Goal: Task Accomplishment & Management: Complete application form

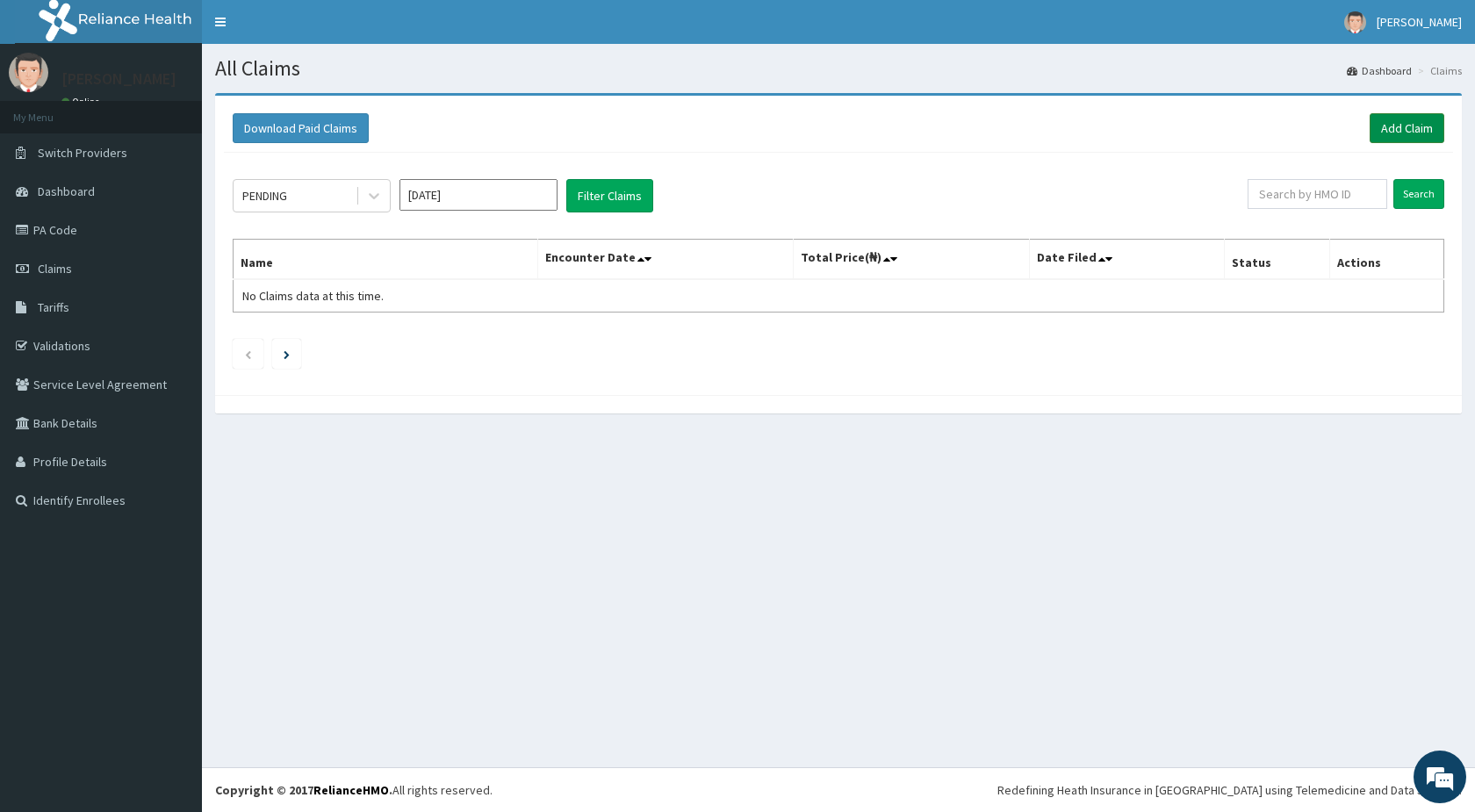
click at [1410, 126] on link "Add Claim" at bounding box center [1407, 127] width 74 height 30
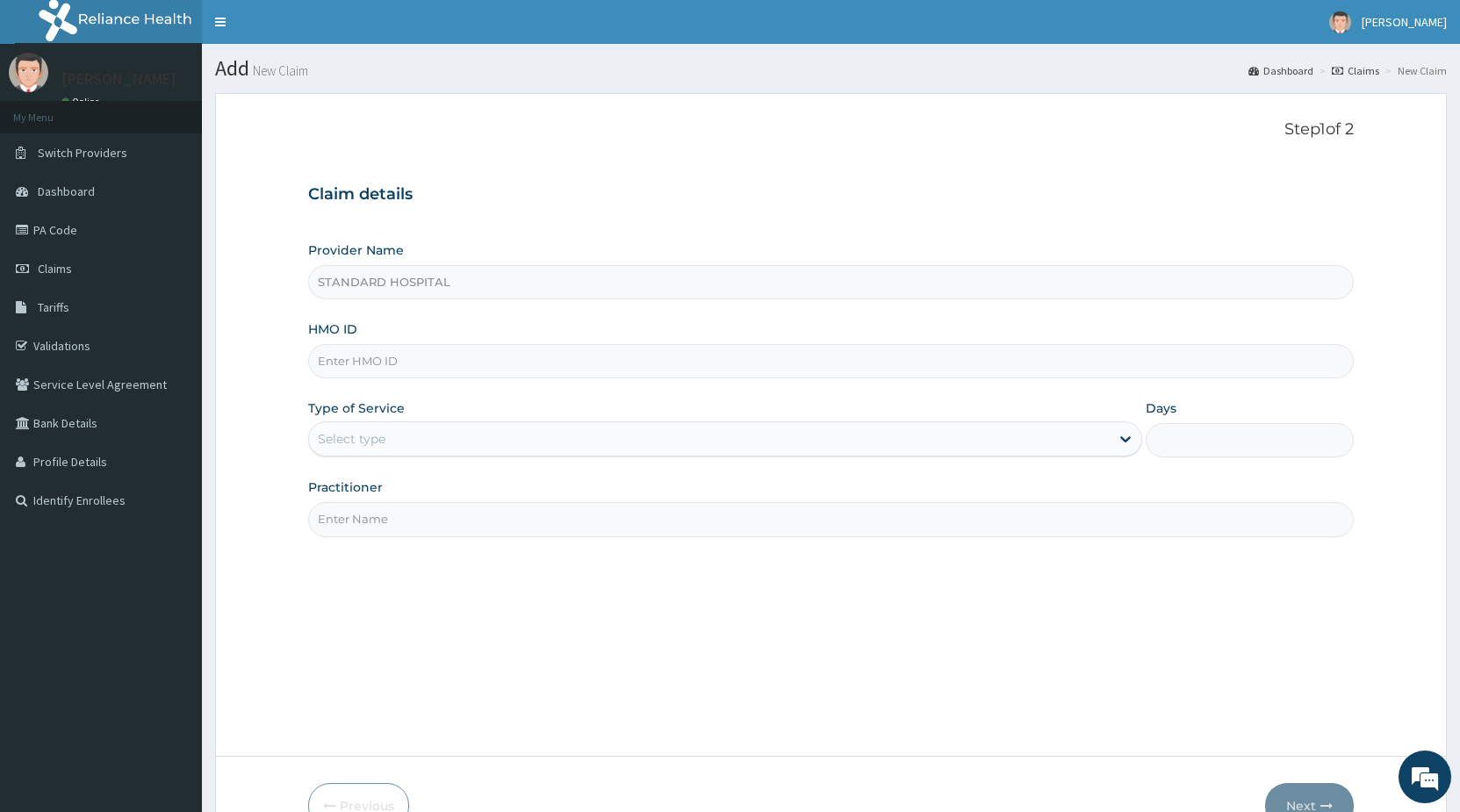
click at [446, 365] on input "HMO ID" at bounding box center [831, 361] width 1045 height 34
click at [450, 364] on input "HMO ID" at bounding box center [831, 361] width 1045 height 34
type input "e"
click at [449, 364] on input "e" at bounding box center [831, 361] width 1045 height 34
type input "ENP/11259/D"
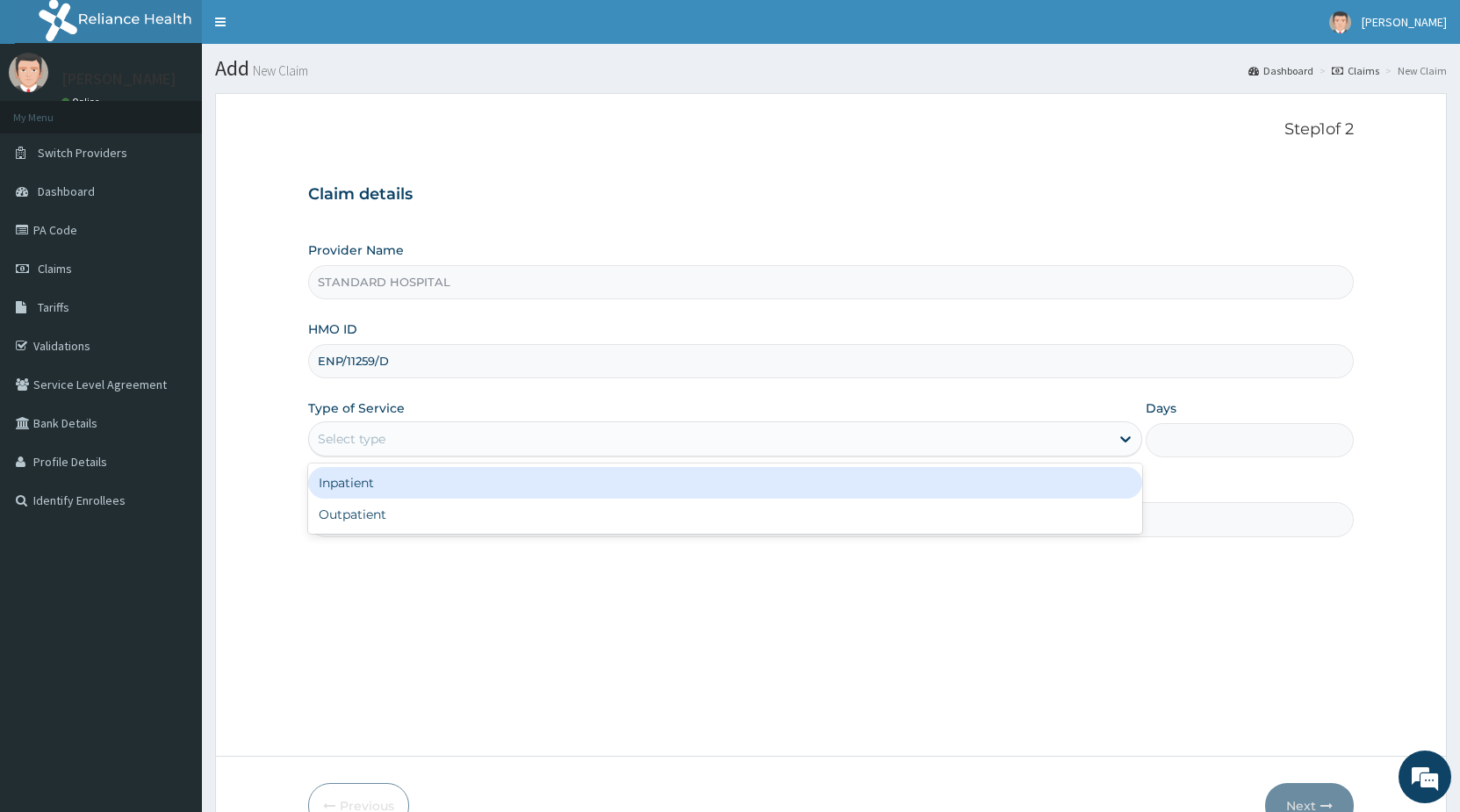
click at [423, 445] on div "Select type" at bounding box center [709, 438] width 799 height 28
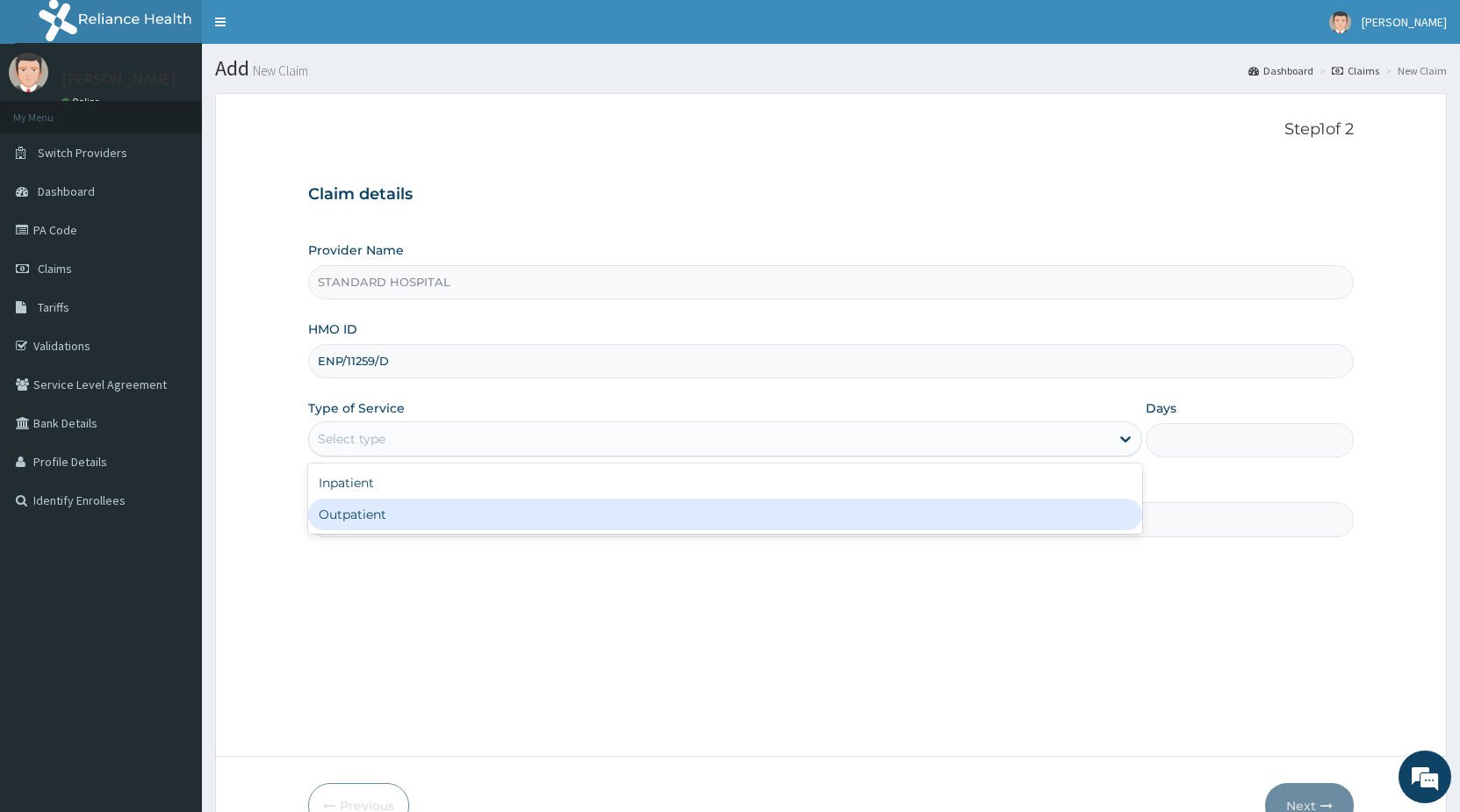
click at [405, 514] on div "Outpatient" at bounding box center [724, 514] width 833 height 31
type input "1"
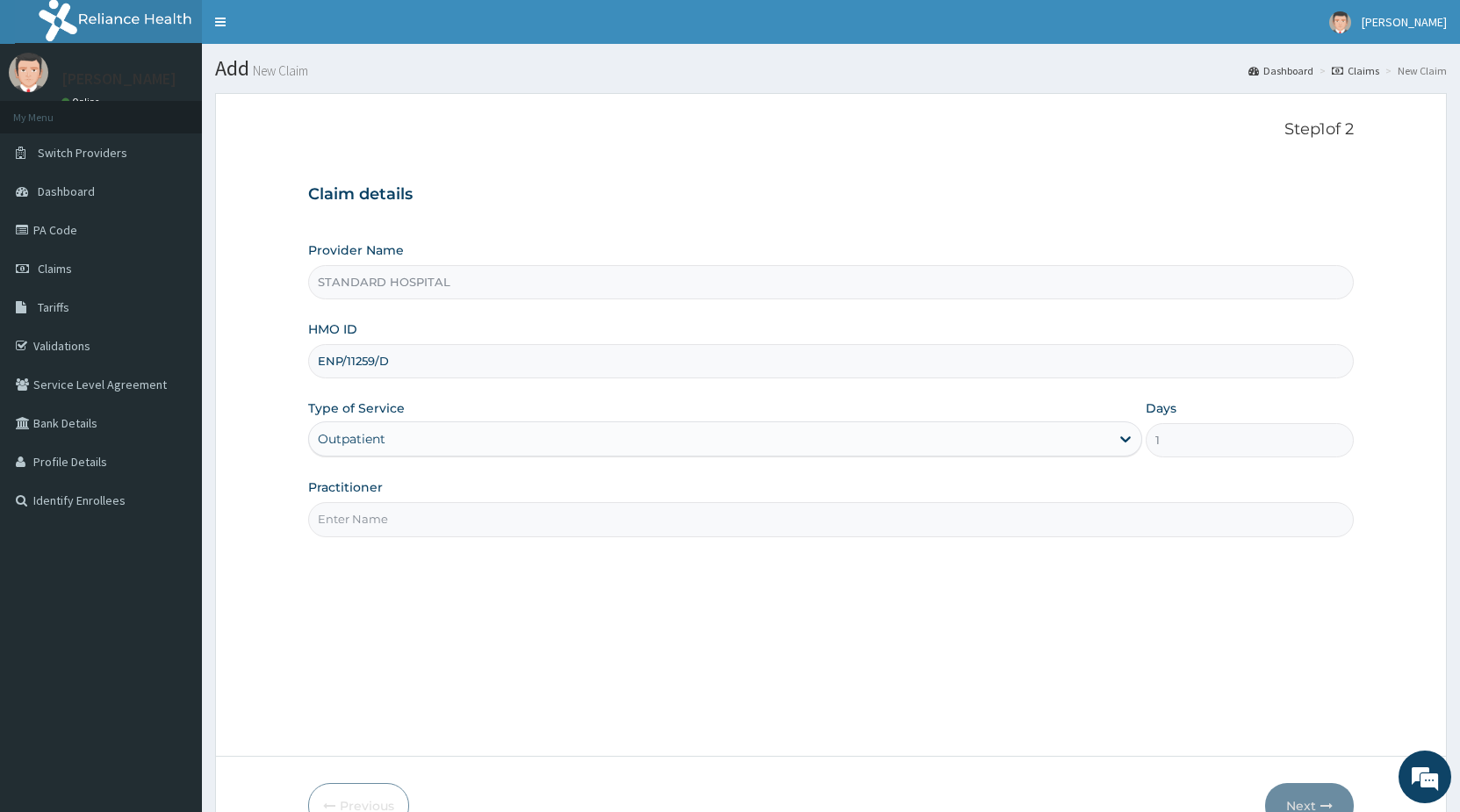
click at [406, 523] on input "Practitioner" at bounding box center [831, 519] width 1045 height 34
type input "DR [PERSON_NAME]"
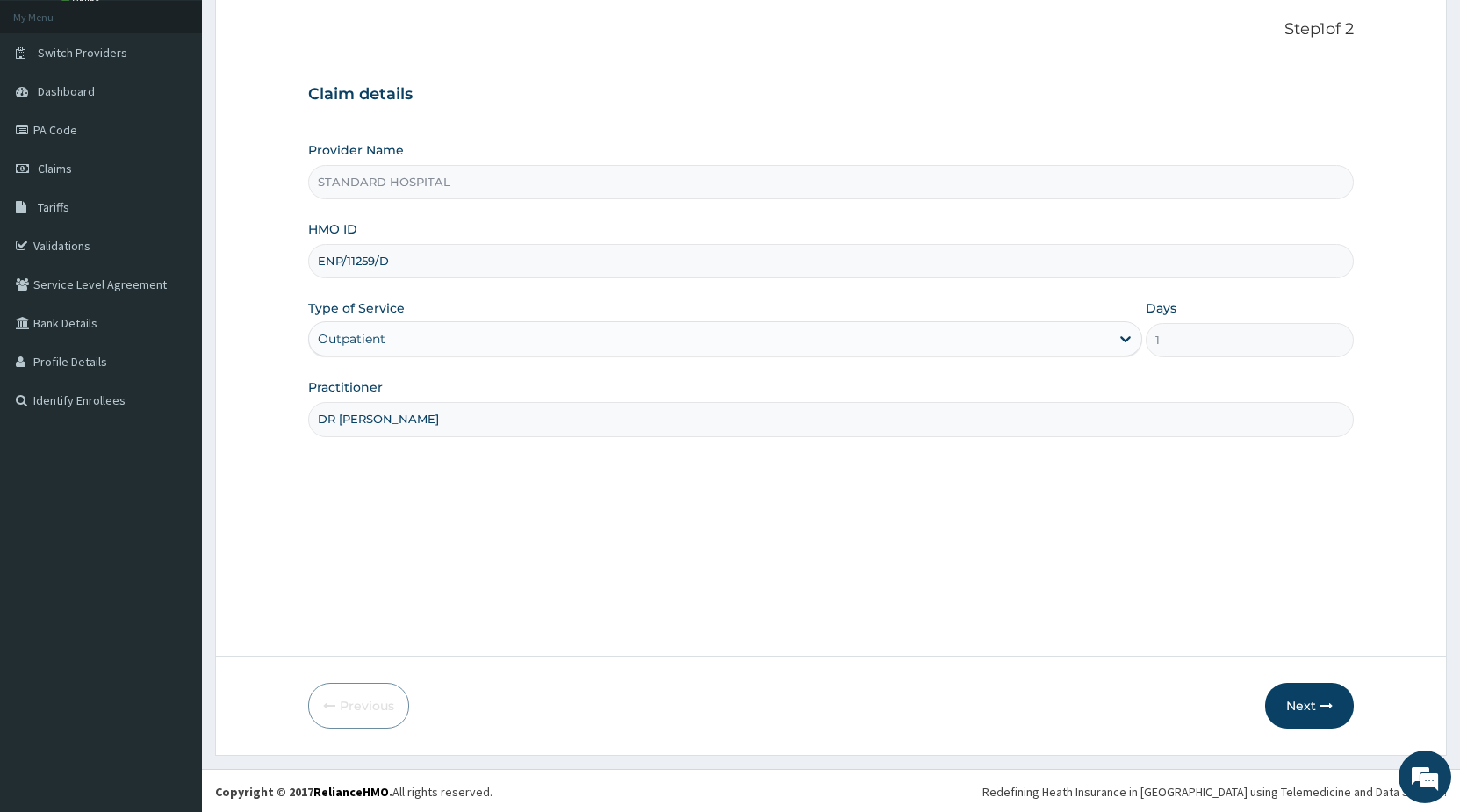
scroll to position [102, 0]
click at [1286, 696] on button "Next" at bounding box center [1309, 704] width 89 height 46
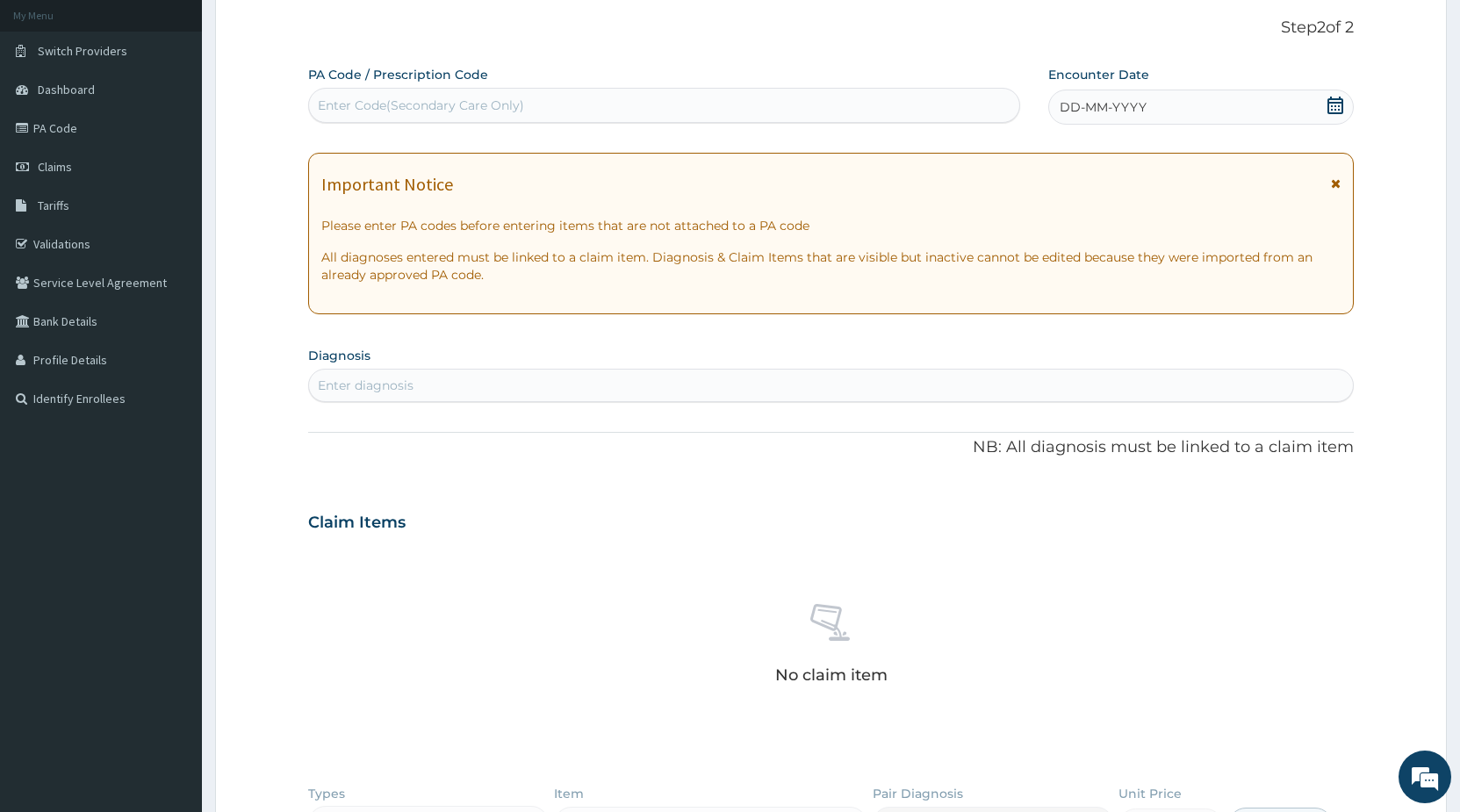
click at [1336, 106] on icon at bounding box center [1335, 106] width 18 height 18
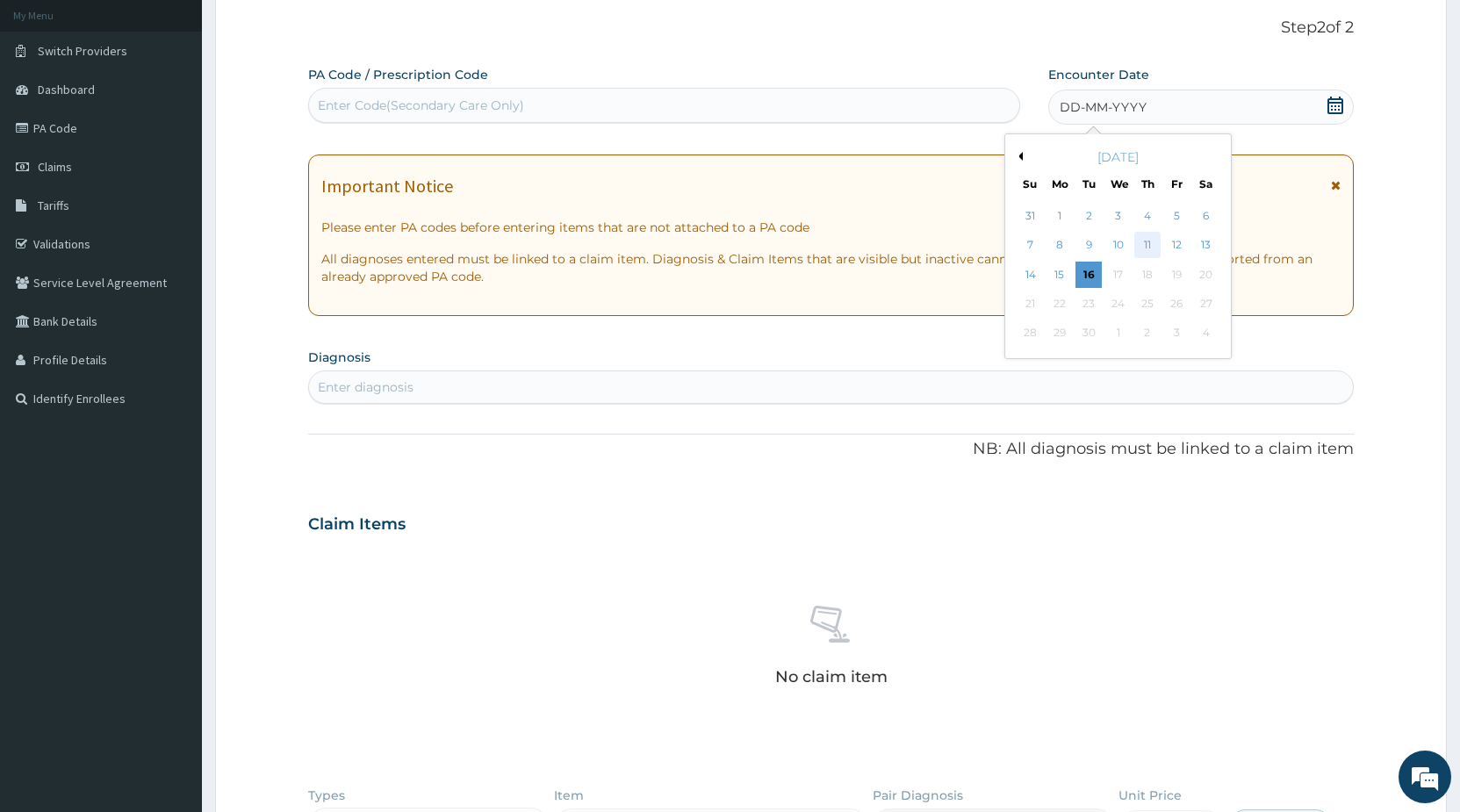
click at [1150, 247] on div "11" at bounding box center [1146, 246] width 26 height 26
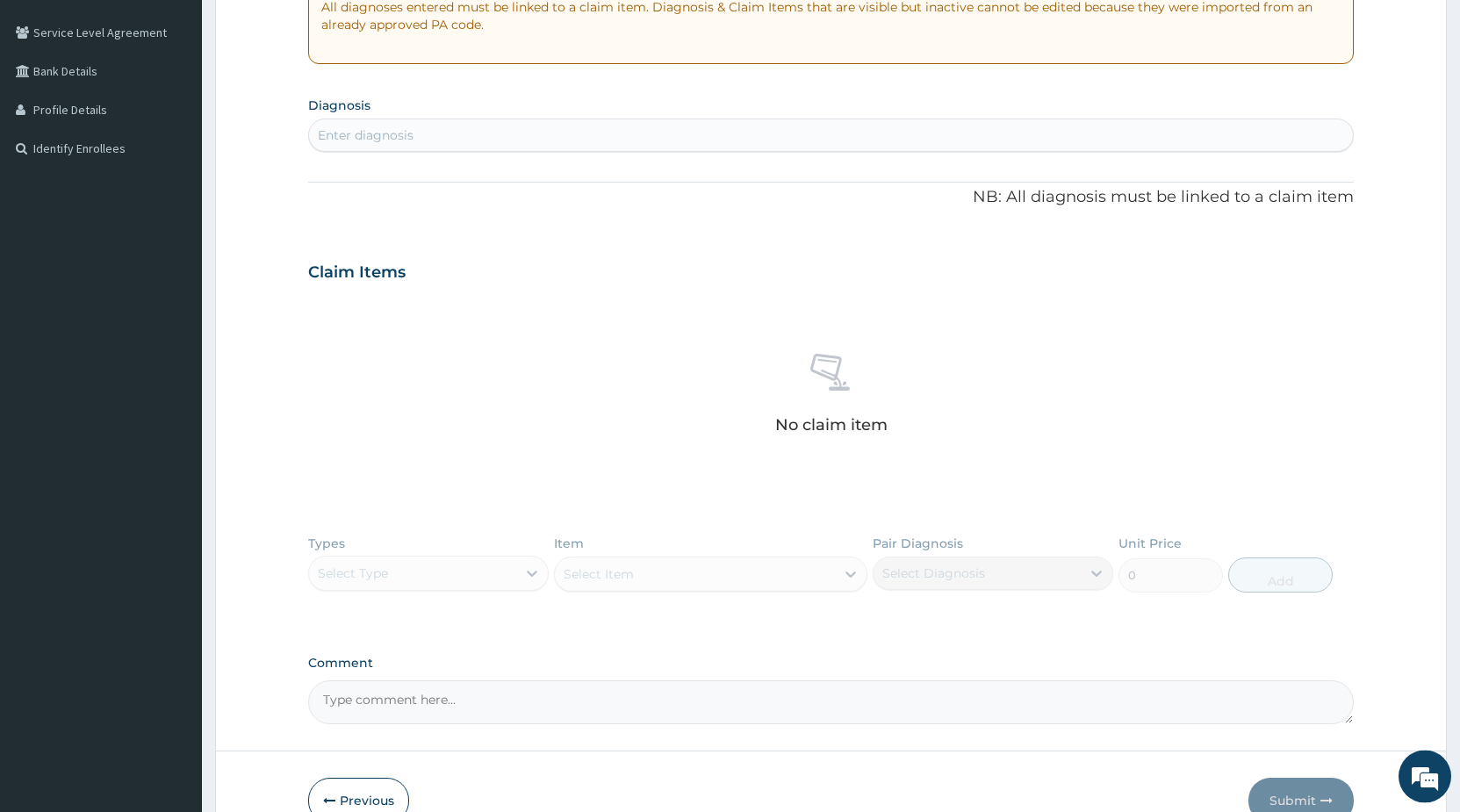
scroll to position [370, 0]
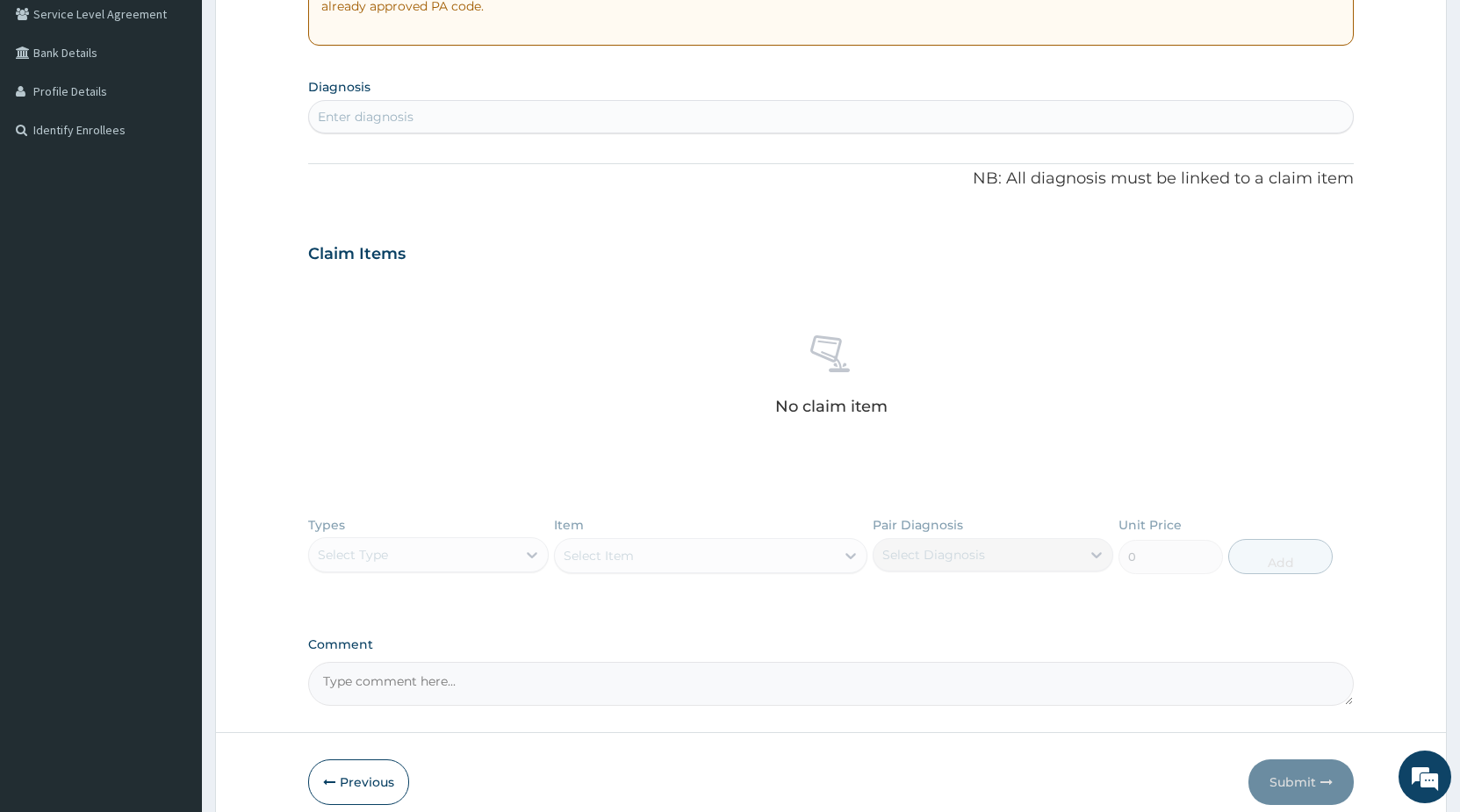
click at [609, 126] on div "Enter diagnosis" at bounding box center [831, 117] width 1043 height 28
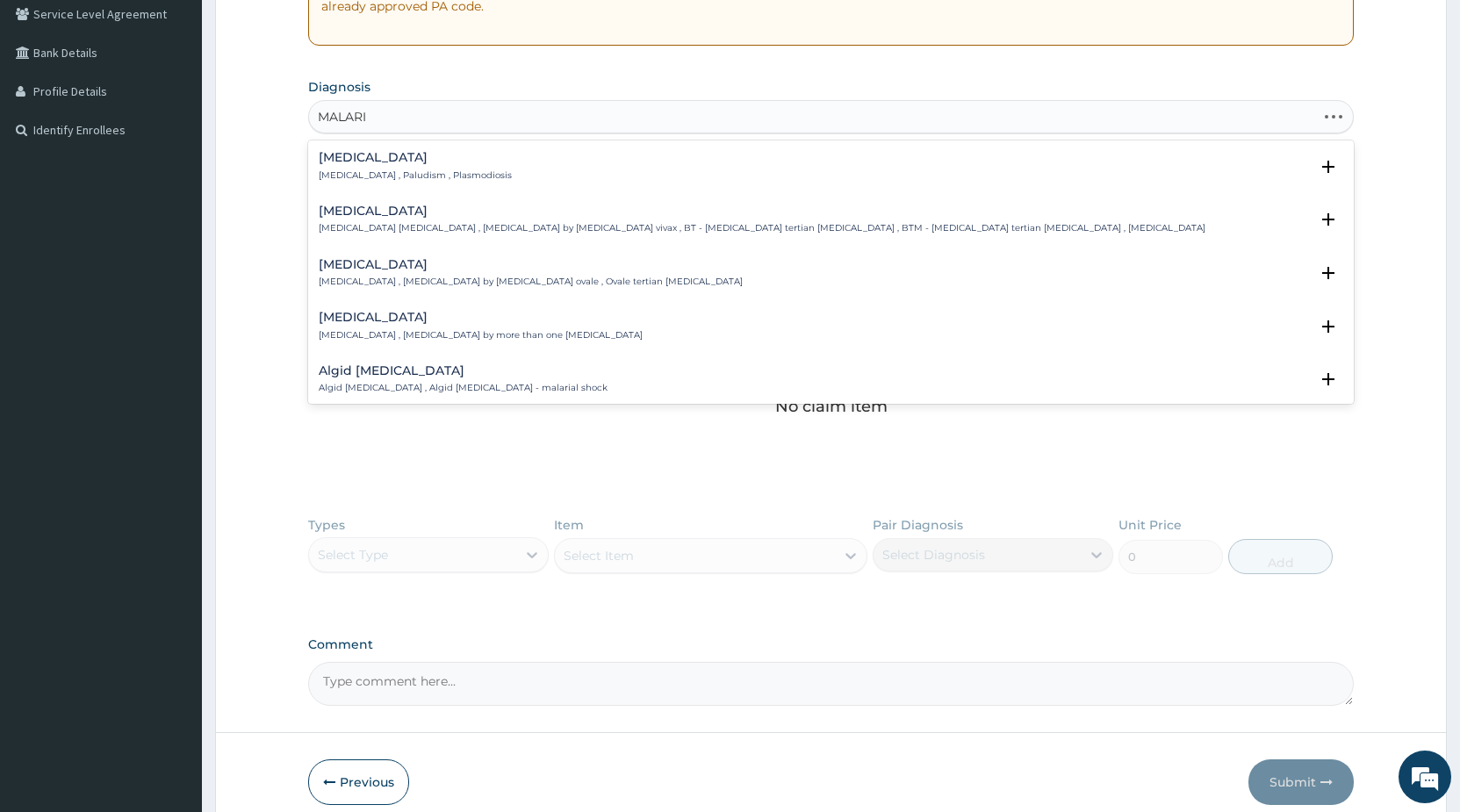
type input "[MEDICAL_DATA]"
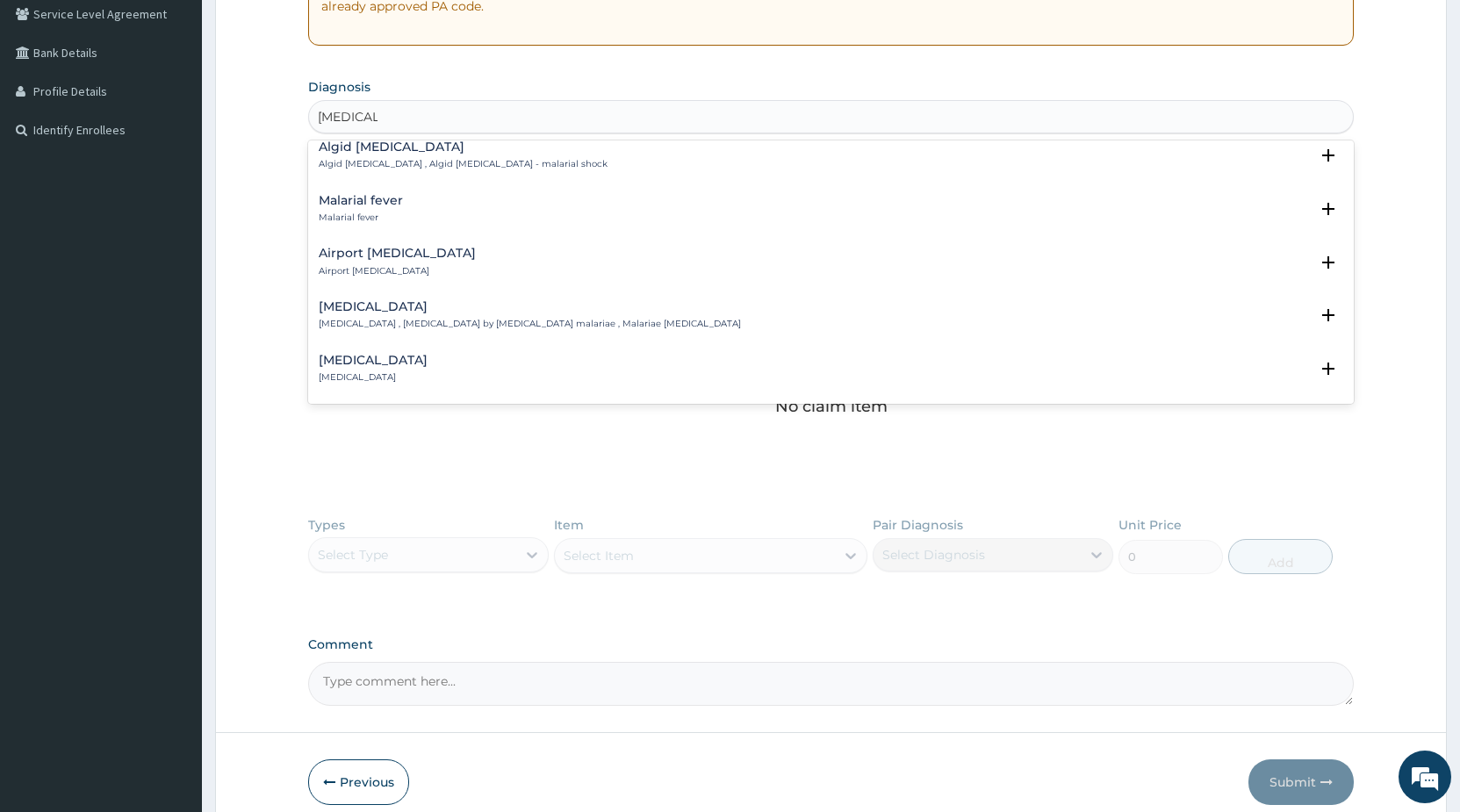
scroll to position [190, 0]
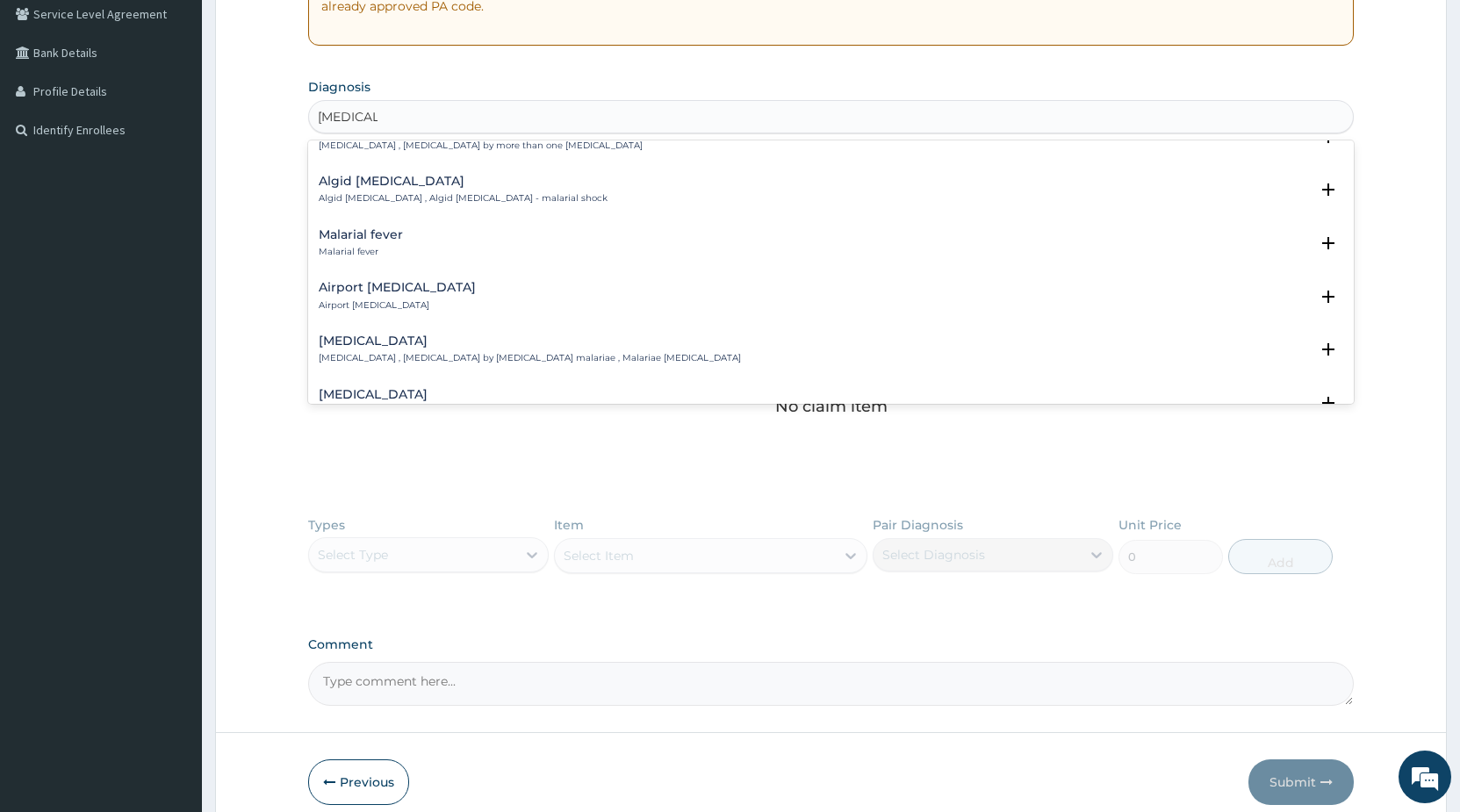
click at [374, 236] on h4 "Malarial fever" at bounding box center [360, 235] width 84 height 13
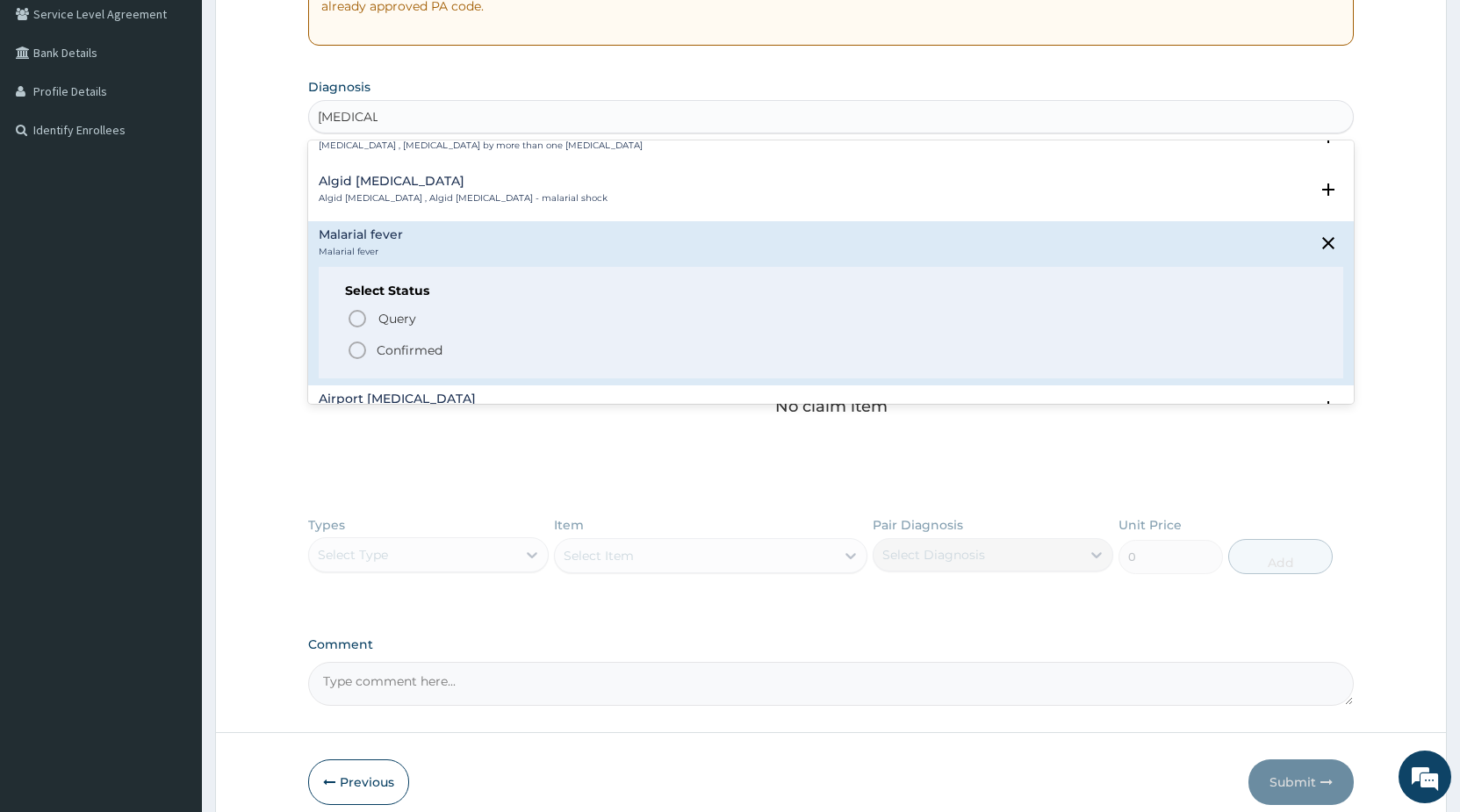
click at [362, 349] on icon "status option filled" at bounding box center [358, 350] width 22 height 22
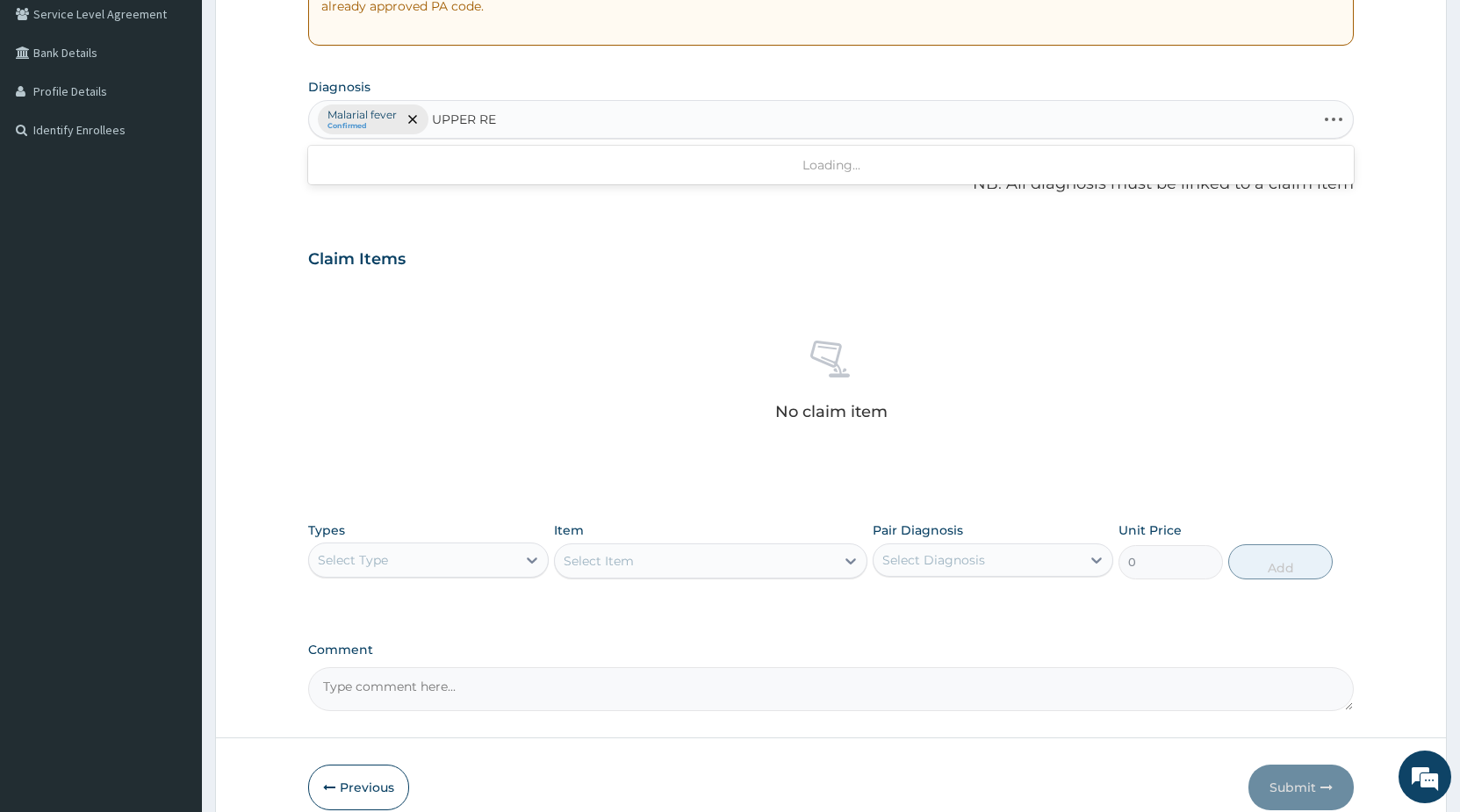
type input "UPPER RES"
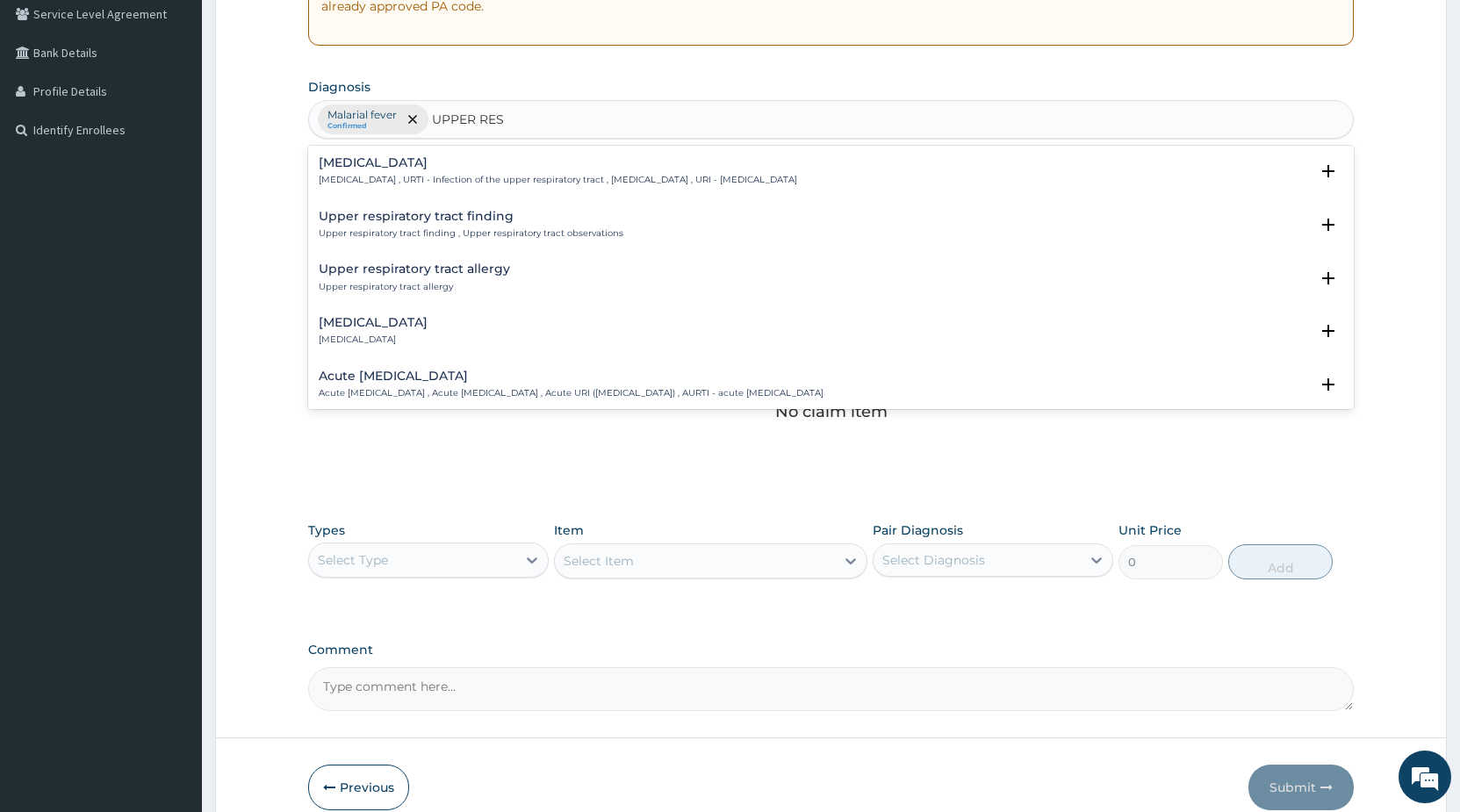
click at [531, 165] on h4 "[MEDICAL_DATA]" at bounding box center [557, 162] width 479 height 13
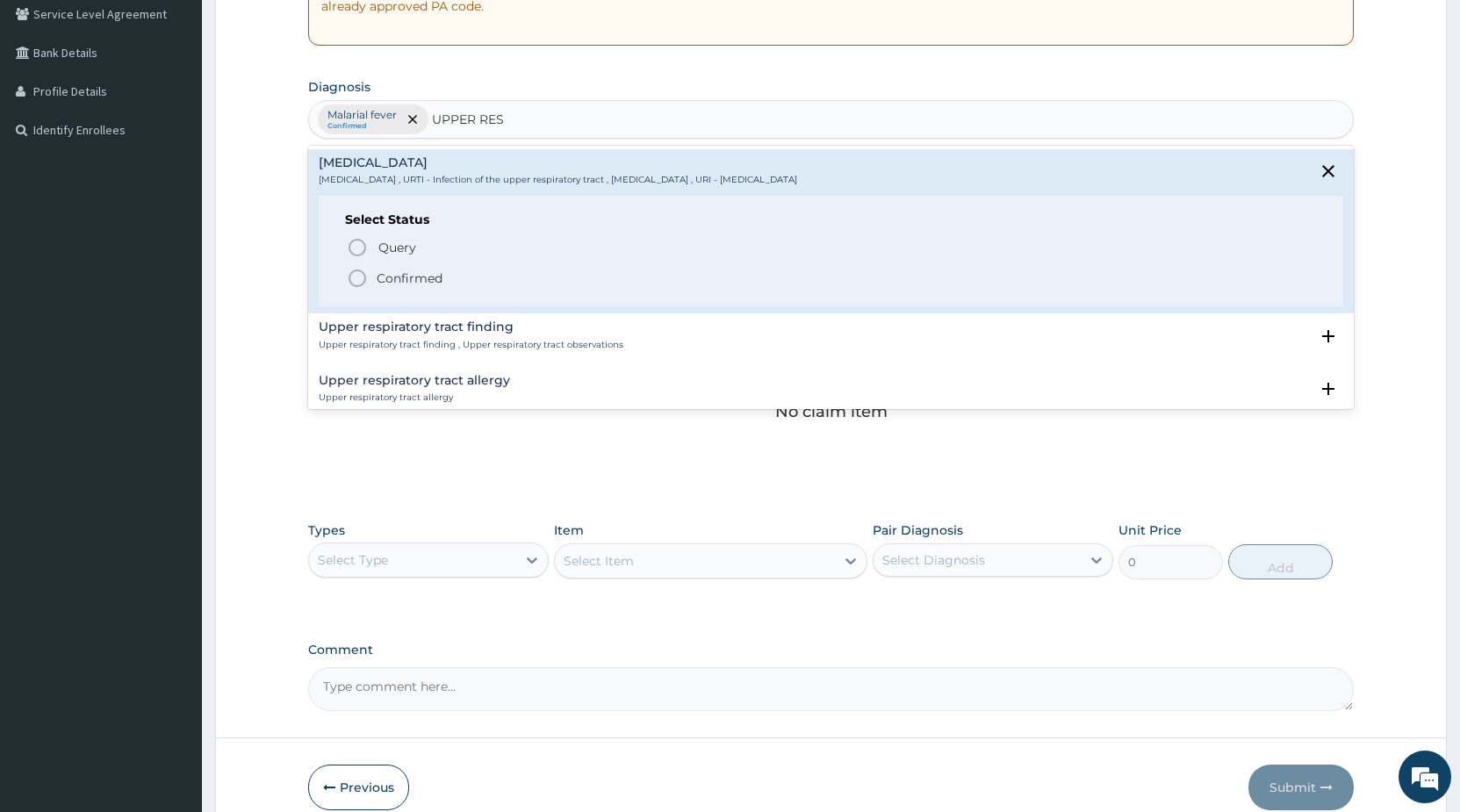
click at [362, 282] on icon "status option filled" at bounding box center [358, 279] width 22 height 22
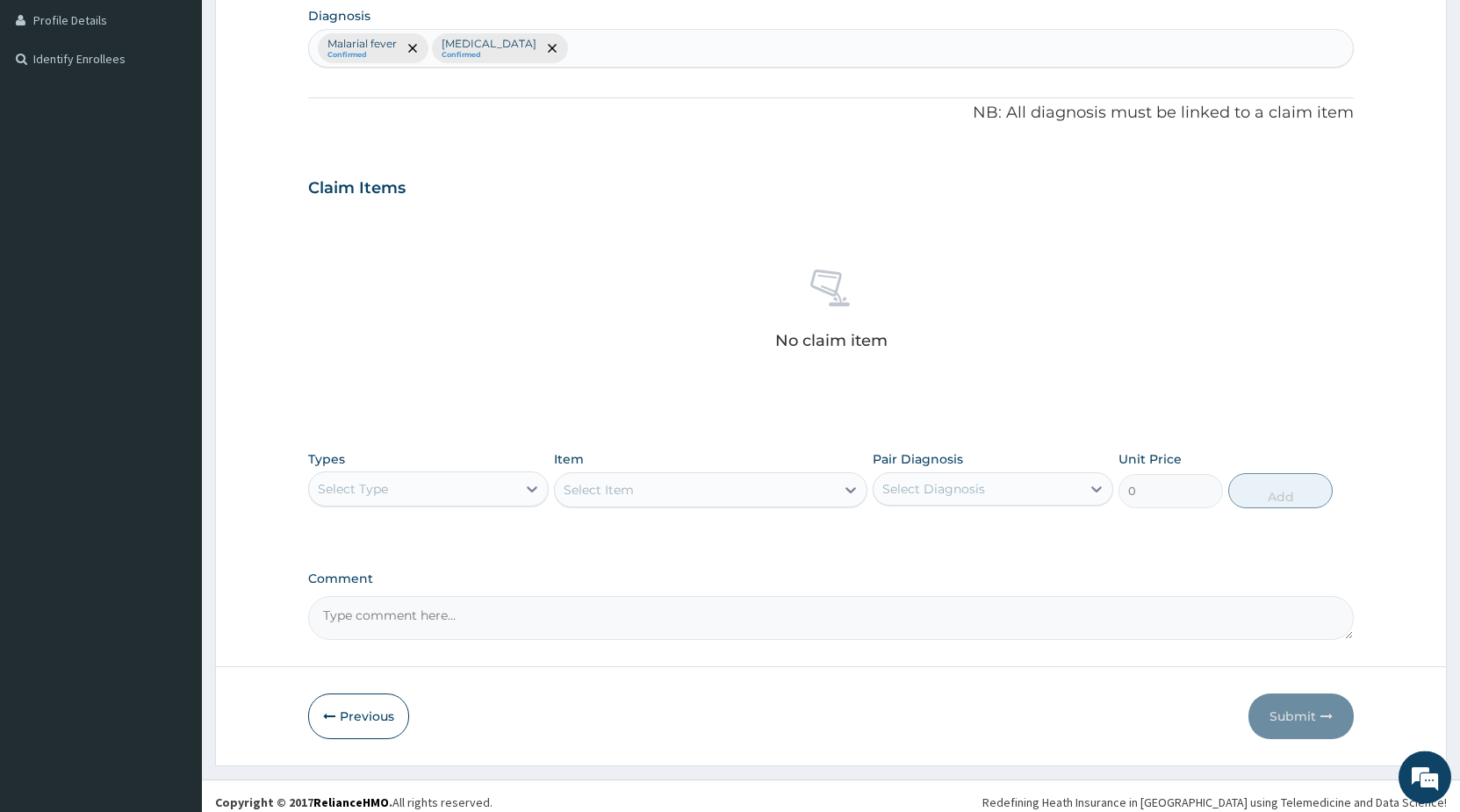
scroll to position [454, 0]
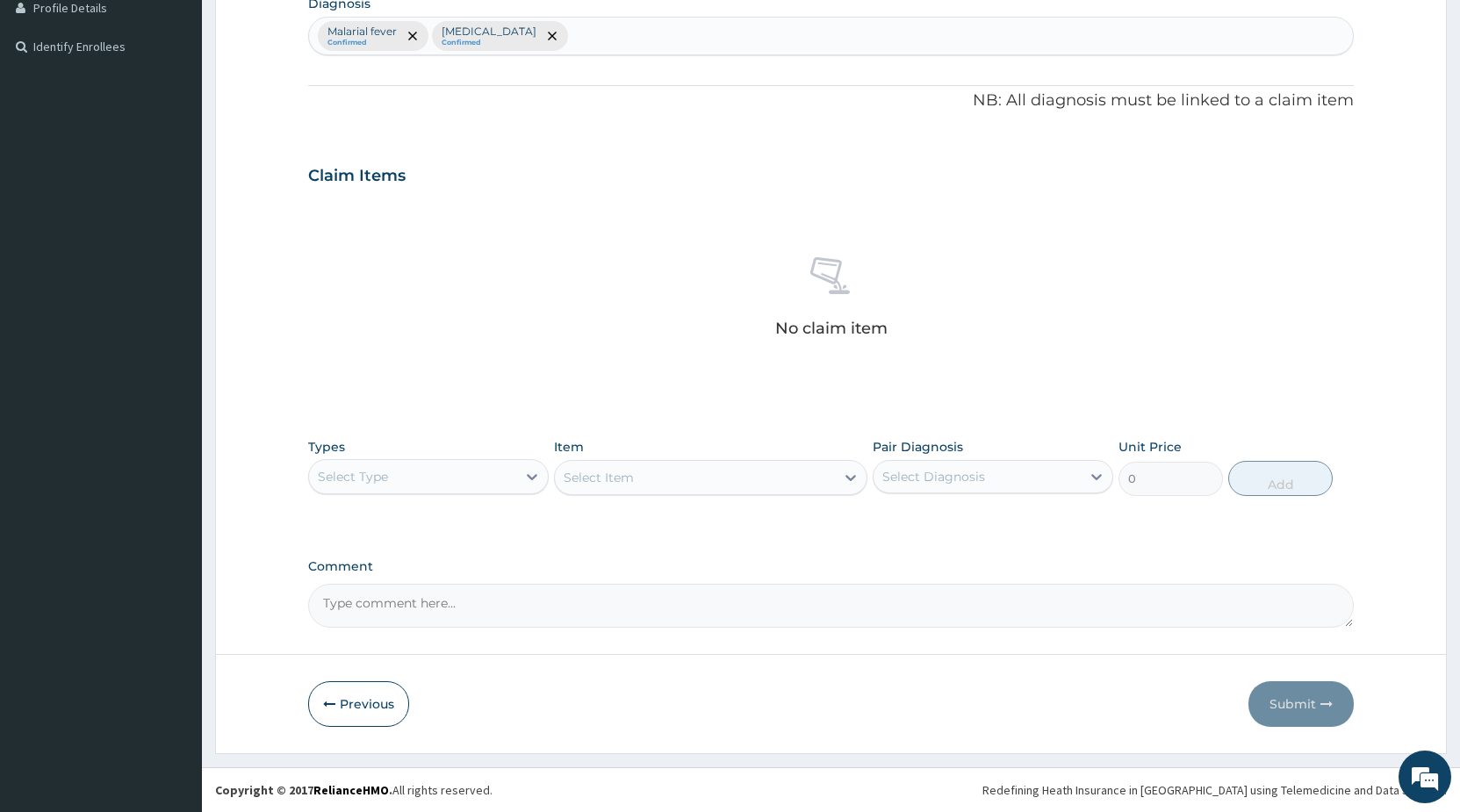
click at [460, 462] on div "Select Type" at bounding box center [412, 476] width 207 height 28
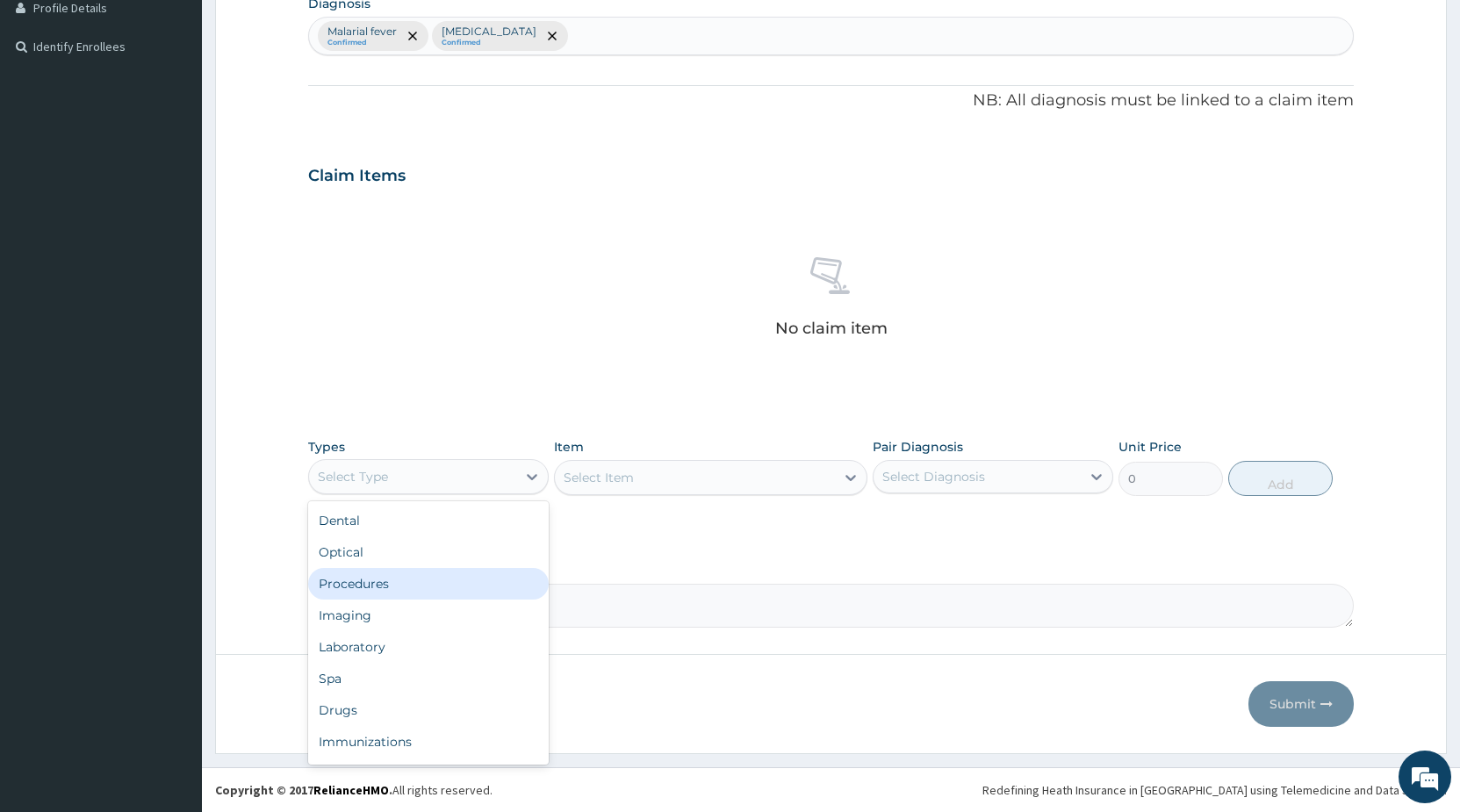
click at [360, 580] on div "Procedures" at bounding box center [428, 583] width 240 height 31
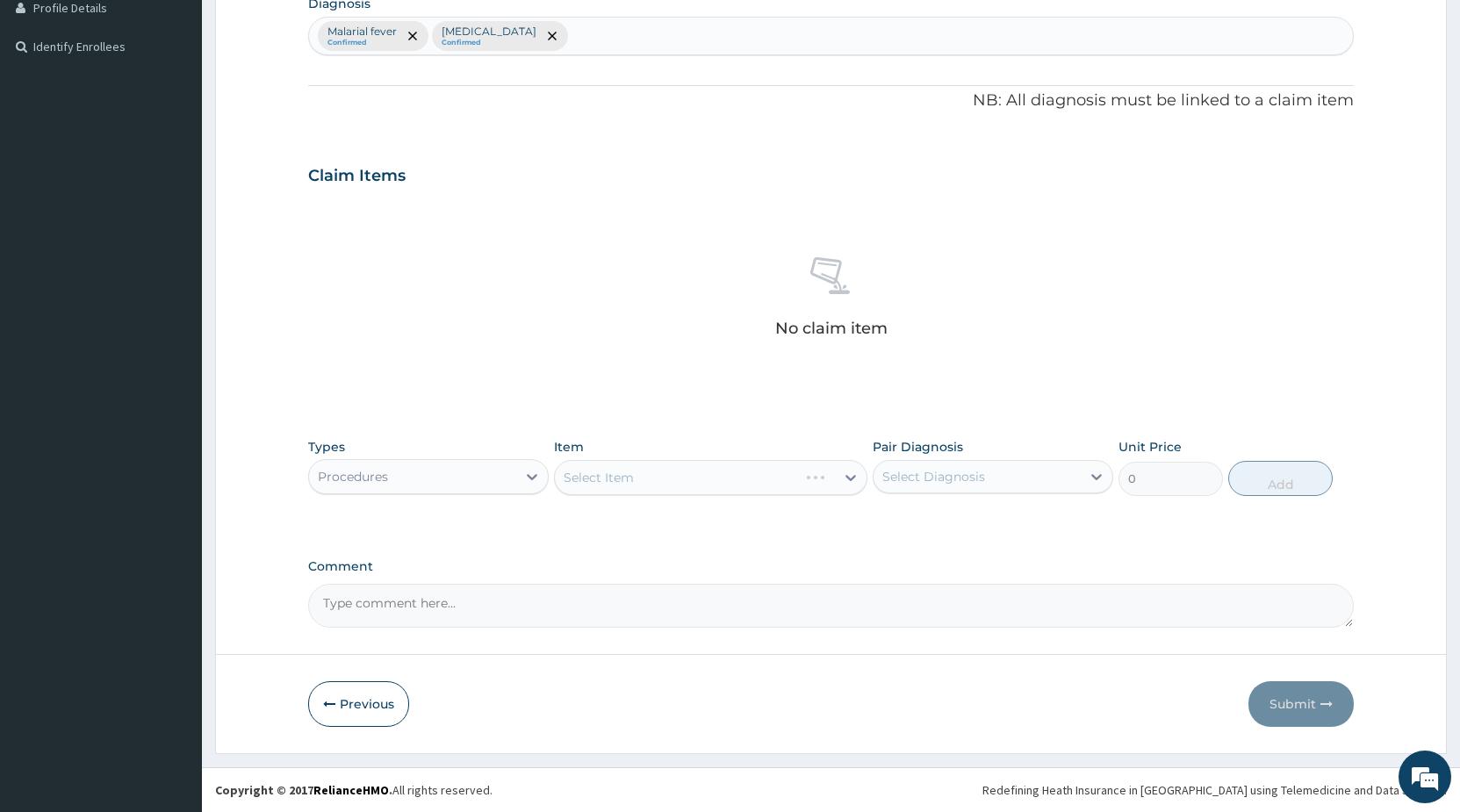
click at [614, 472] on div "Select Item" at bounding box center [711, 477] width 314 height 35
click at [614, 478] on div "Select Item" at bounding box center [711, 477] width 314 height 35
click at [636, 472] on div "Select Item" at bounding box center [711, 477] width 314 height 35
click at [743, 483] on div "Select Item" at bounding box center [711, 477] width 314 height 35
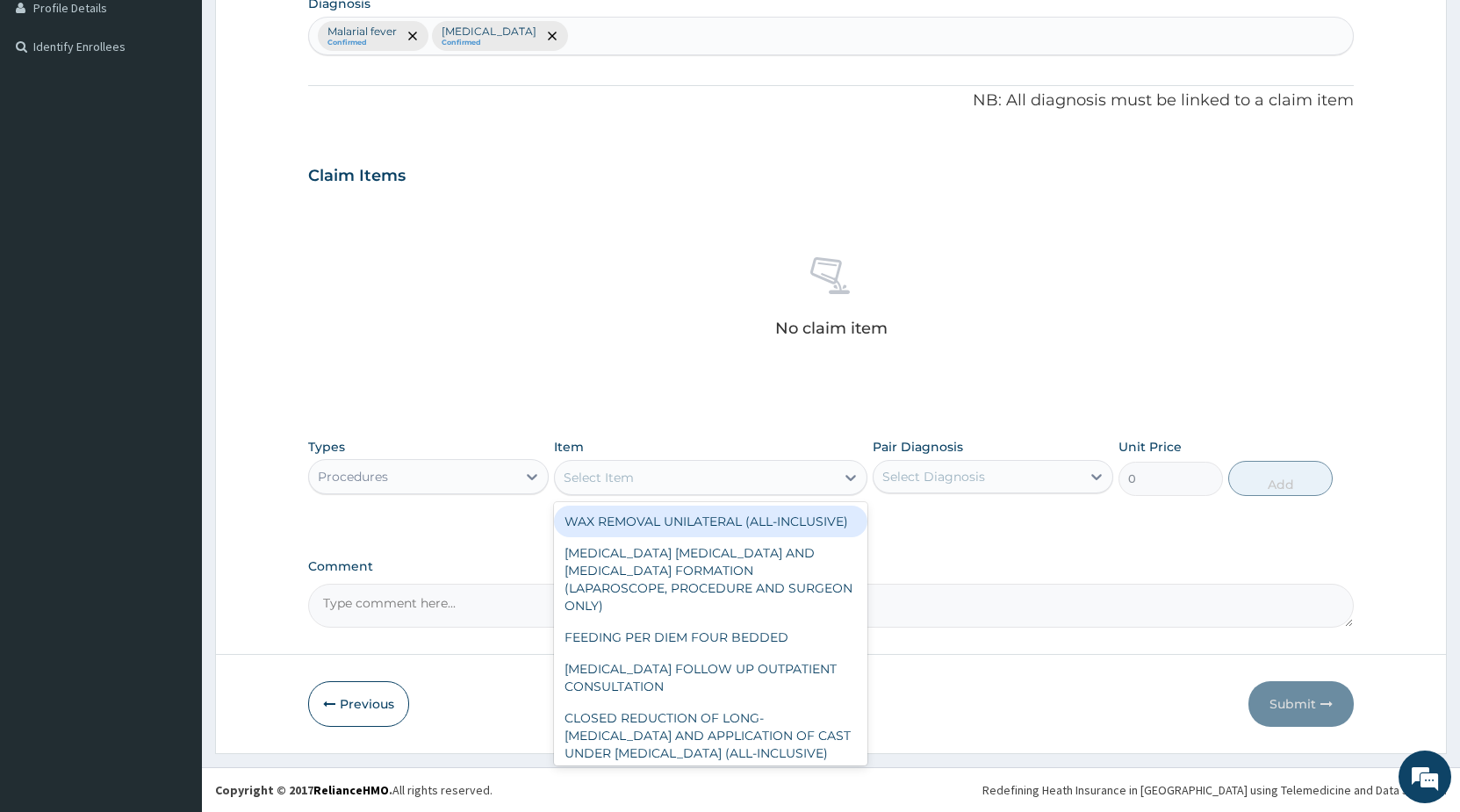
click at [785, 479] on div "Select Item" at bounding box center [695, 477] width 280 height 28
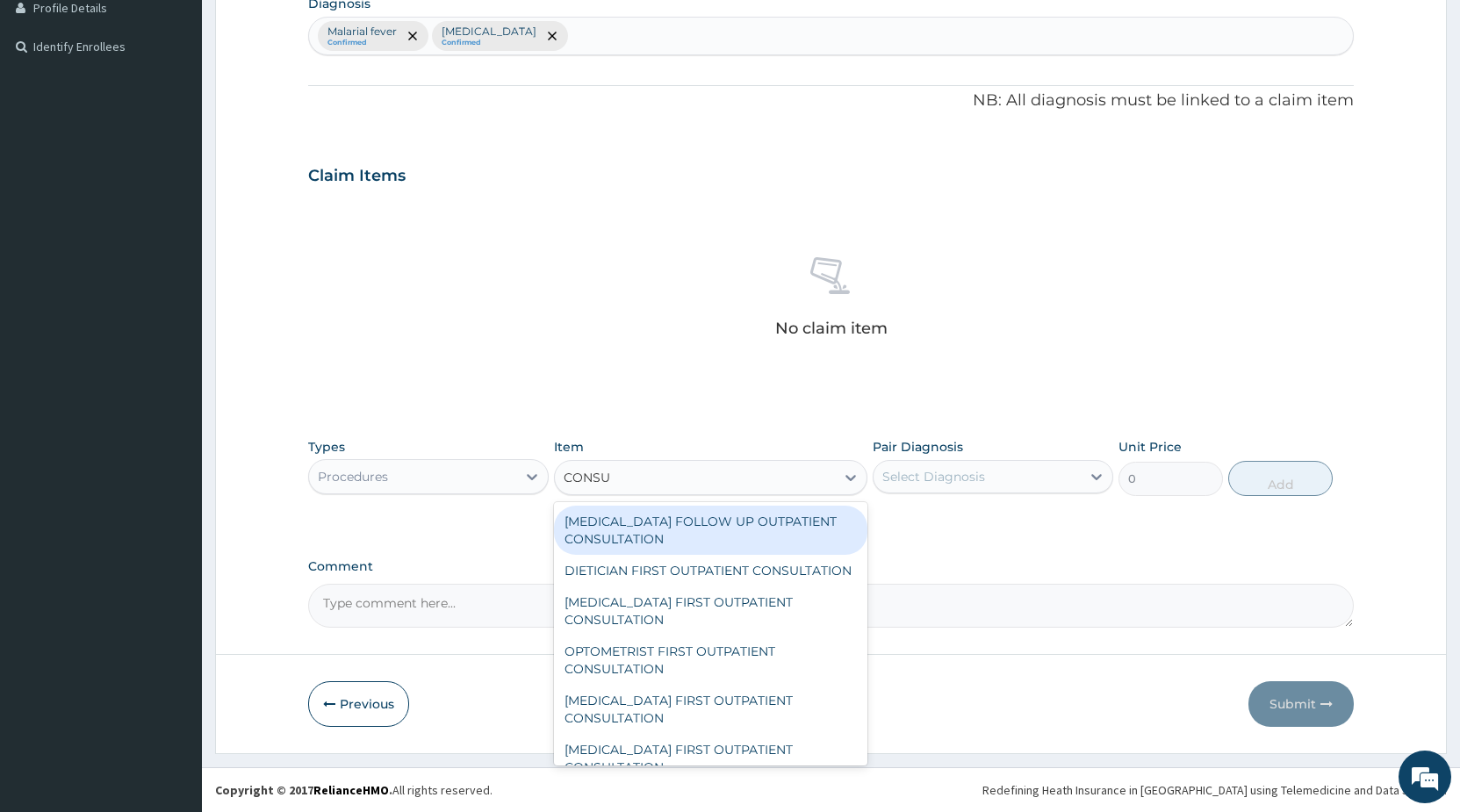
type input "CONSUL"
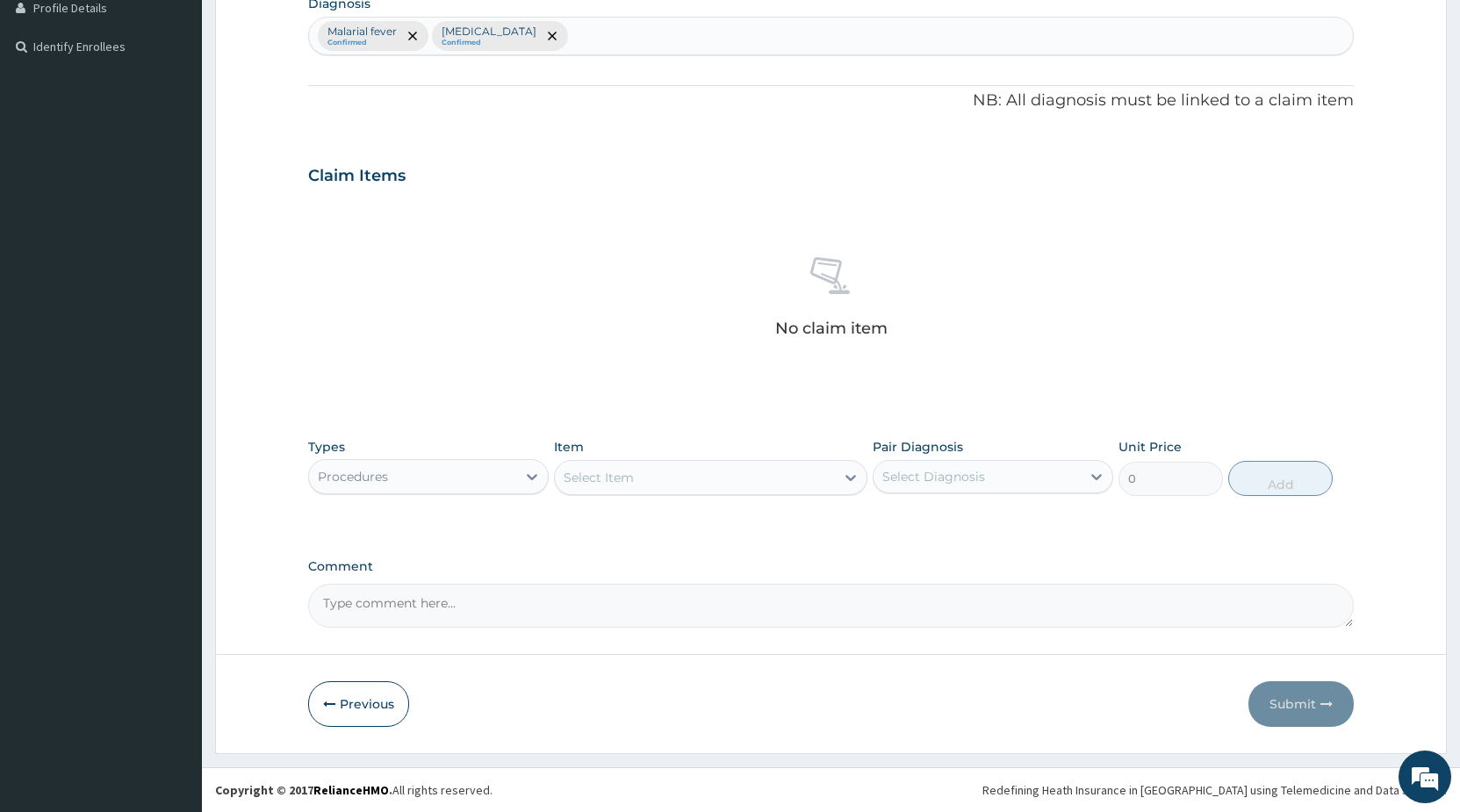
drag, startPoint x: 619, startPoint y: 488, endPoint x: 573, endPoint y: 480, distance: 46.7
click at [573, 480] on div "Select Item" at bounding box center [695, 477] width 280 height 28
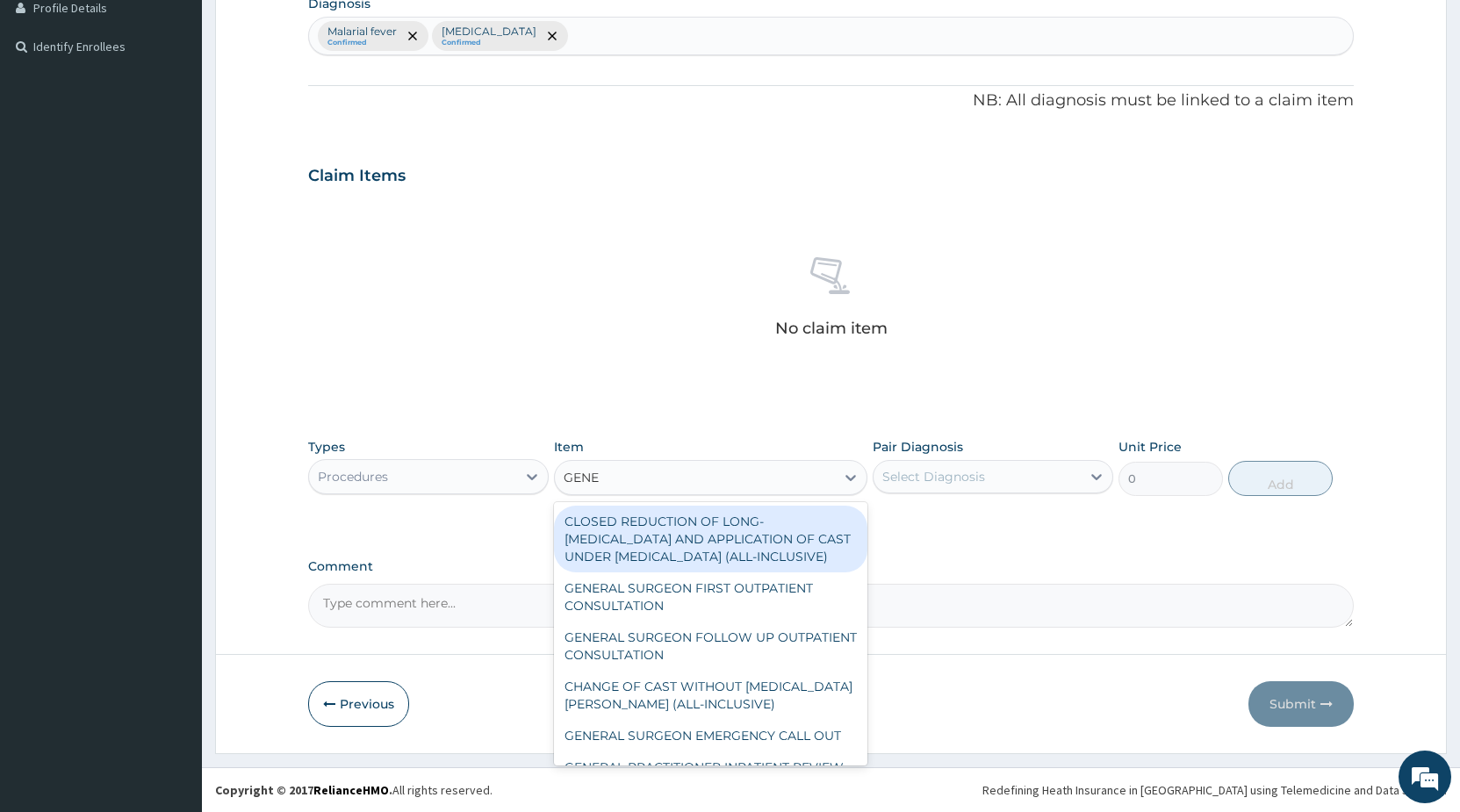
type input "GENER"
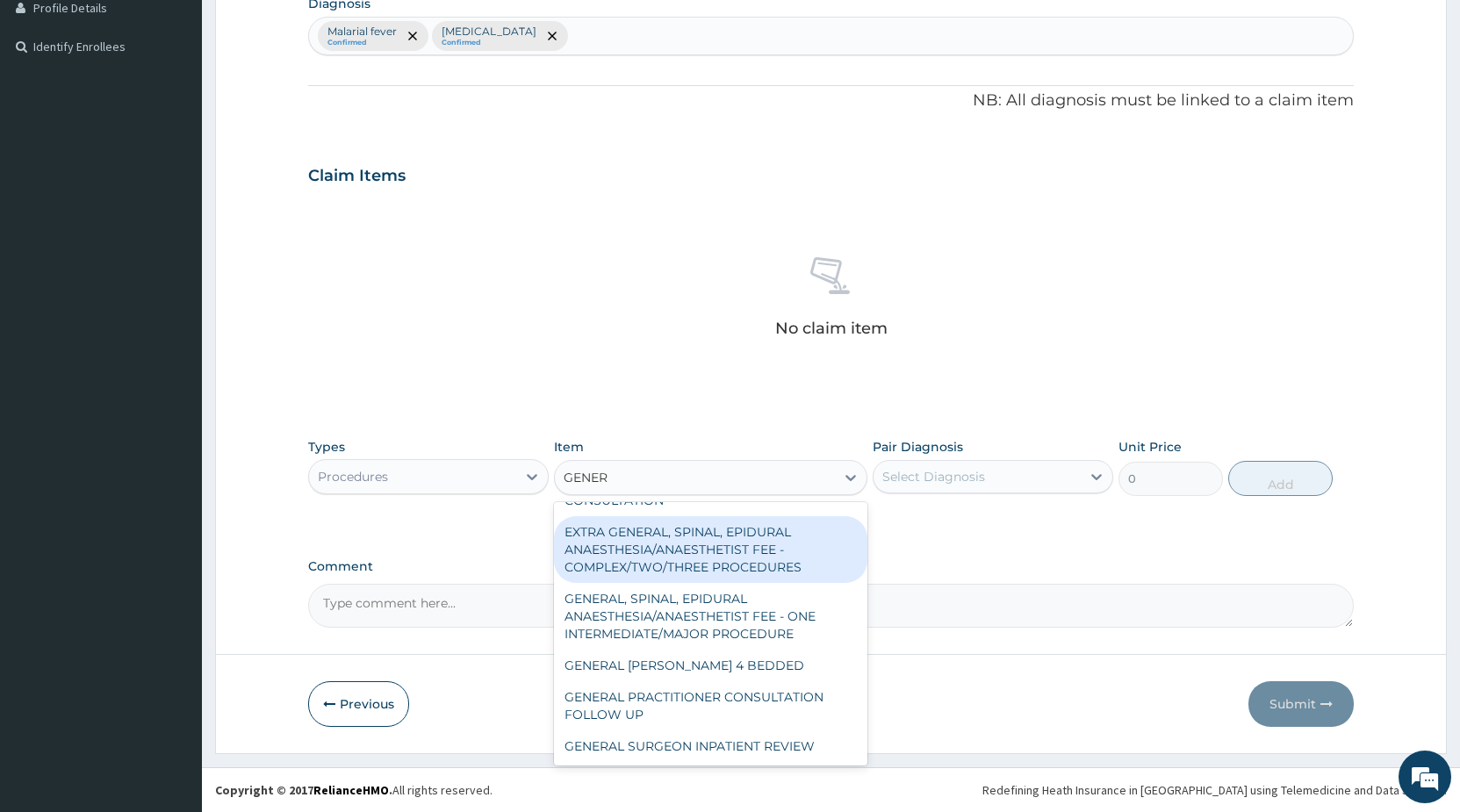
scroll to position [368, 0]
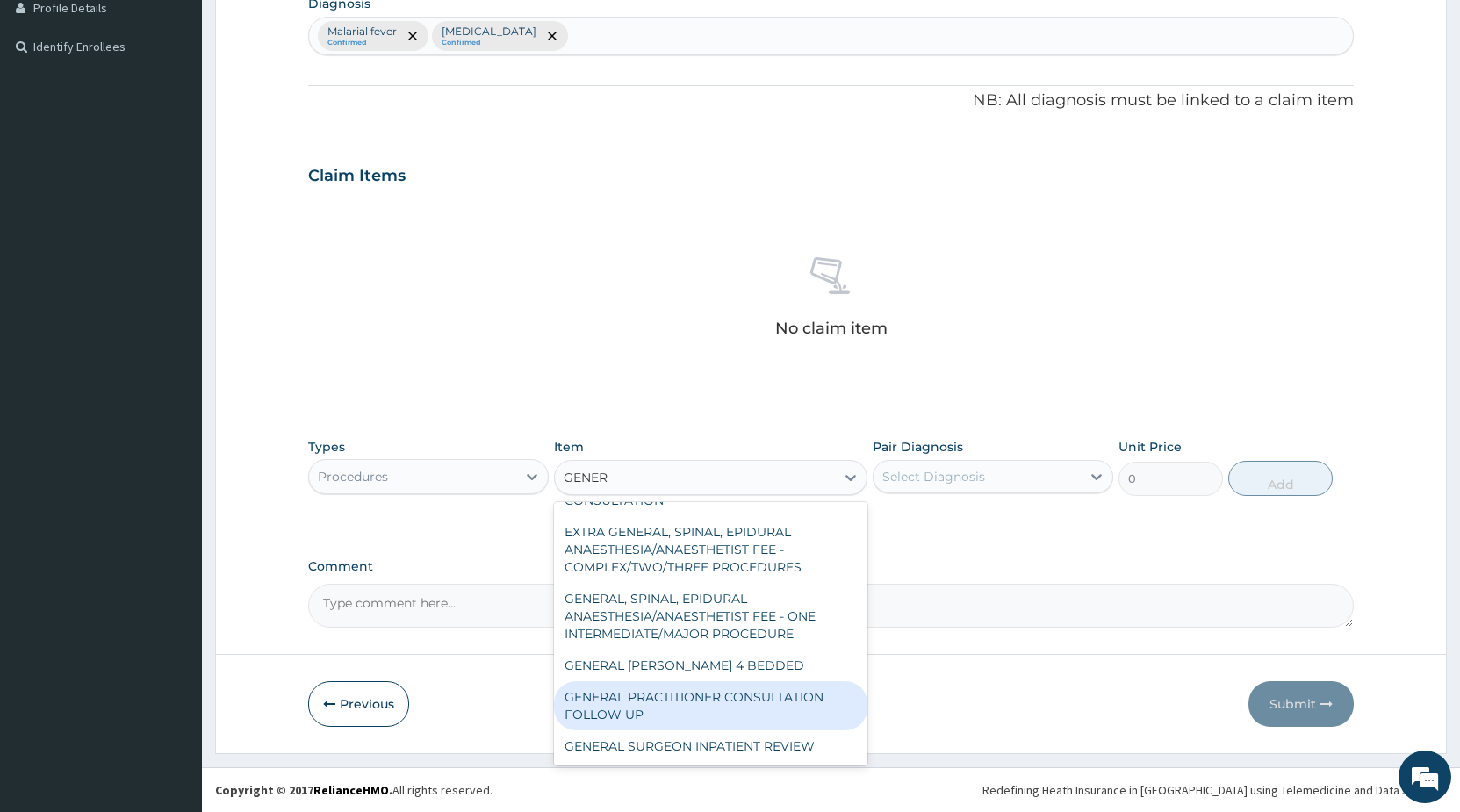
click at [787, 703] on div "GENERAL PRACTITIONER CONSULTATION FOLLOW UP" at bounding box center [711, 705] width 314 height 49
type input "2250"
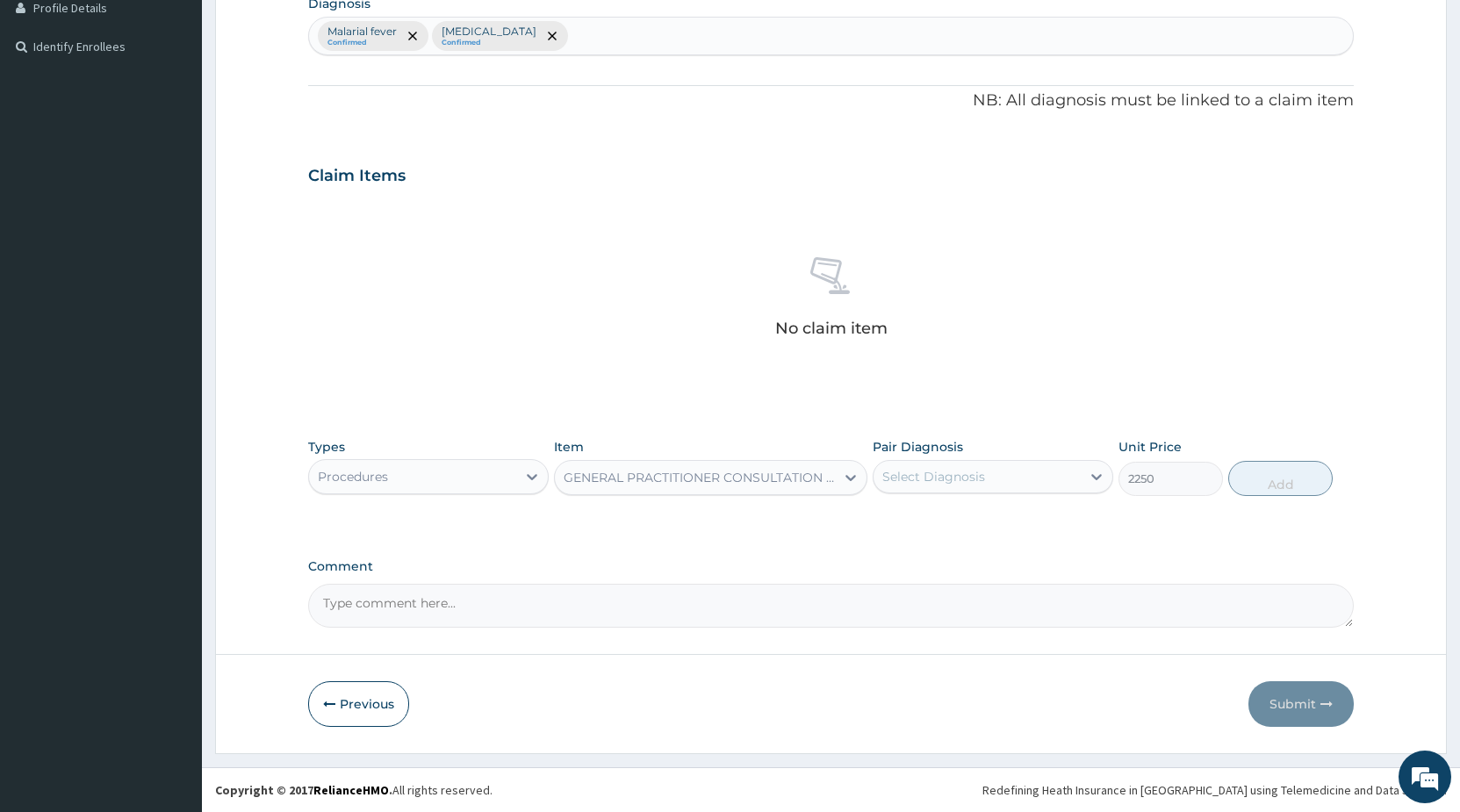
click at [949, 481] on div "Select Diagnosis" at bounding box center [933, 477] width 103 height 18
click at [926, 516] on label "Malarial fever" at bounding box center [944, 520] width 84 height 18
checkbox input "true"
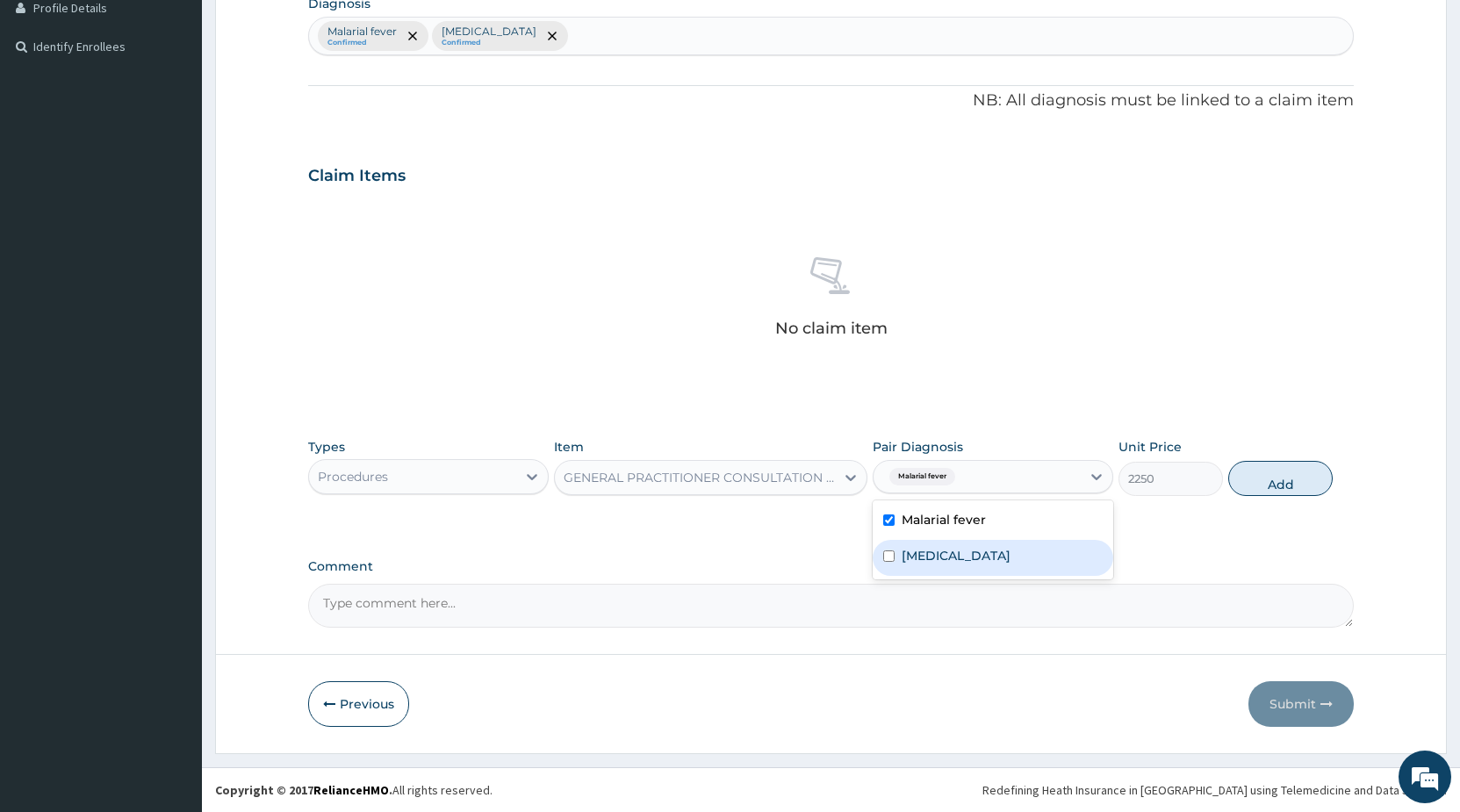
click at [918, 555] on label "[MEDICAL_DATA]" at bounding box center [955, 556] width 108 height 18
checkbox input "true"
click at [1259, 487] on button "Add" at bounding box center [1280, 478] width 105 height 35
type input "0"
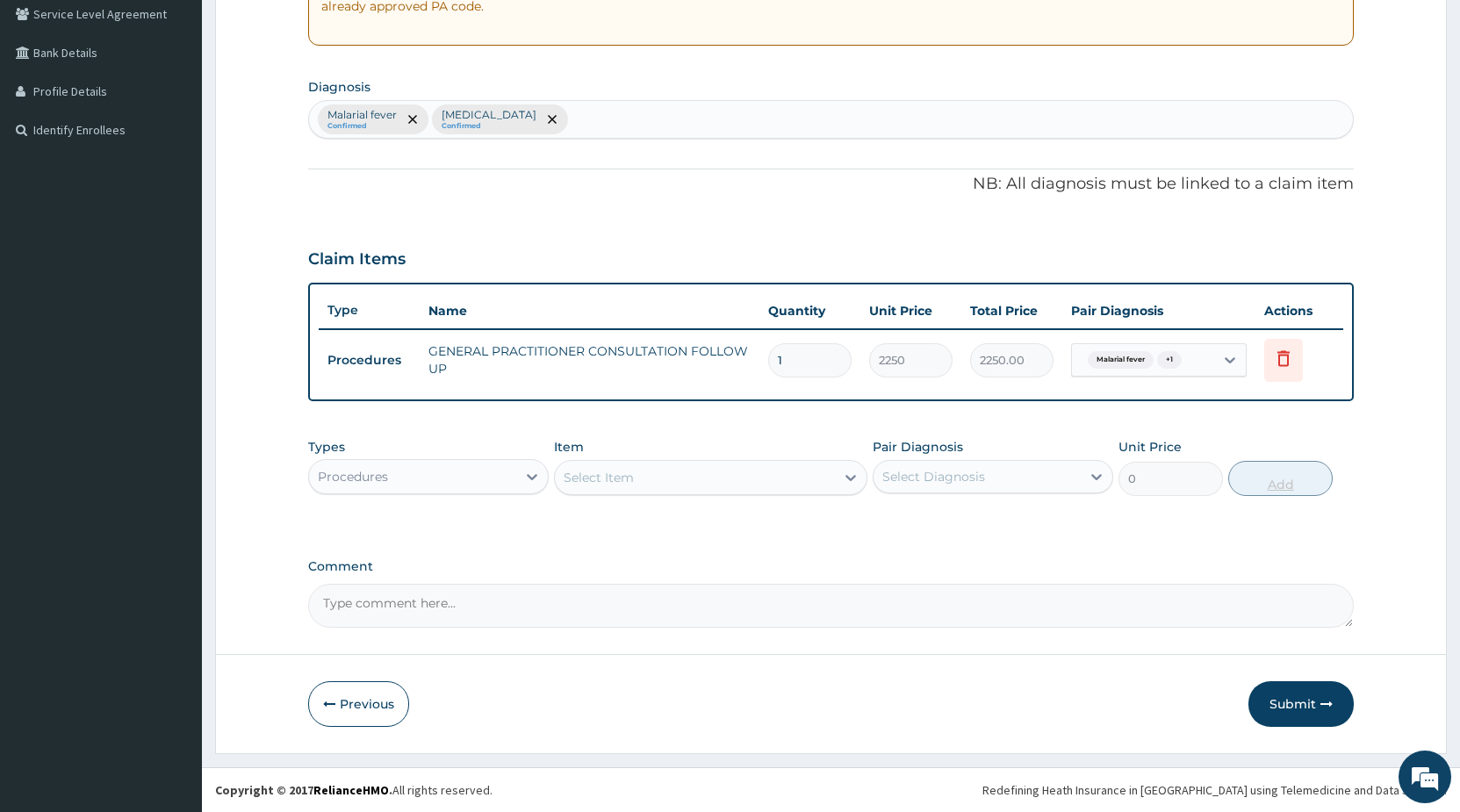
scroll to position [370, 0]
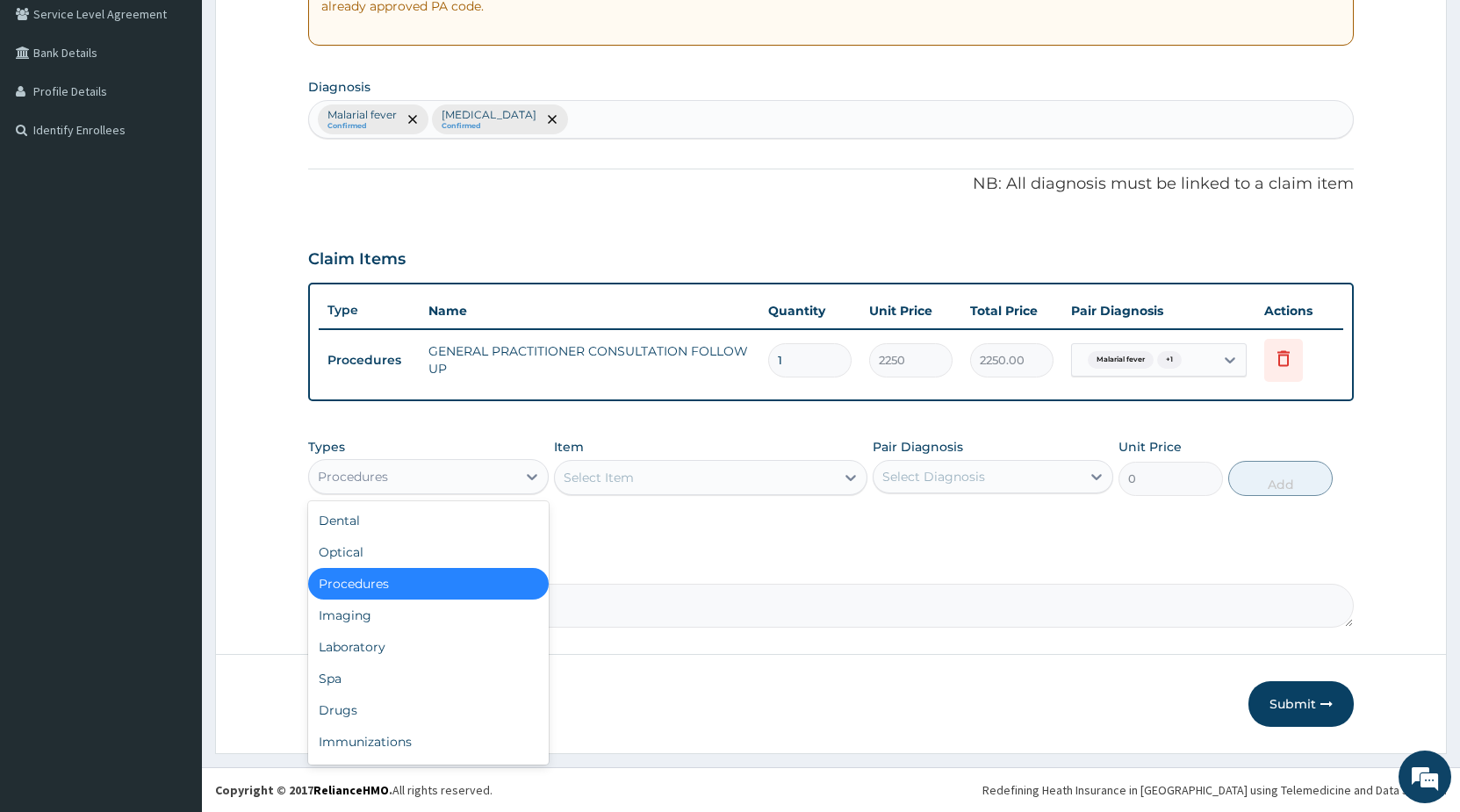
click at [495, 479] on div "Procedures" at bounding box center [412, 476] width 207 height 28
click at [359, 704] on div "Drugs" at bounding box center [428, 710] width 240 height 31
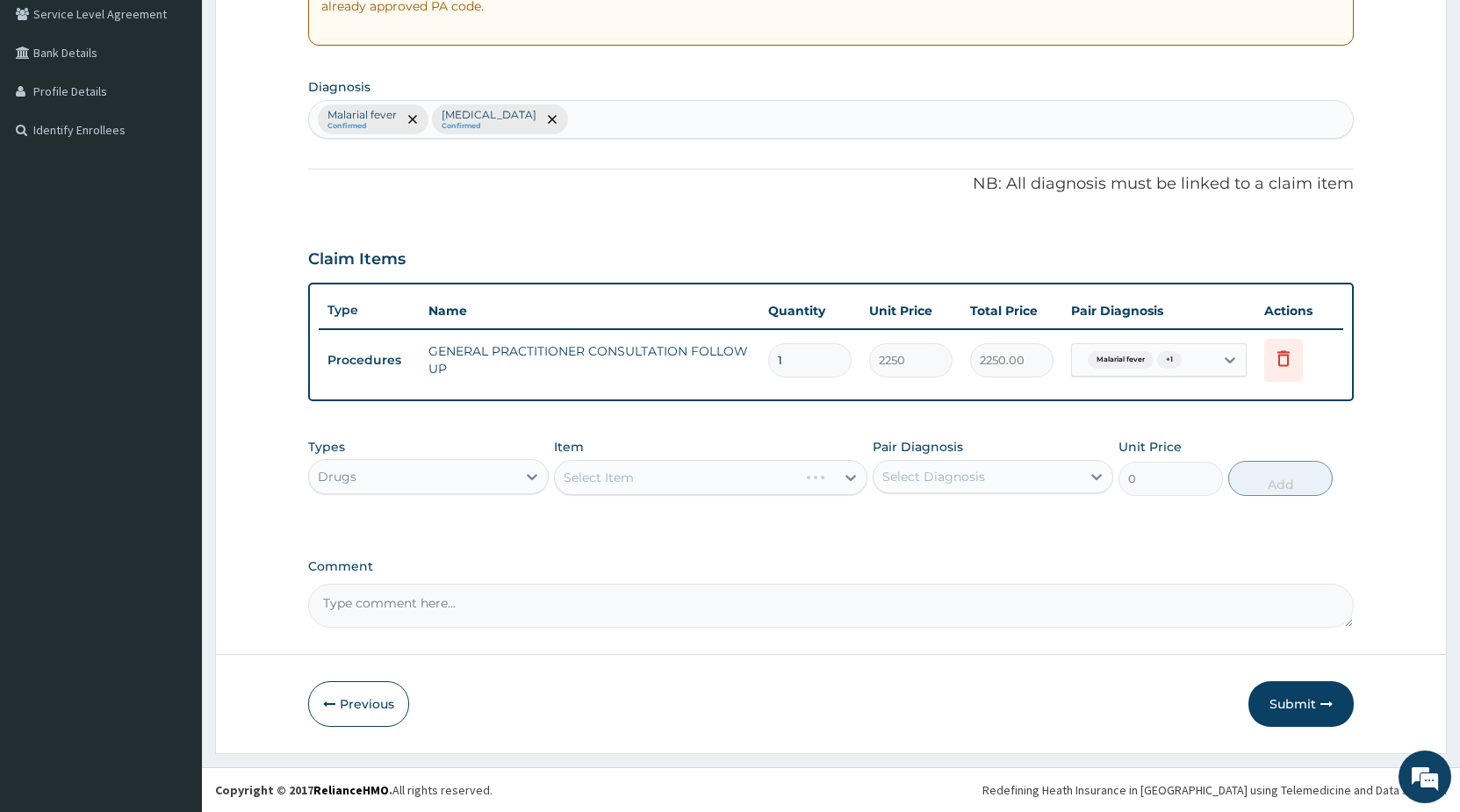
click at [677, 471] on div "Select Item" at bounding box center [711, 477] width 314 height 35
click at [670, 474] on div "Select Item" at bounding box center [711, 477] width 314 height 35
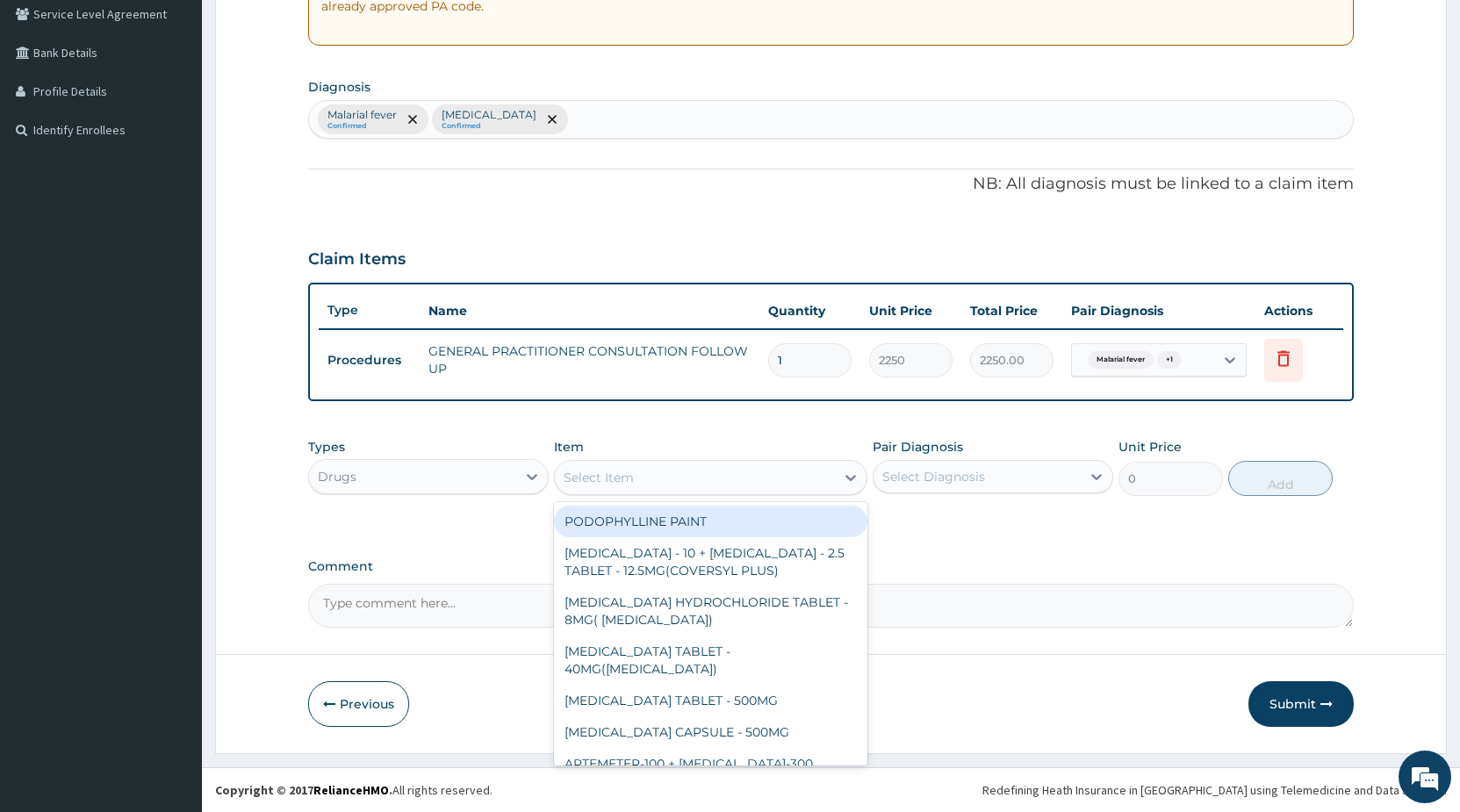
click at [718, 485] on div "Select Item" at bounding box center [695, 477] width 280 height 28
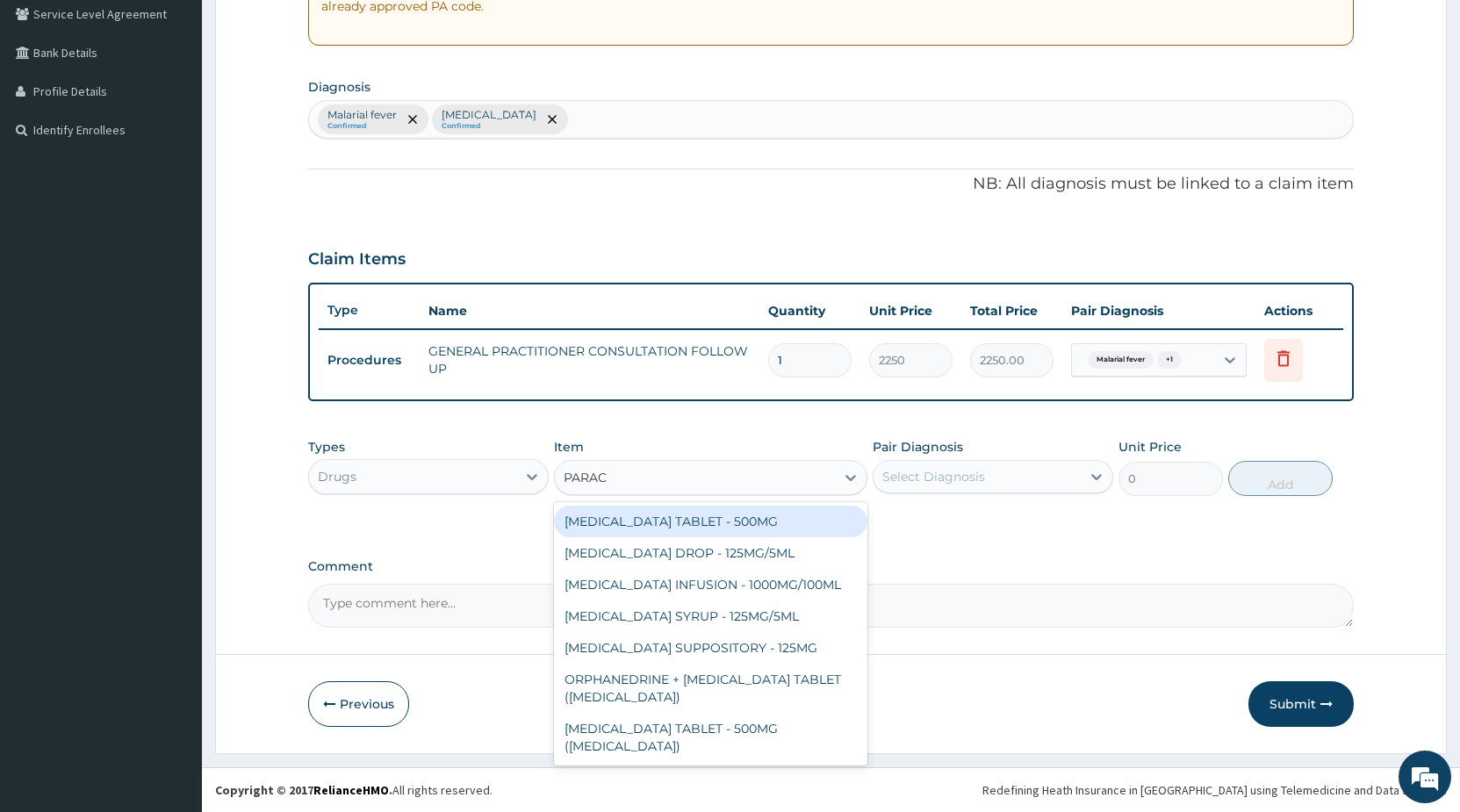
type input "PARACE"
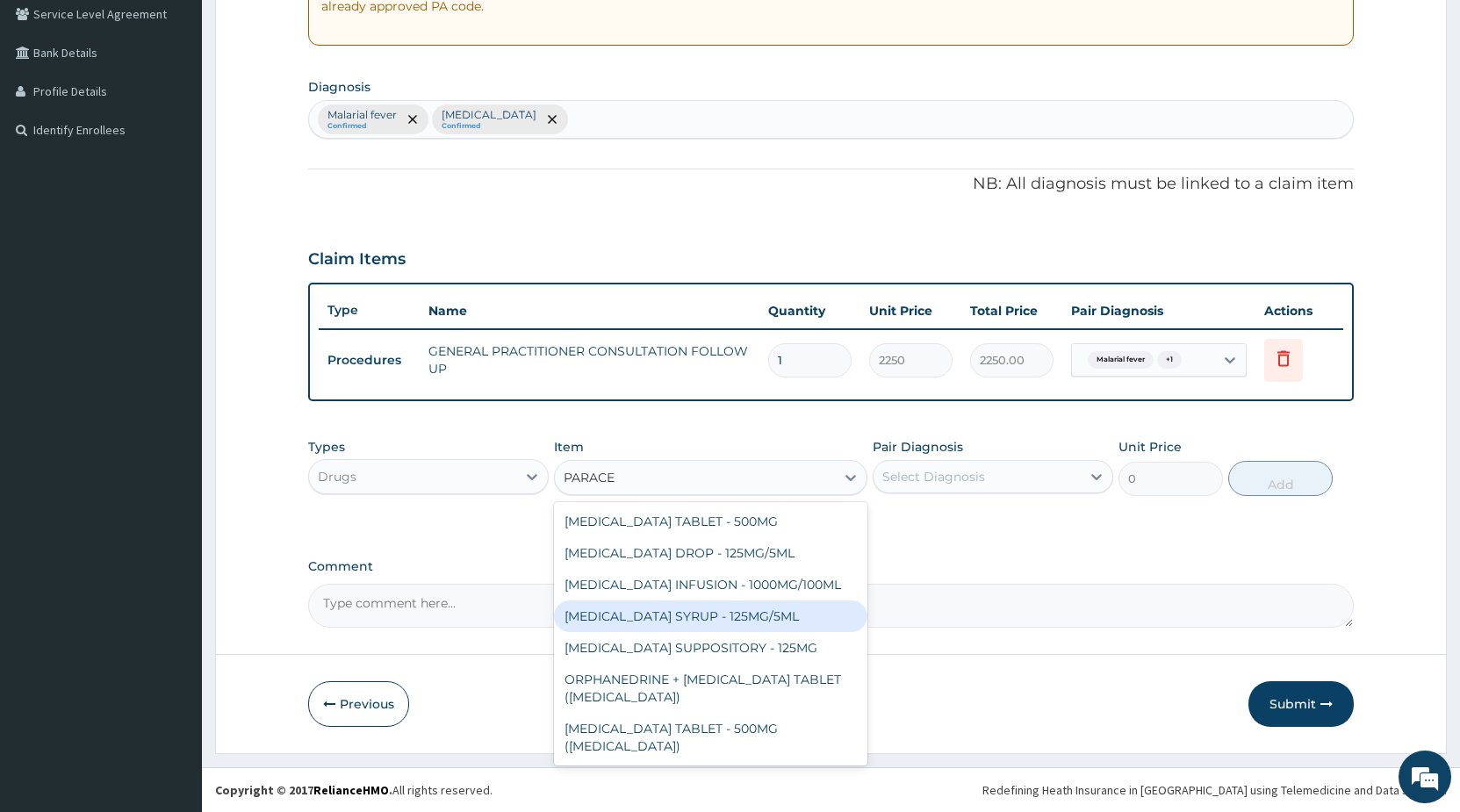
click at [799, 621] on div "[MEDICAL_DATA] SYRUP - 125MG/5ML" at bounding box center [711, 616] width 314 height 31
type input "960"
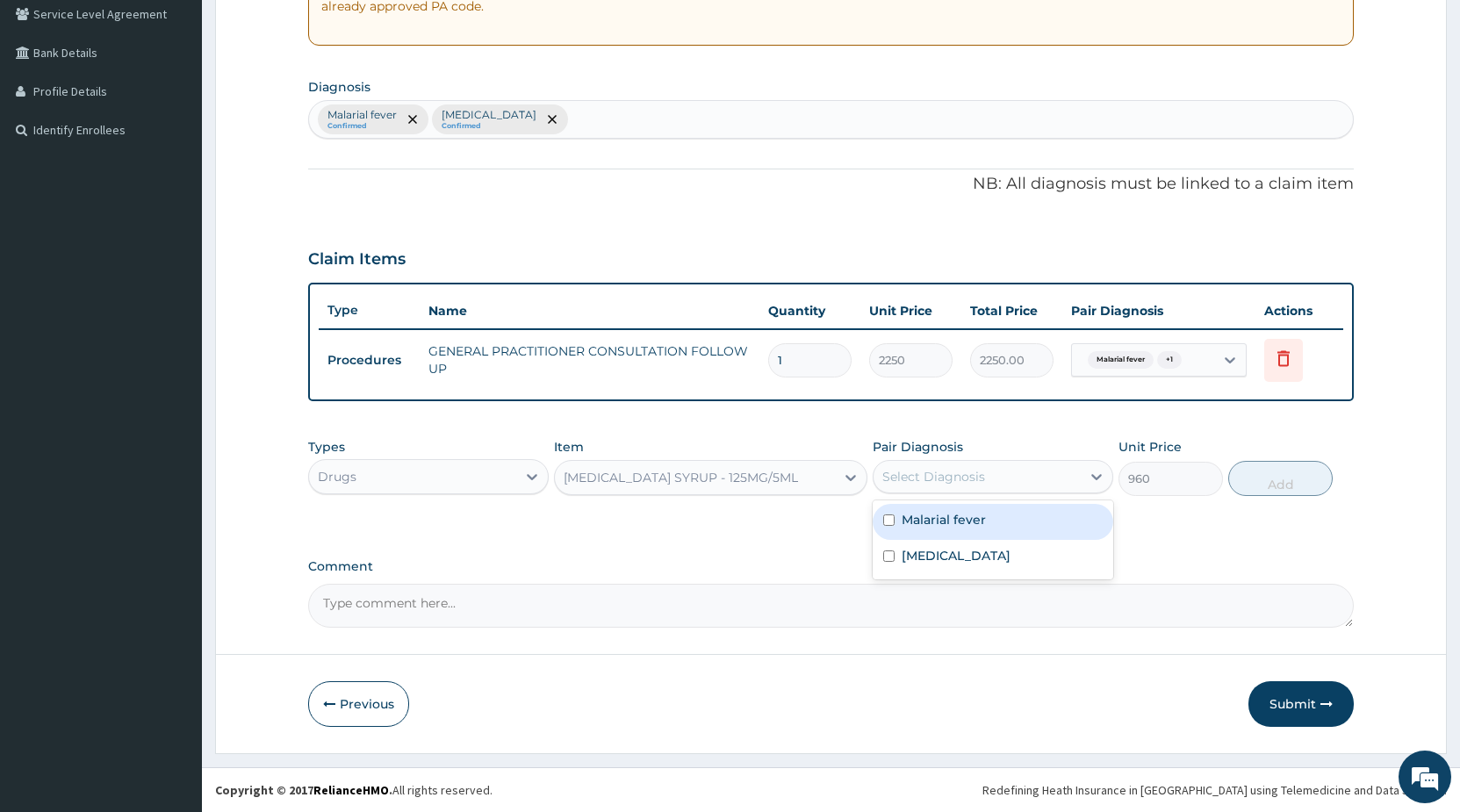
click at [997, 479] on div "Select Diagnosis" at bounding box center [976, 476] width 207 height 28
click at [978, 527] on label "Malarial fever" at bounding box center [944, 520] width 84 height 18
checkbox input "true"
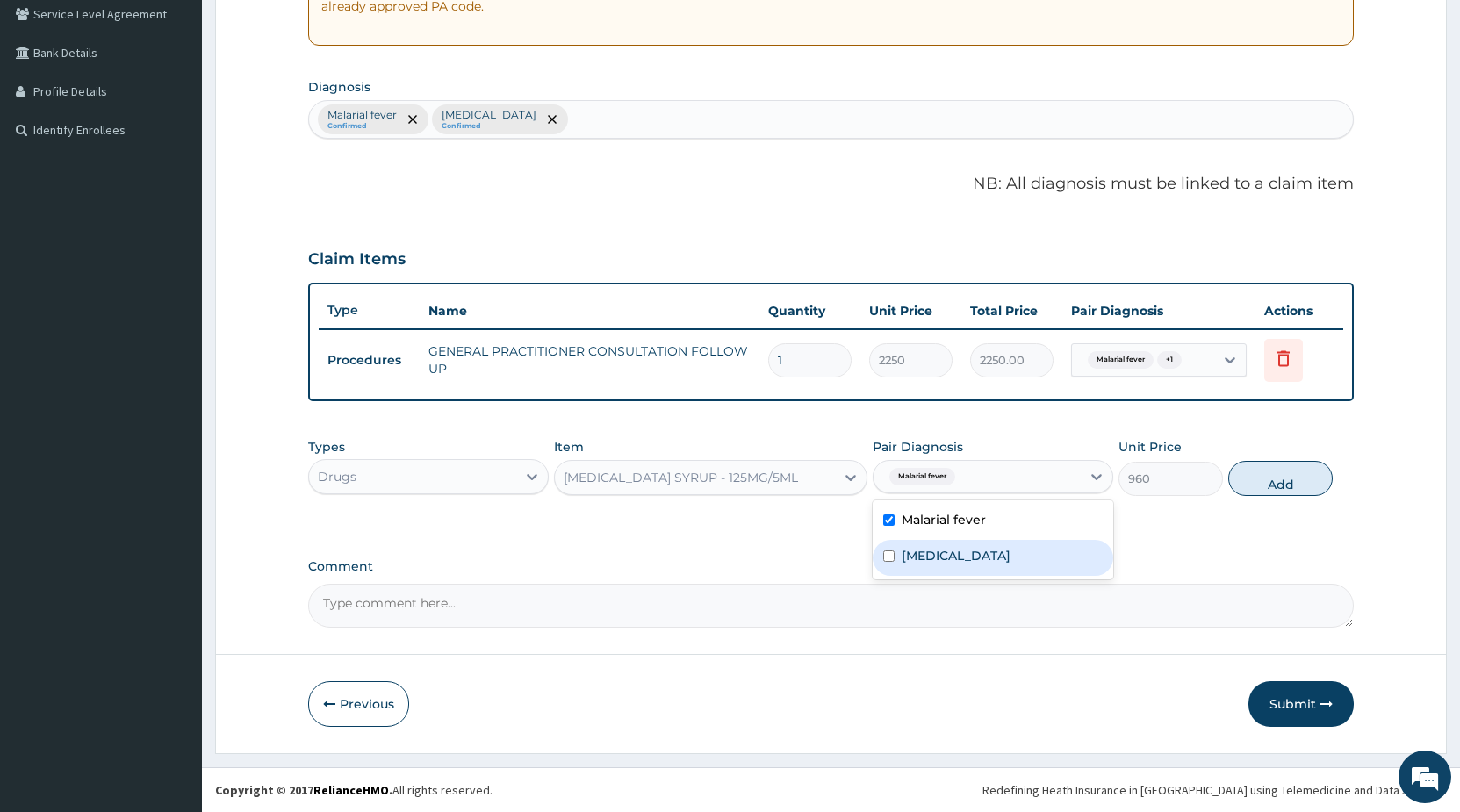
click at [978, 560] on label "[MEDICAL_DATA]" at bounding box center [955, 556] width 108 height 18
checkbox input "true"
click at [1285, 476] on button "Add" at bounding box center [1280, 478] width 105 height 35
type input "0"
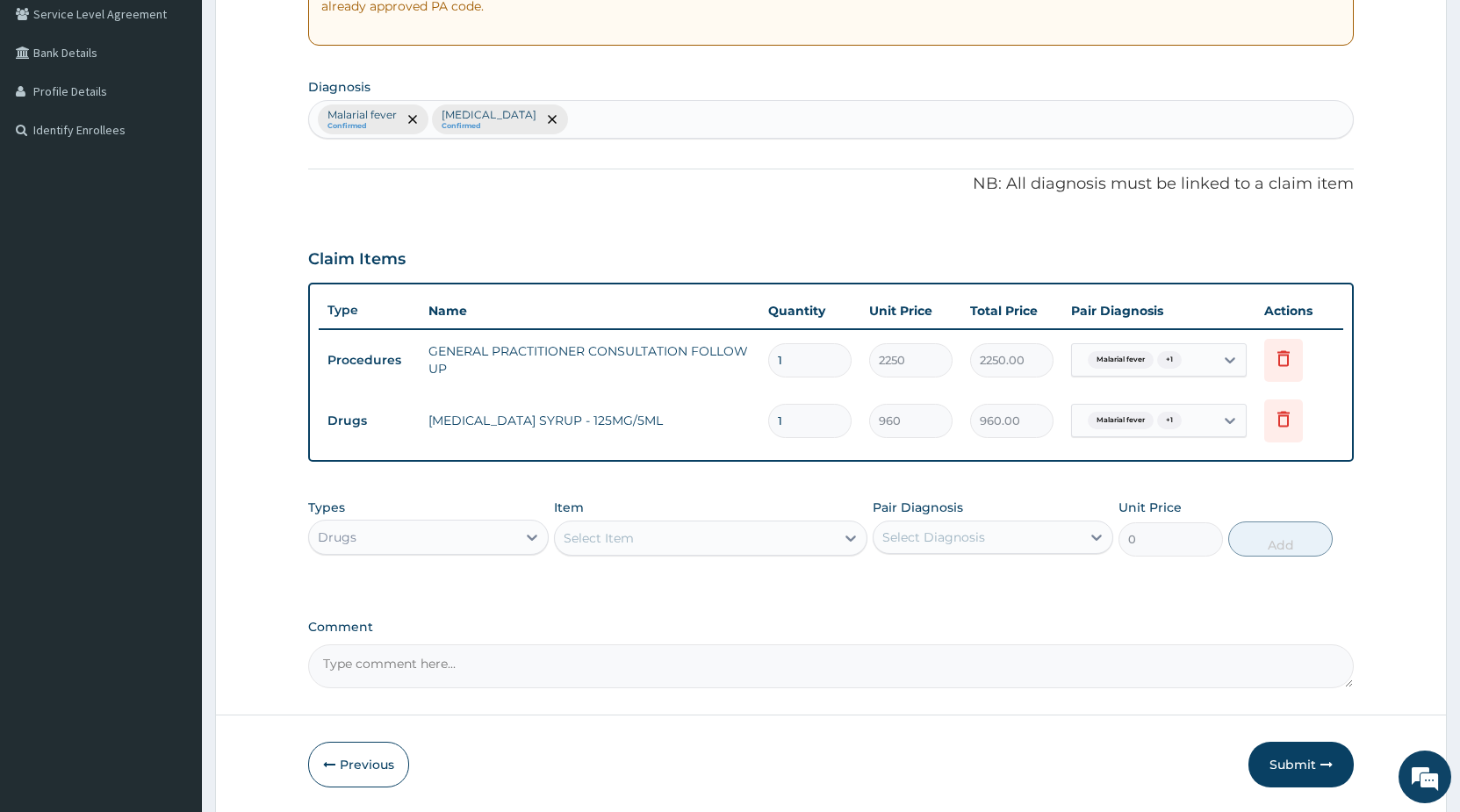
click at [609, 543] on div "Select Item" at bounding box center [599, 539] width 70 height 18
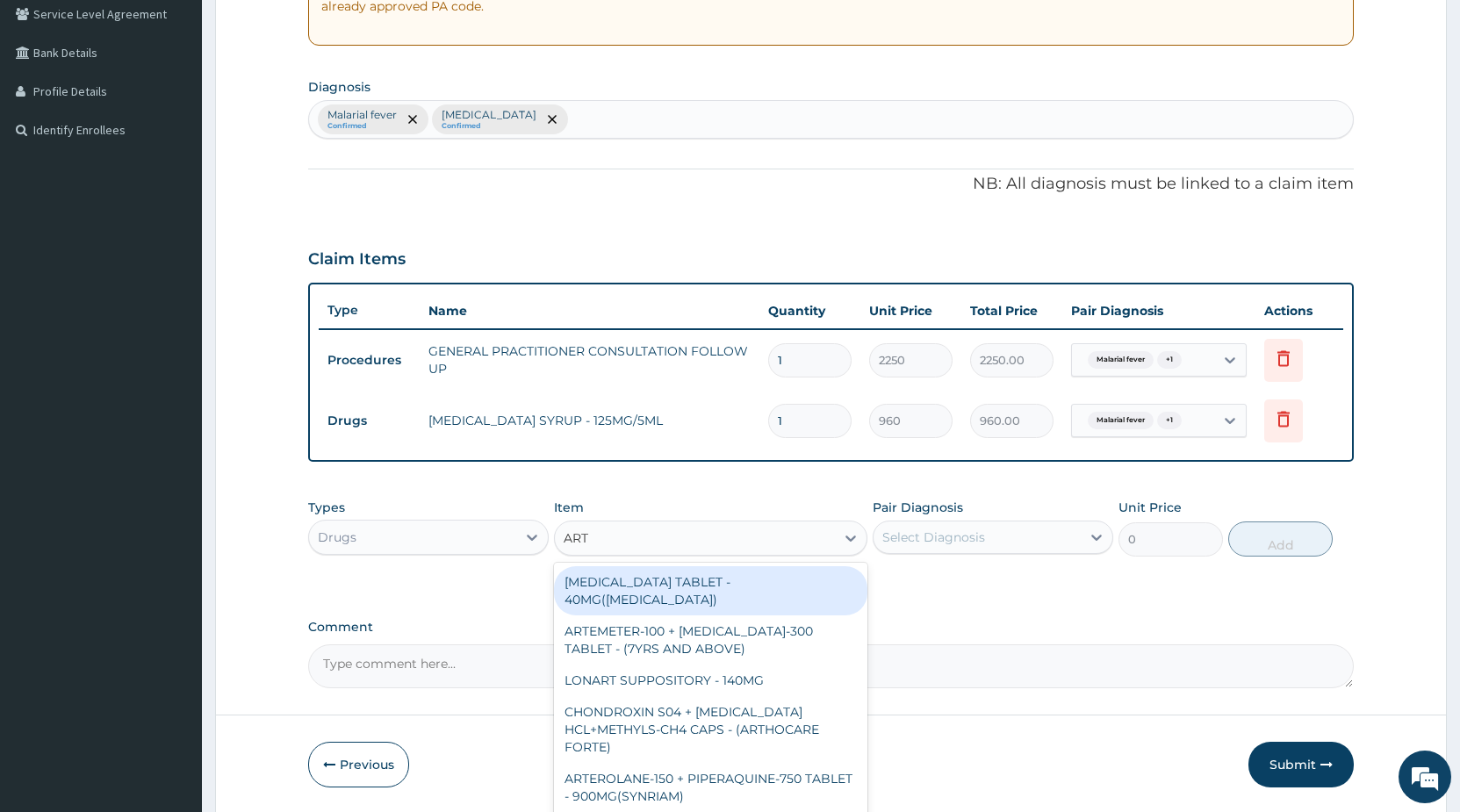
type input "ARTE"
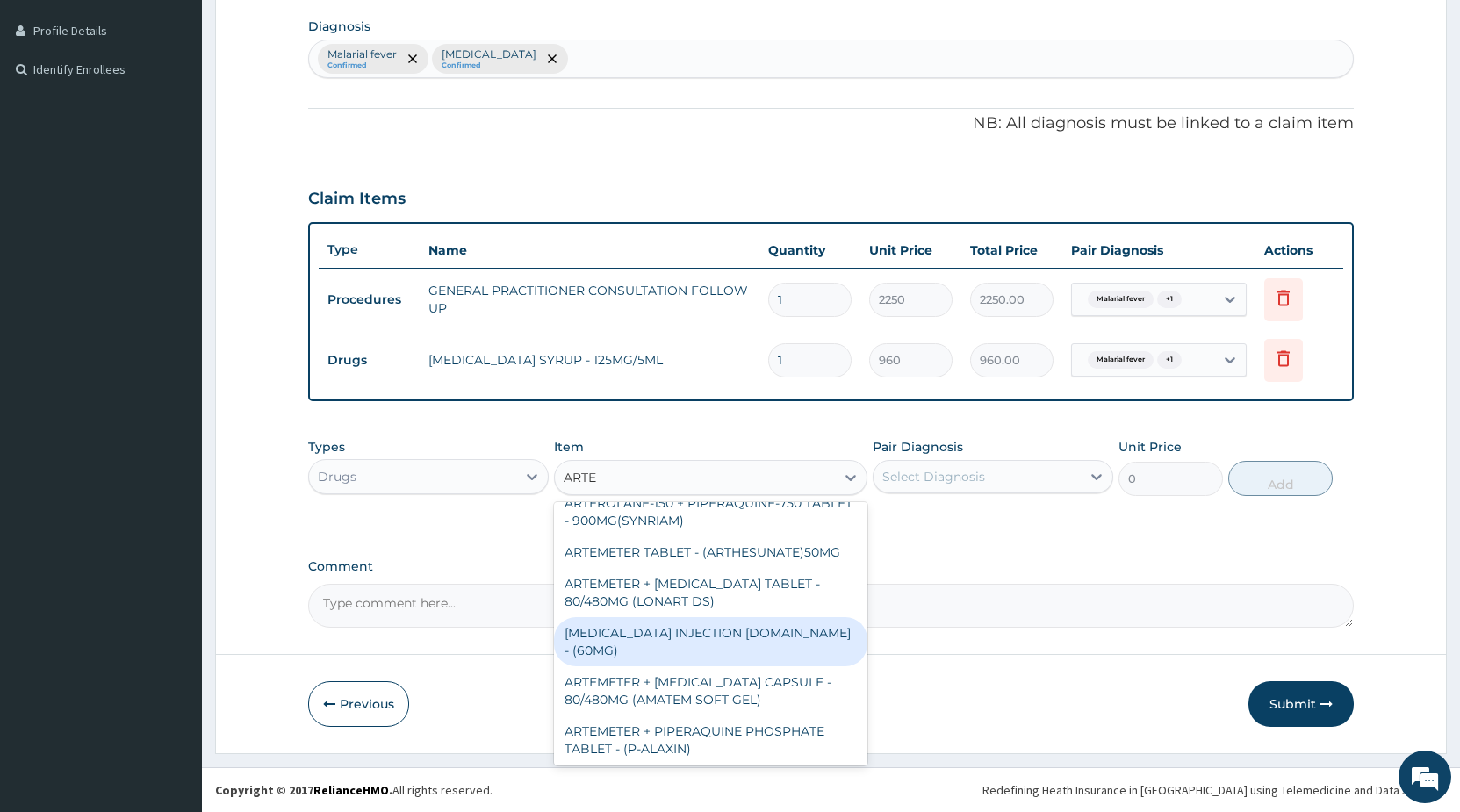
scroll to position [284, 0]
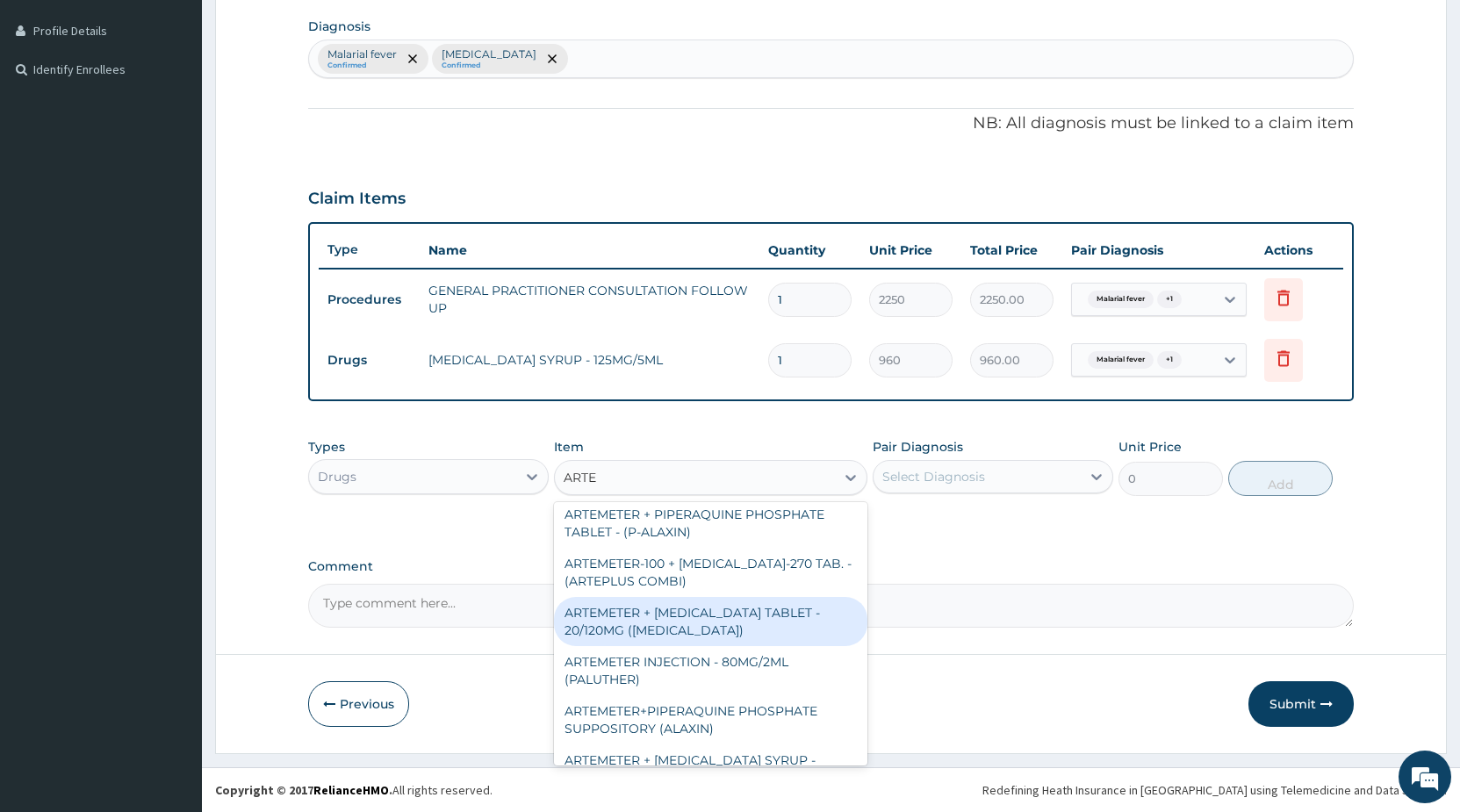
click at [802, 606] on div "ARTEMETER + [MEDICAL_DATA] TABLET - 20/120MG ([MEDICAL_DATA])" at bounding box center [711, 621] width 314 height 49
type input "240"
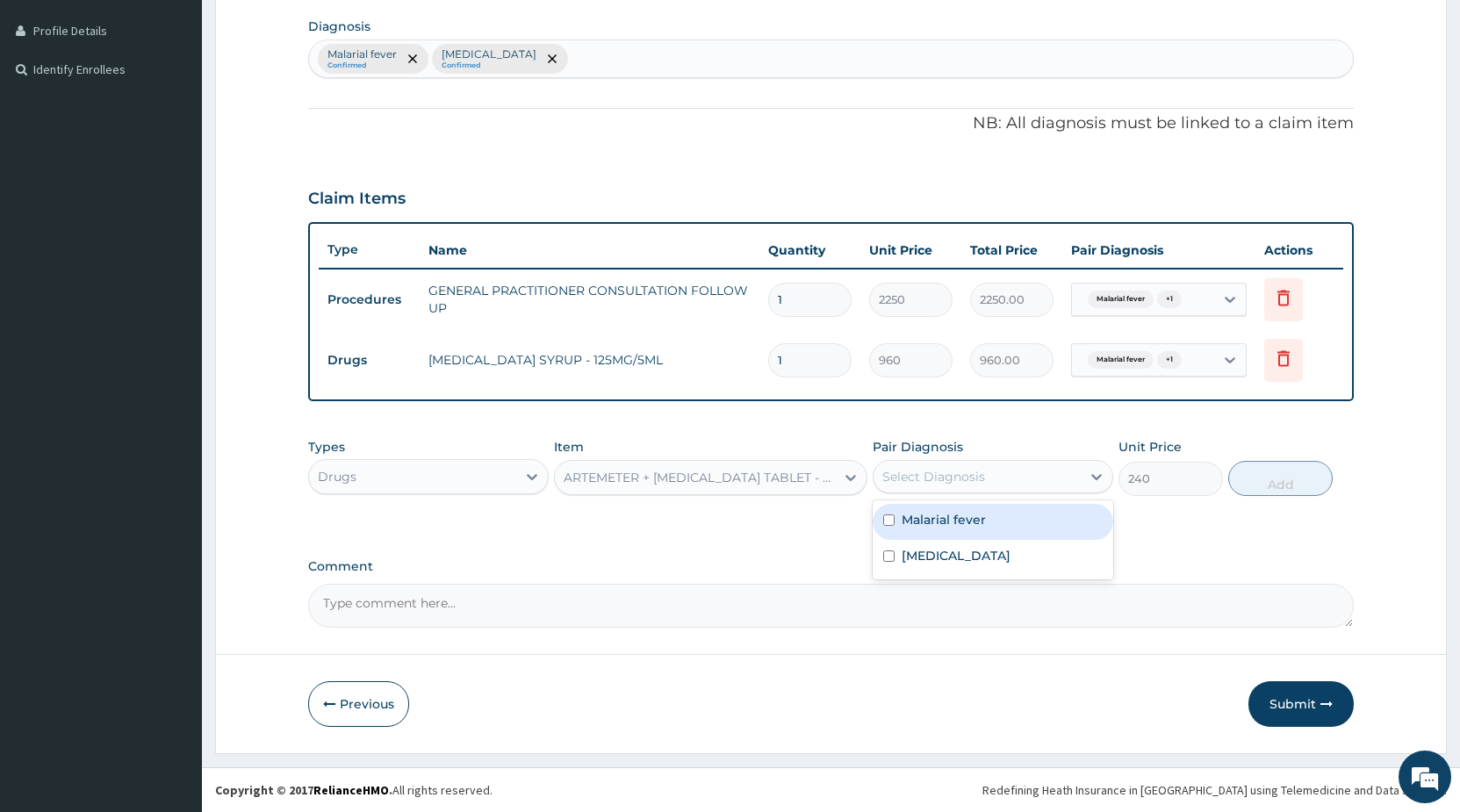
click at [931, 481] on div "Select Diagnosis" at bounding box center [933, 477] width 103 height 18
click at [952, 518] on label "Malarial fever" at bounding box center [944, 520] width 84 height 18
checkbox input "true"
click at [1277, 486] on button "Add" at bounding box center [1280, 478] width 105 height 35
type input "0"
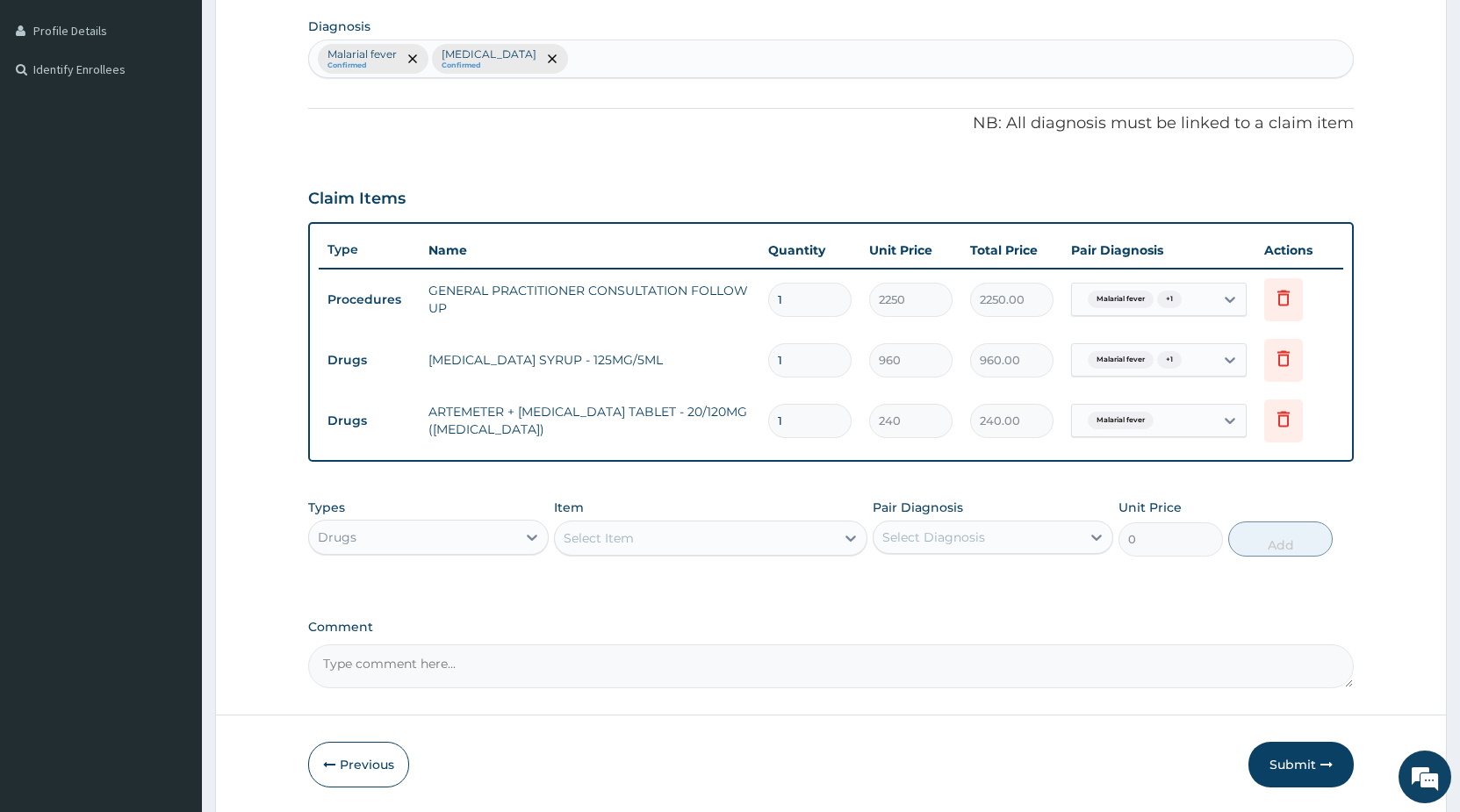
type input "12"
type input "2880.00"
type input "12"
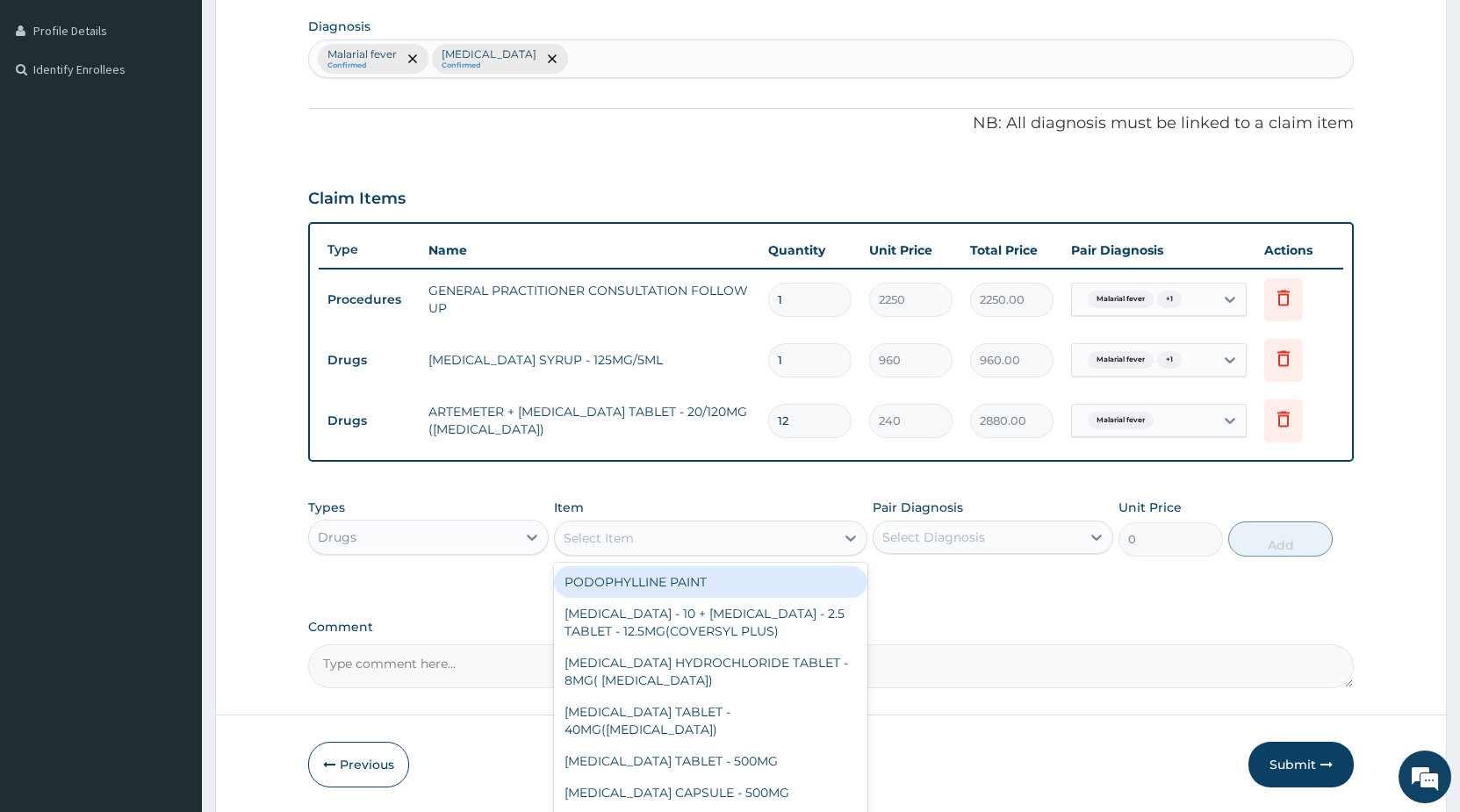
click at [625, 539] on div "Select Item" at bounding box center [599, 539] width 70 height 18
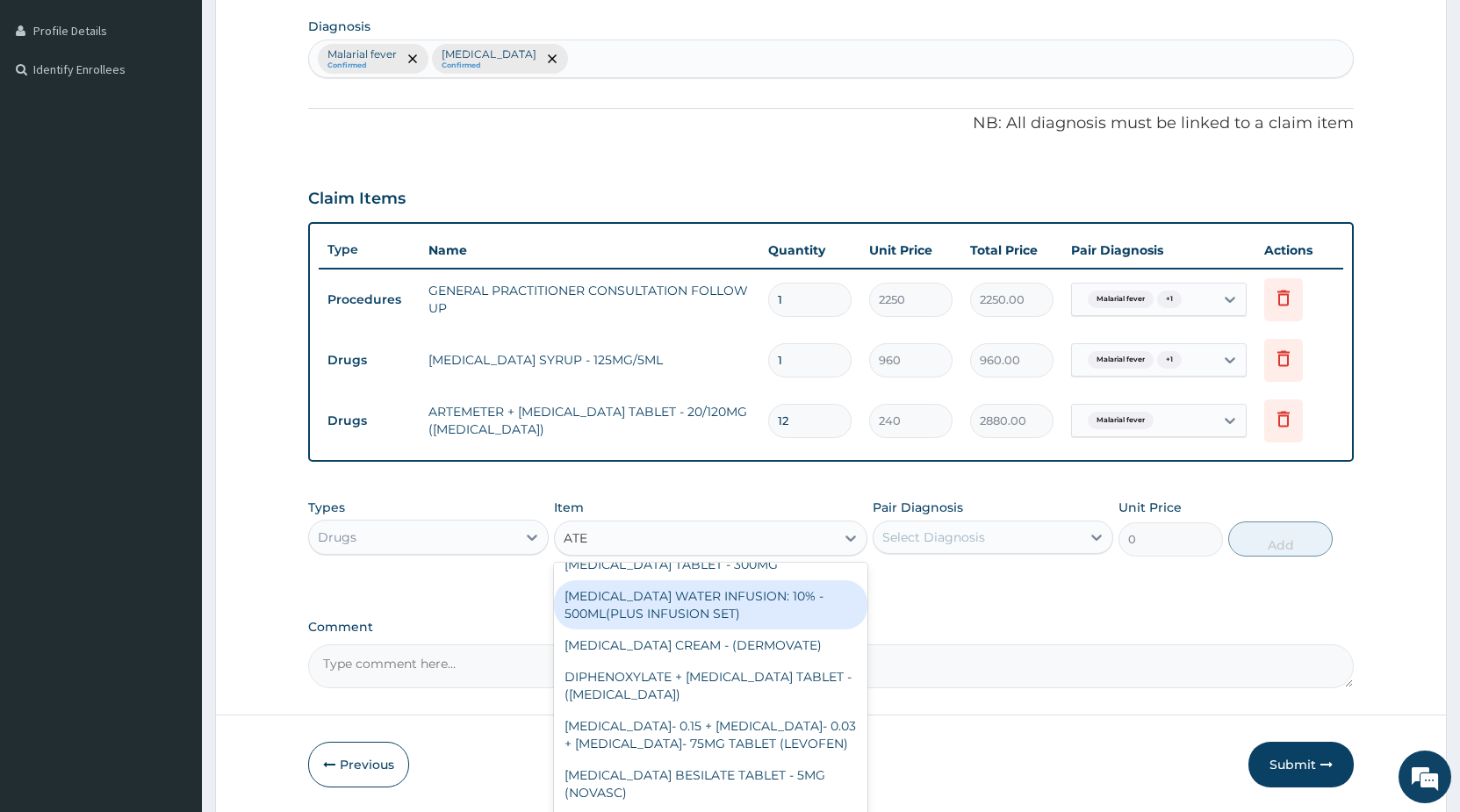
scroll to position [569, 0]
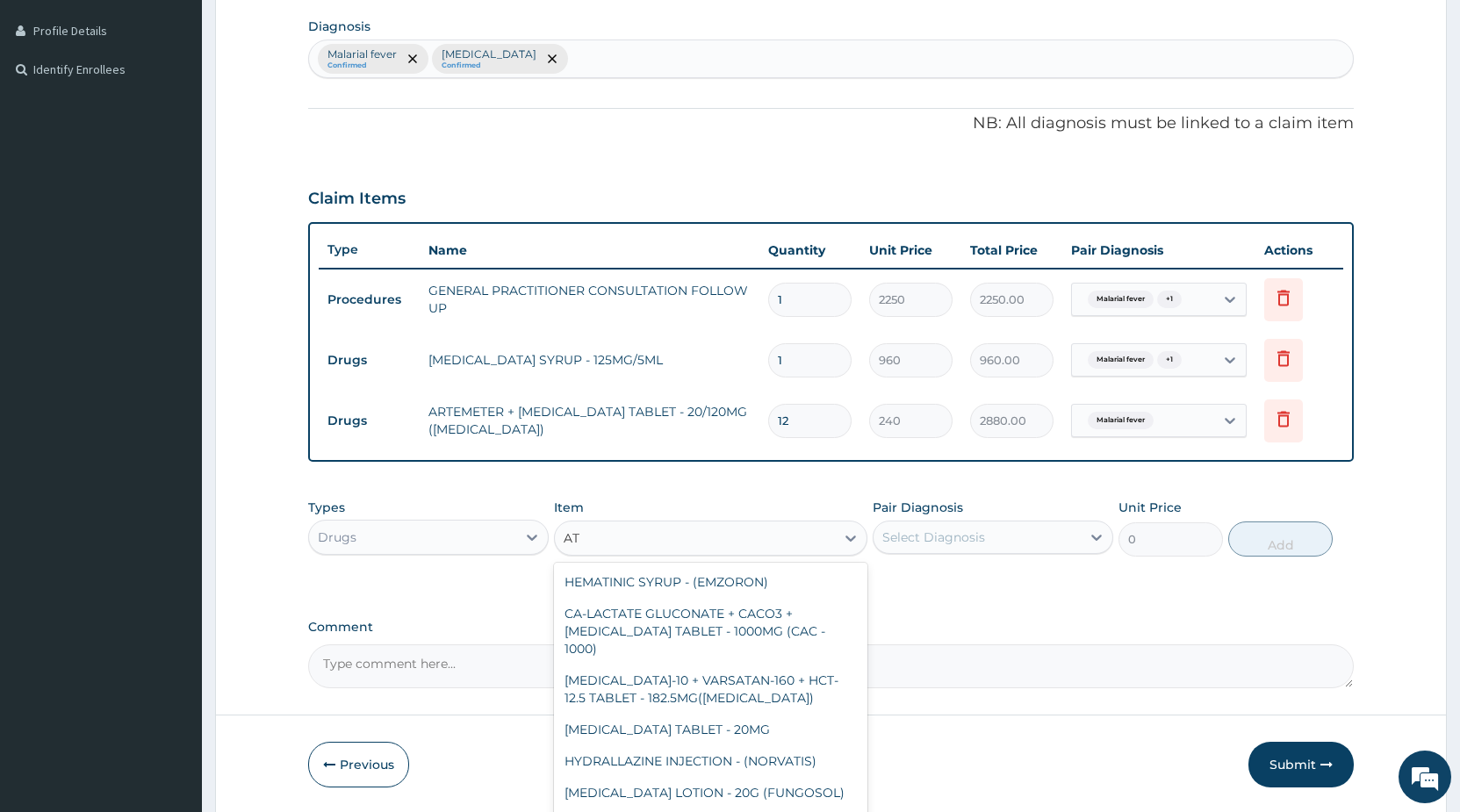
type input "A"
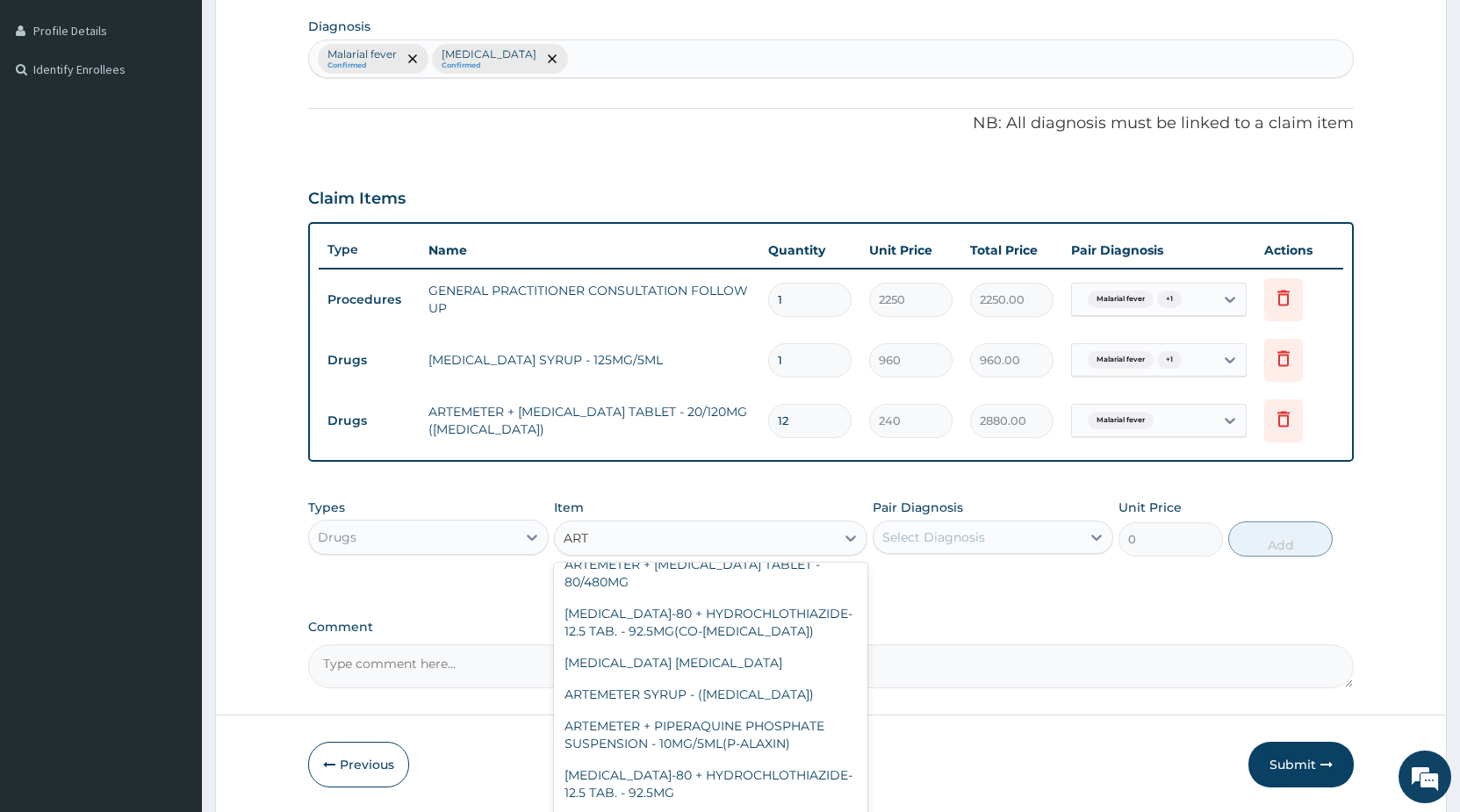
type input "ARTE"
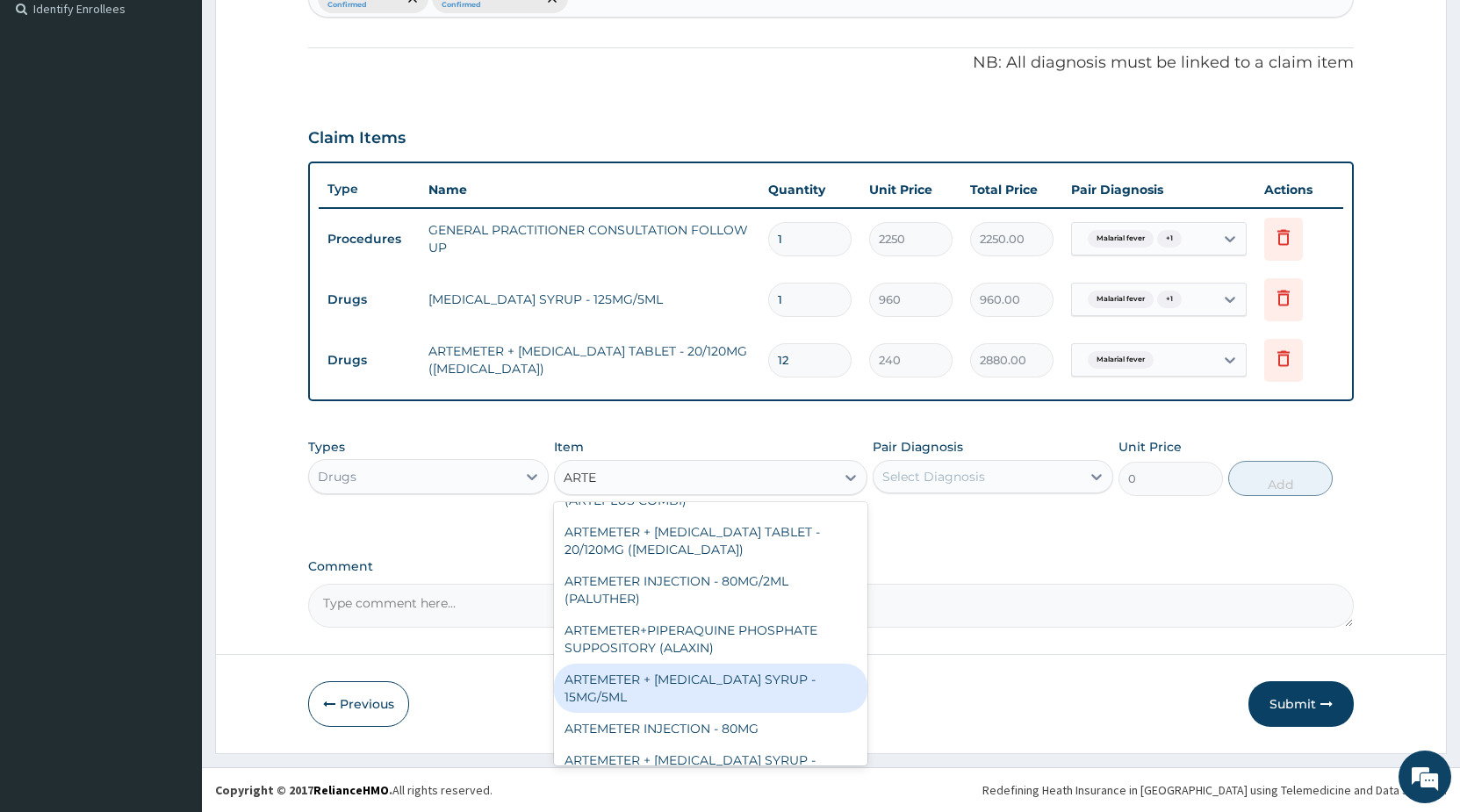
scroll to position [516, 0]
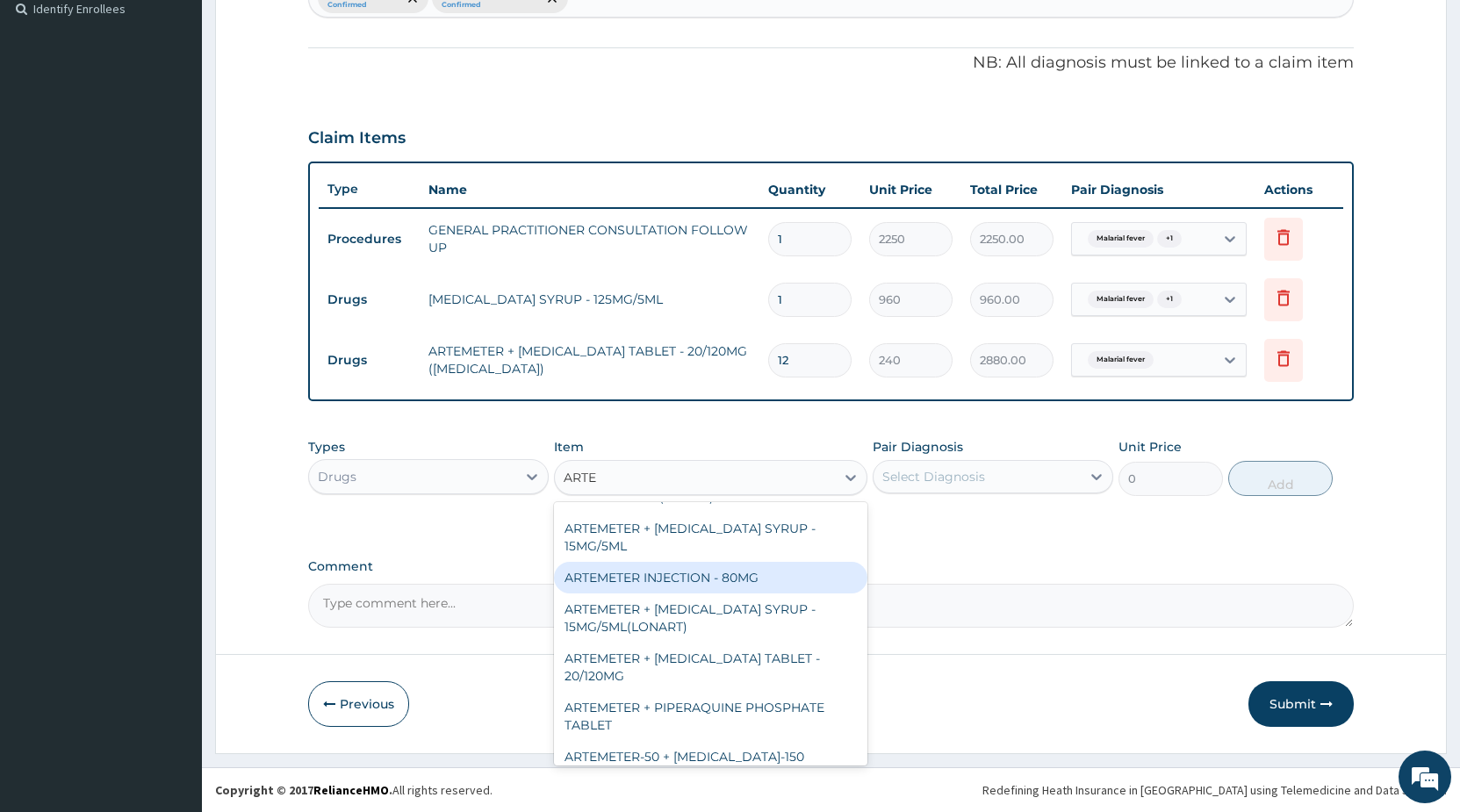
drag, startPoint x: 764, startPoint y: 565, endPoint x: 817, endPoint y: 532, distance: 62.4
click at [765, 565] on div "ARTEMETER INJECTION - 80MG" at bounding box center [711, 577] width 314 height 31
type input "544"
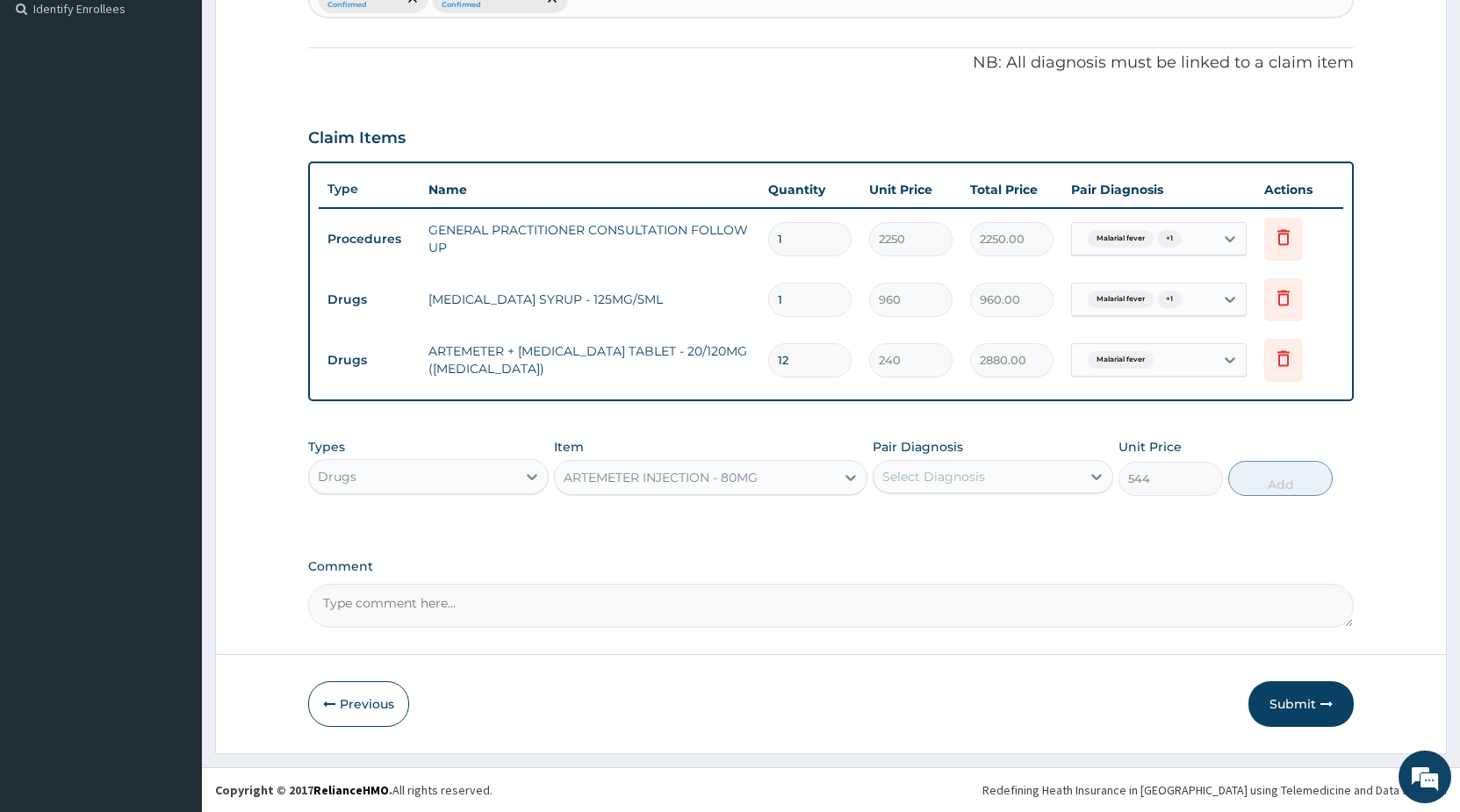
click at [907, 479] on div "Select Diagnosis" at bounding box center [933, 477] width 103 height 18
click at [917, 538] on div "Malarial fever" at bounding box center [992, 522] width 240 height 36
checkbox input "true"
click at [1279, 482] on button "Add" at bounding box center [1280, 478] width 105 height 35
type input "0"
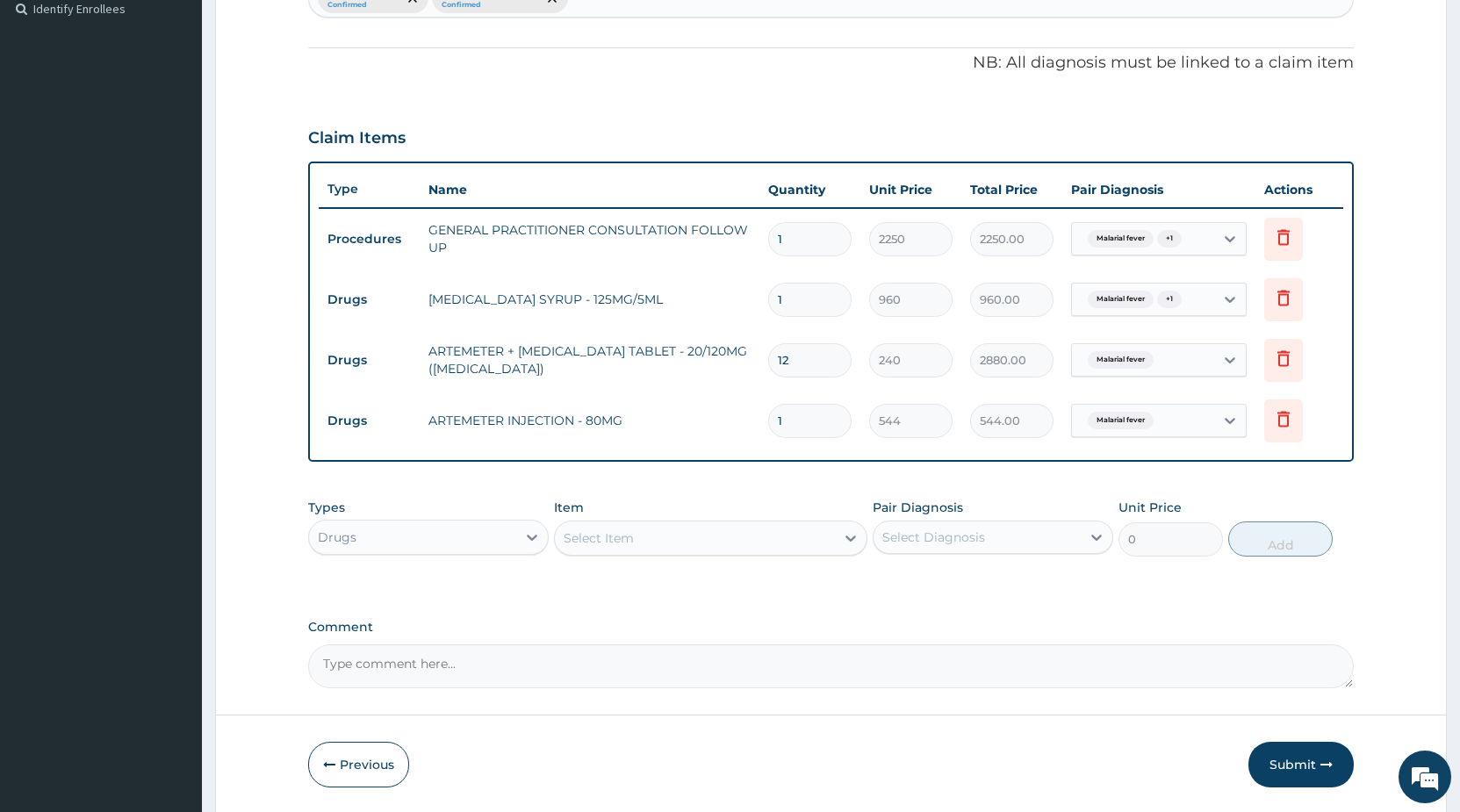
click at [760, 536] on div "Select Item" at bounding box center [695, 538] width 280 height 28
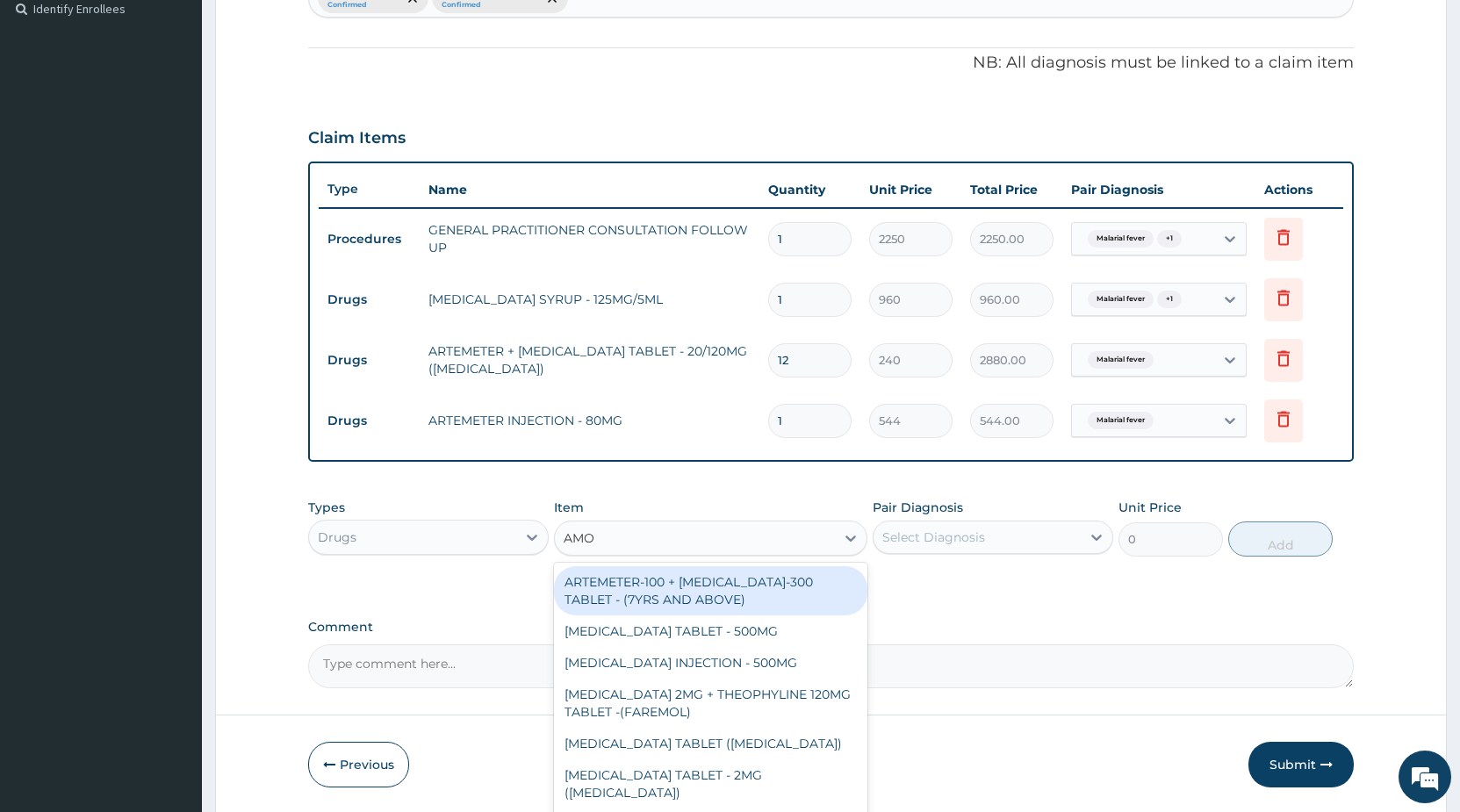
type input "AMOX"
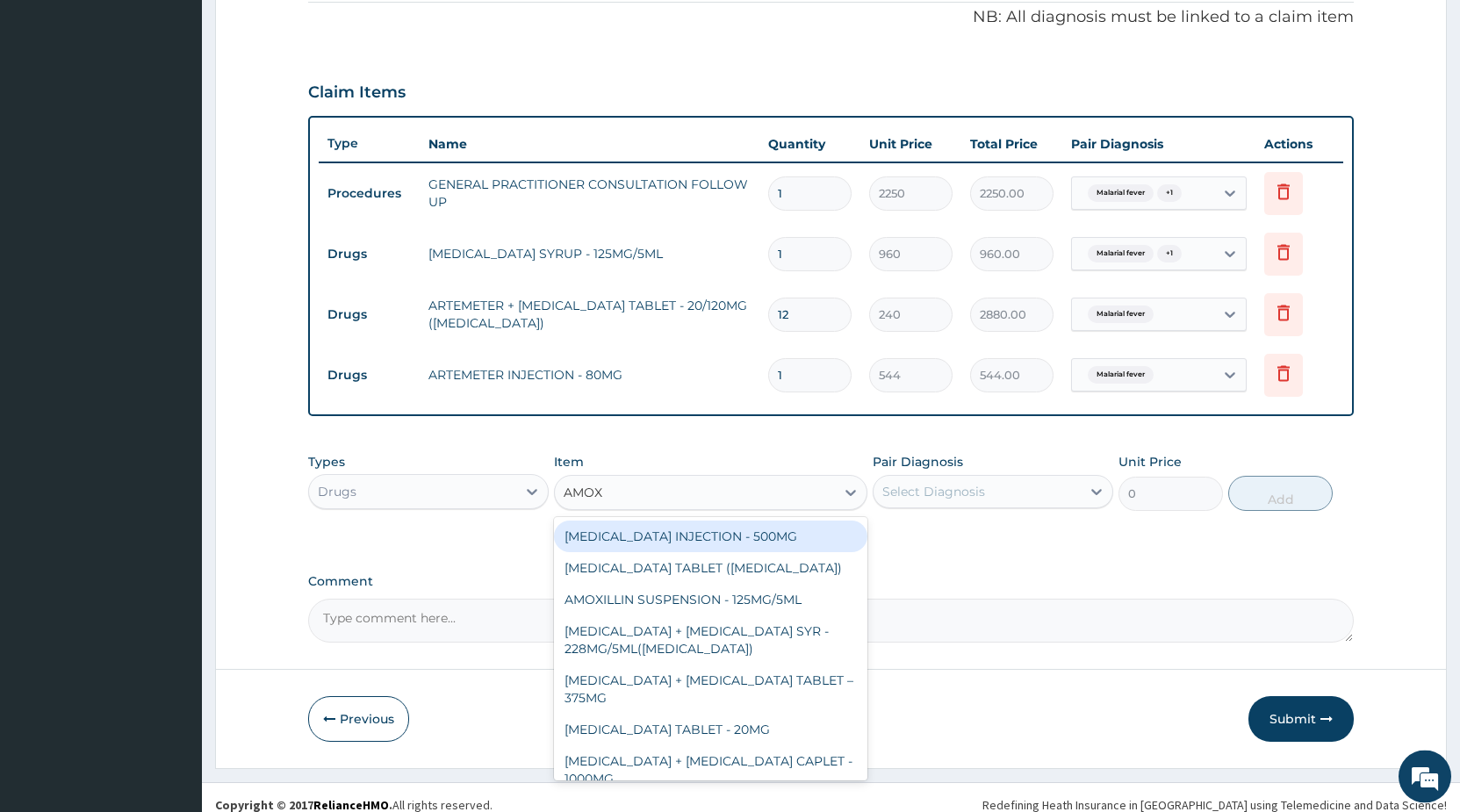
scroll to position [552, 0]
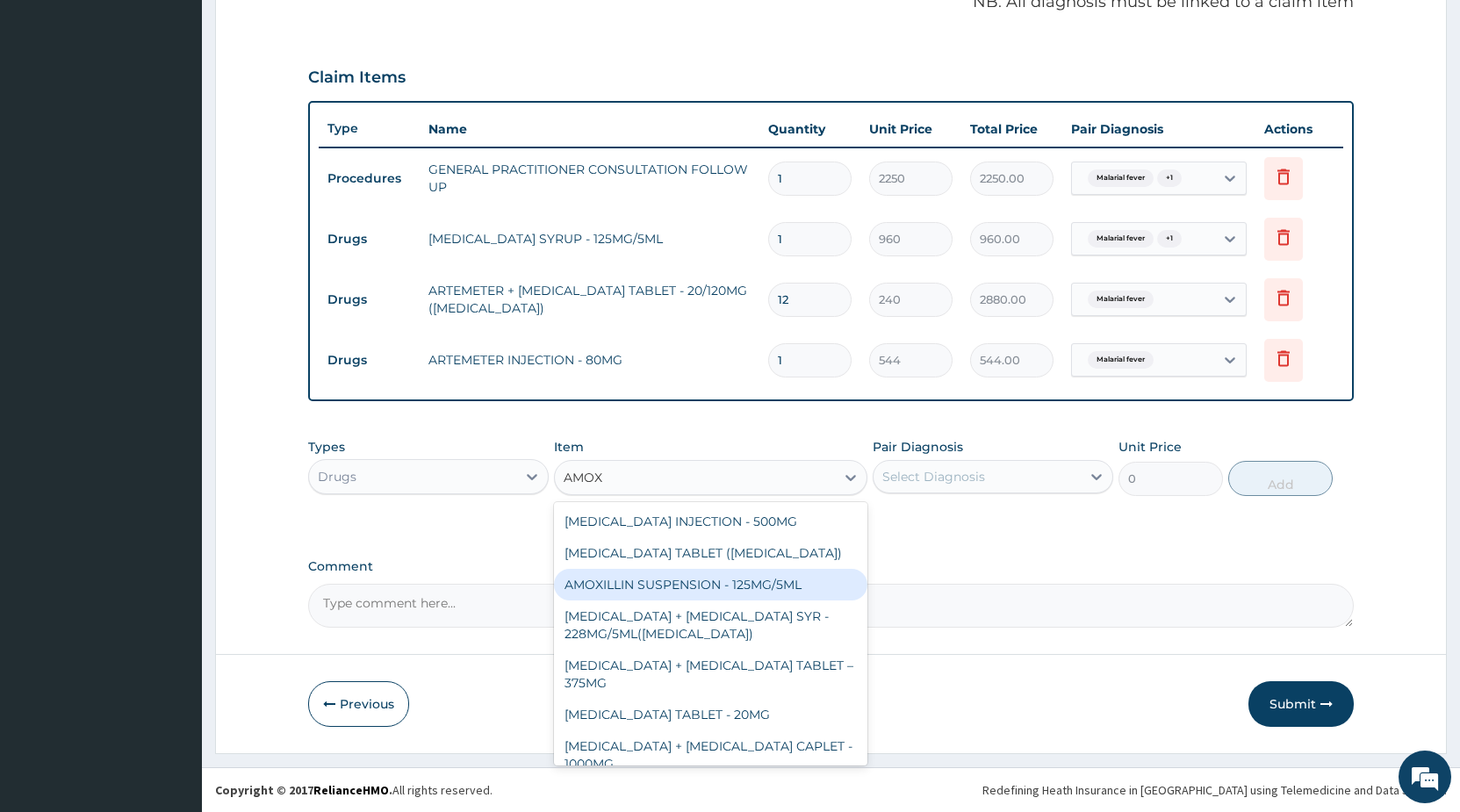
click at [788, 588] on div "AMOXILLIN SUSPENSION - 125MG/5ML" at bounding box center [711, 584] width 314 height 31
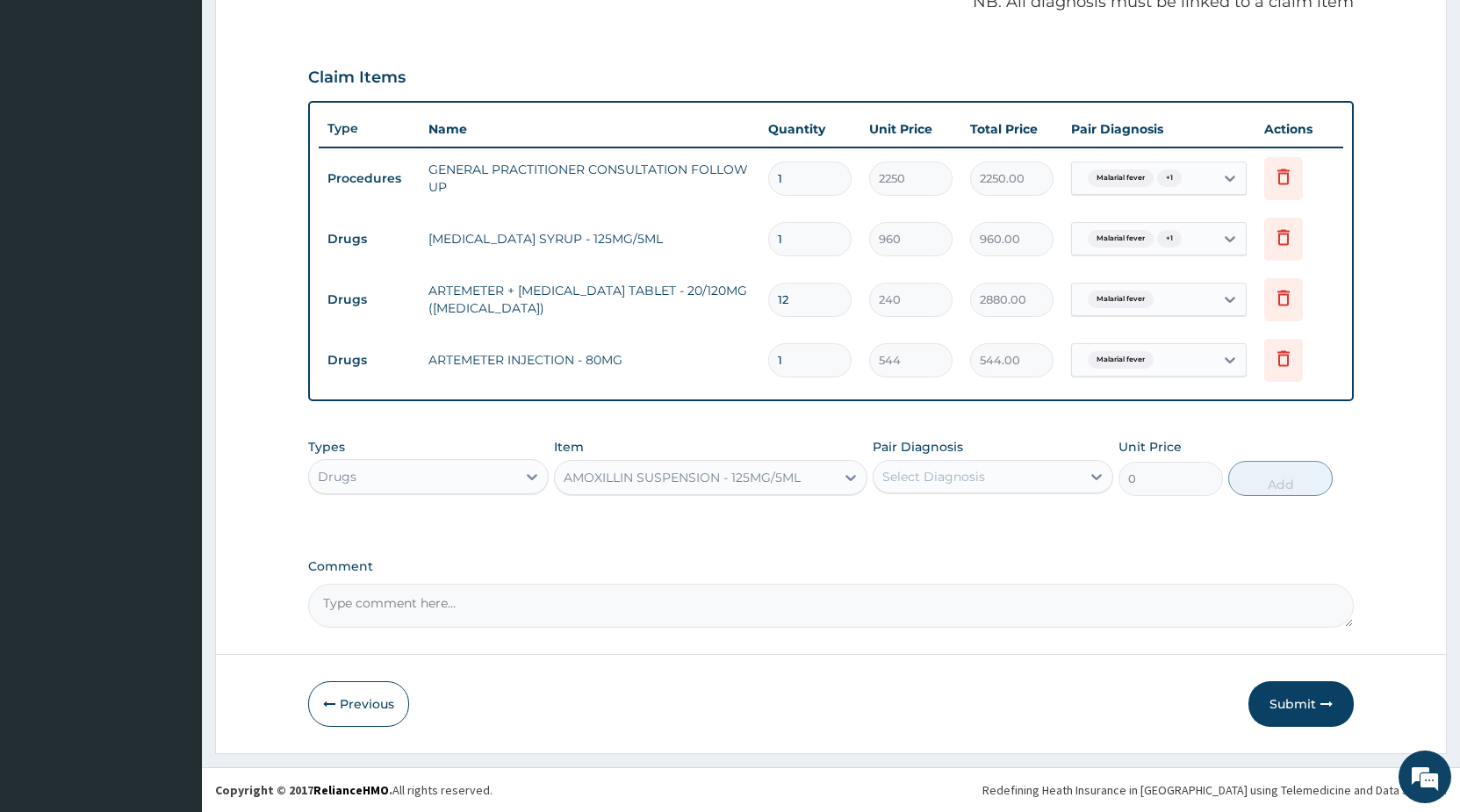
type input "960"
click at [918, 484] on div "Select Diagnosis" at bounding box center [976, 476] width 207 height 28
click at [920, 522] on label "Malarial fever" at bounding box center [944, 520] width 84 height 18
click at [894, 523] on input "checkbox" at bounding box center [888, 520] width 12 height 12
checkbox input "false"
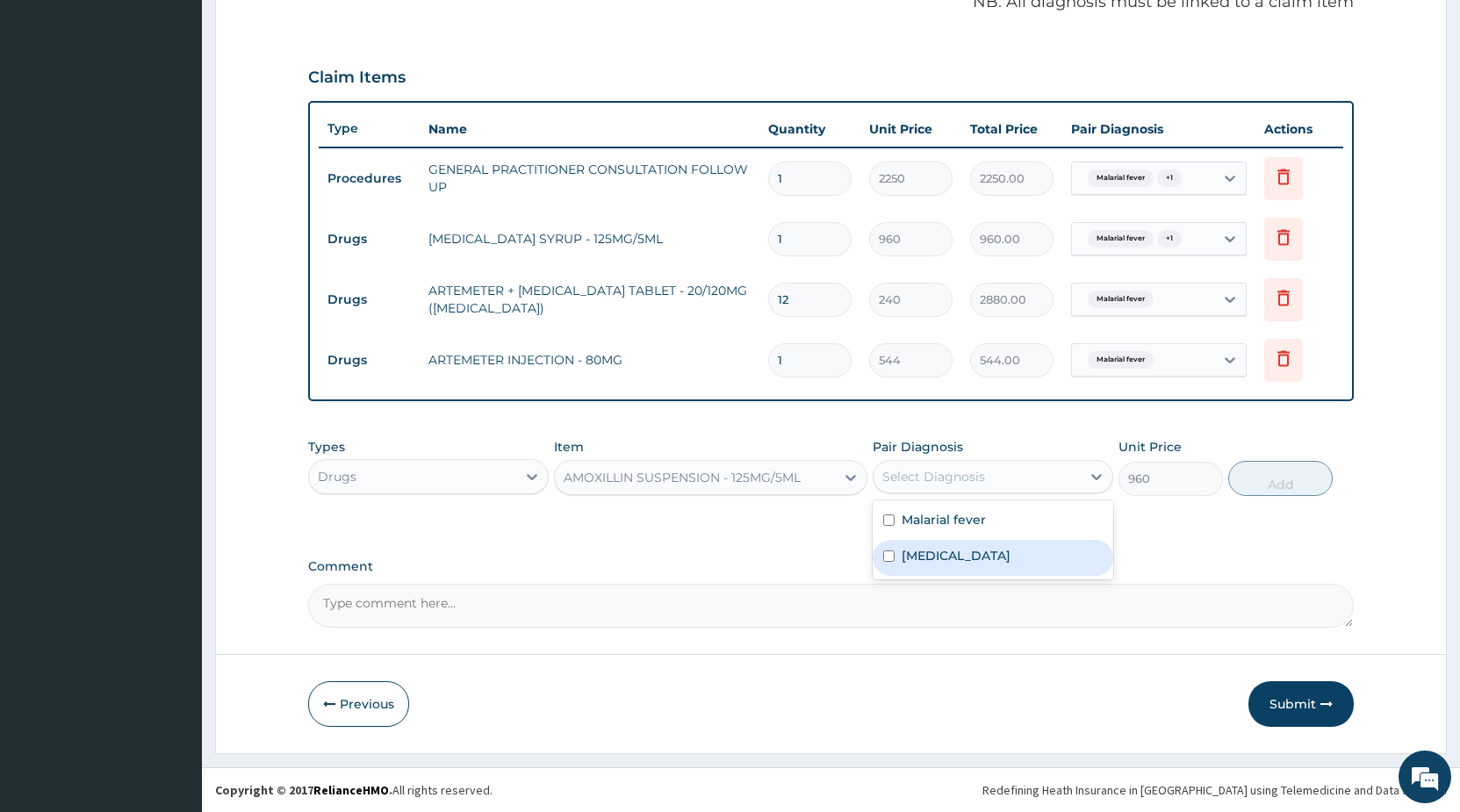
click at [882, 557] on div "[MEDICAL_DATA]" at bounding box center [992, 557] width 240 height 36
checkbox input "true"
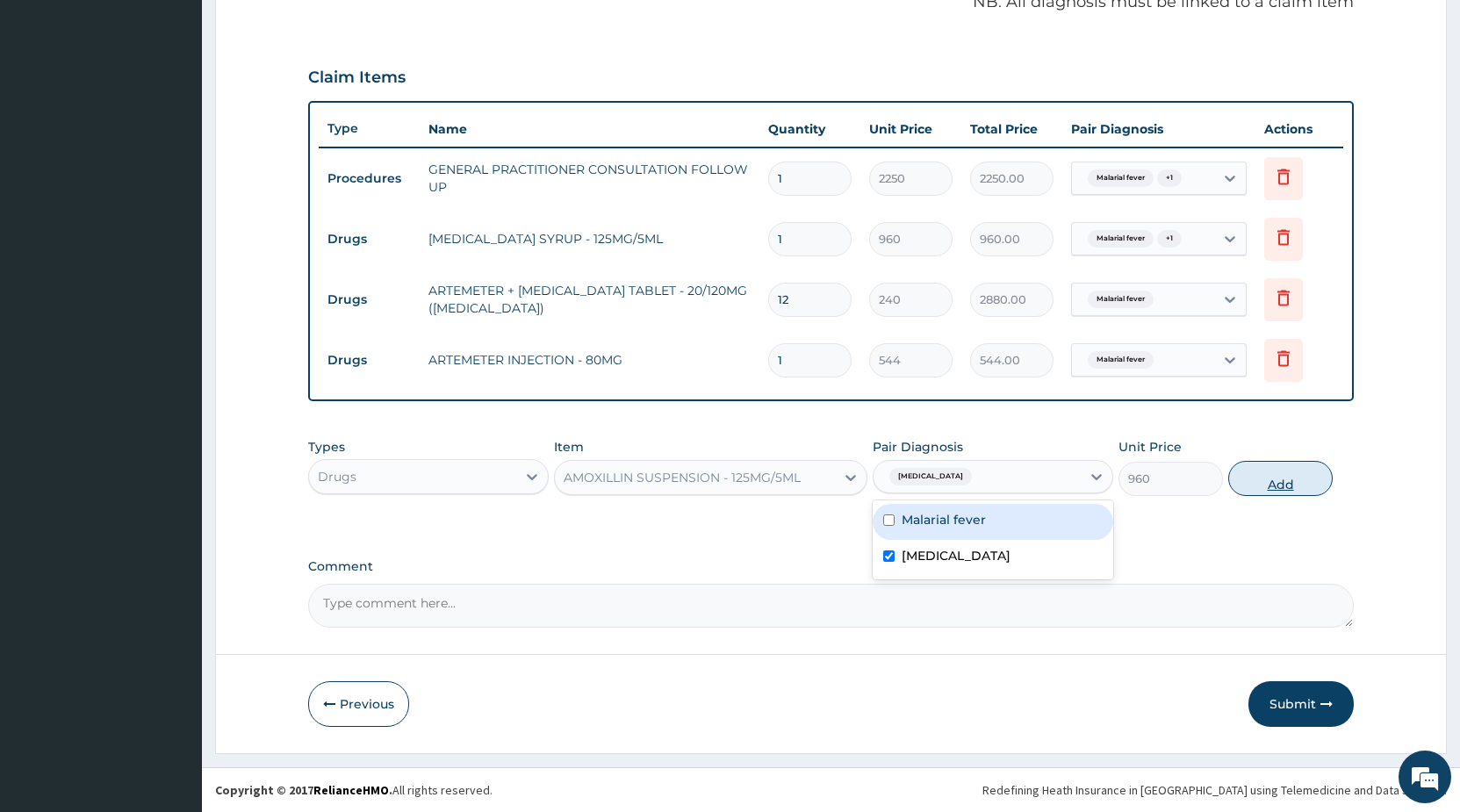
click at [1270, 495] on button "Add" at bounding box center [1280, 478] width 105 height 35
type input "0"
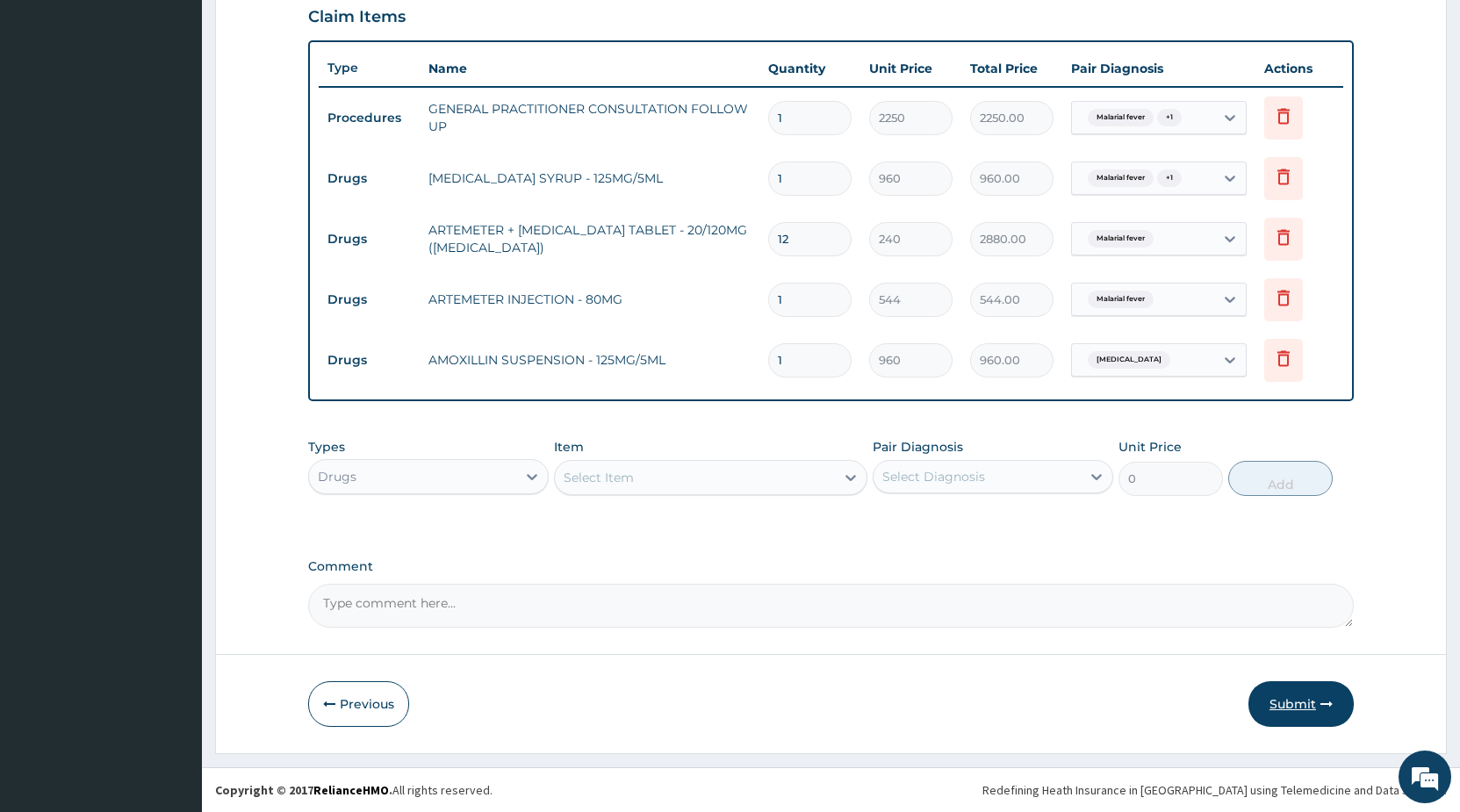
click at [1300, 704] on button "Submit" at bounding box center [1301, 704] width 106 height 46
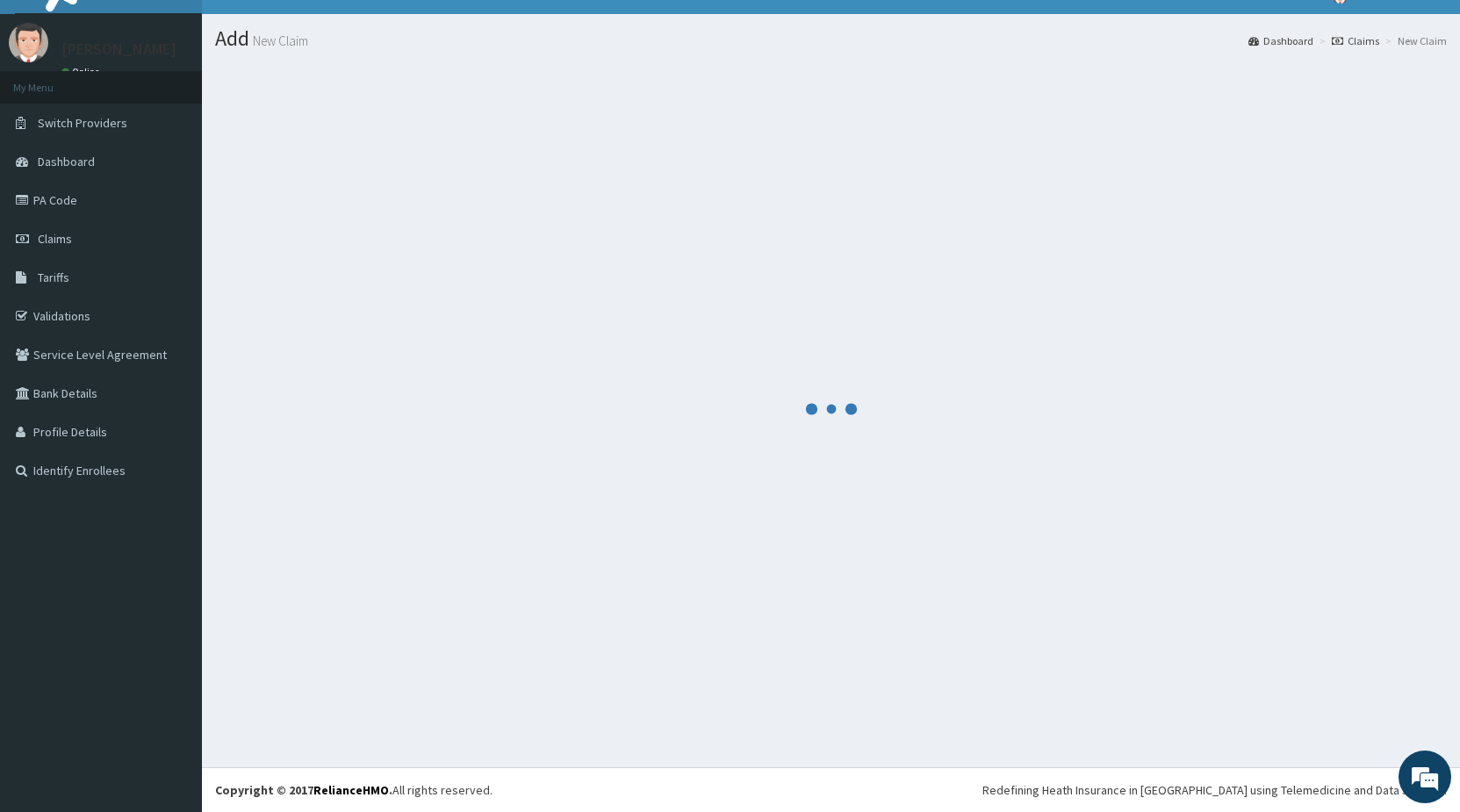
scroll to position [30, 0]
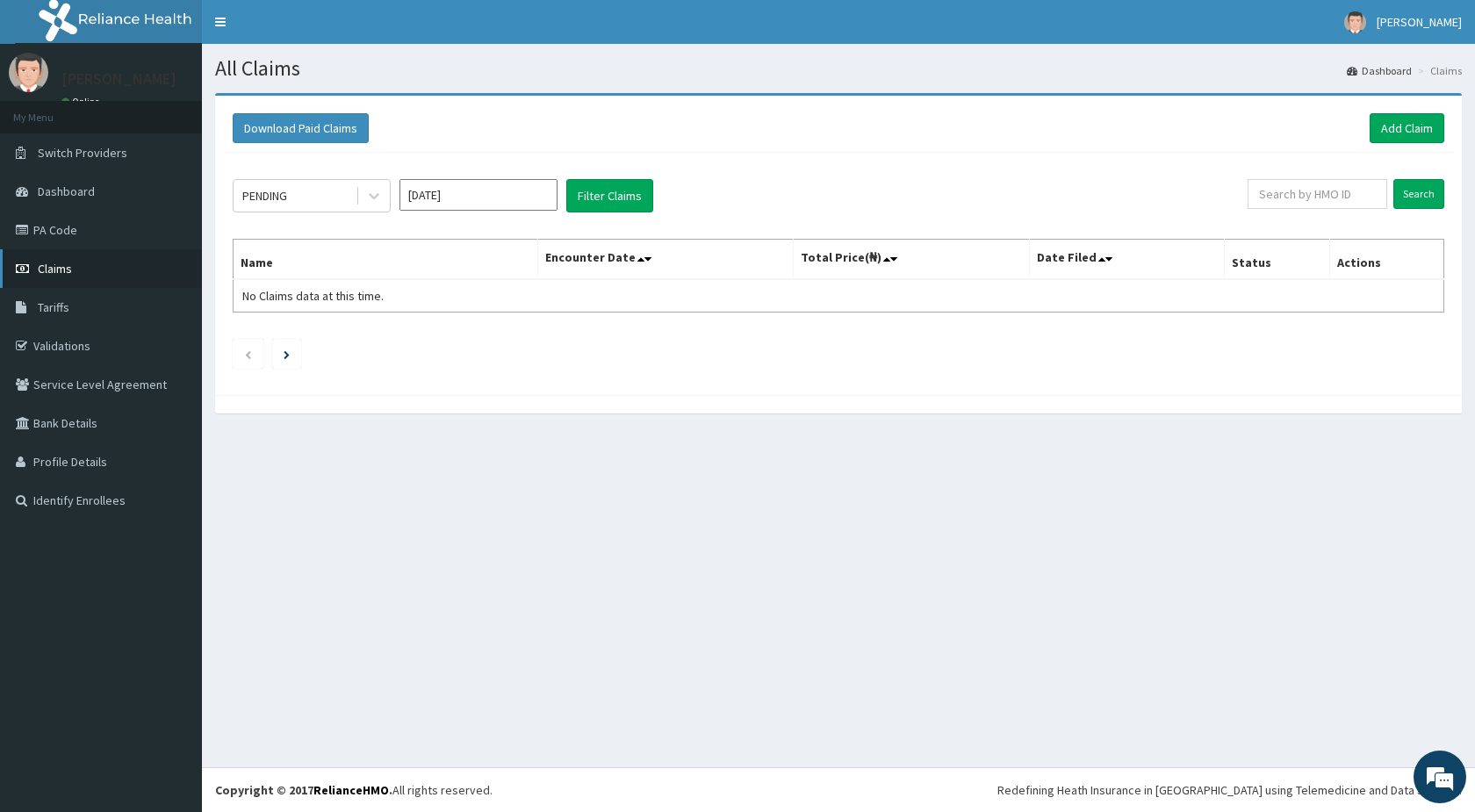
click at [70, 275] on span "Claims" at bounding box center [55, 269] width 34 height 16
